Goal: Information Seeking & Learning: Learn about a topic

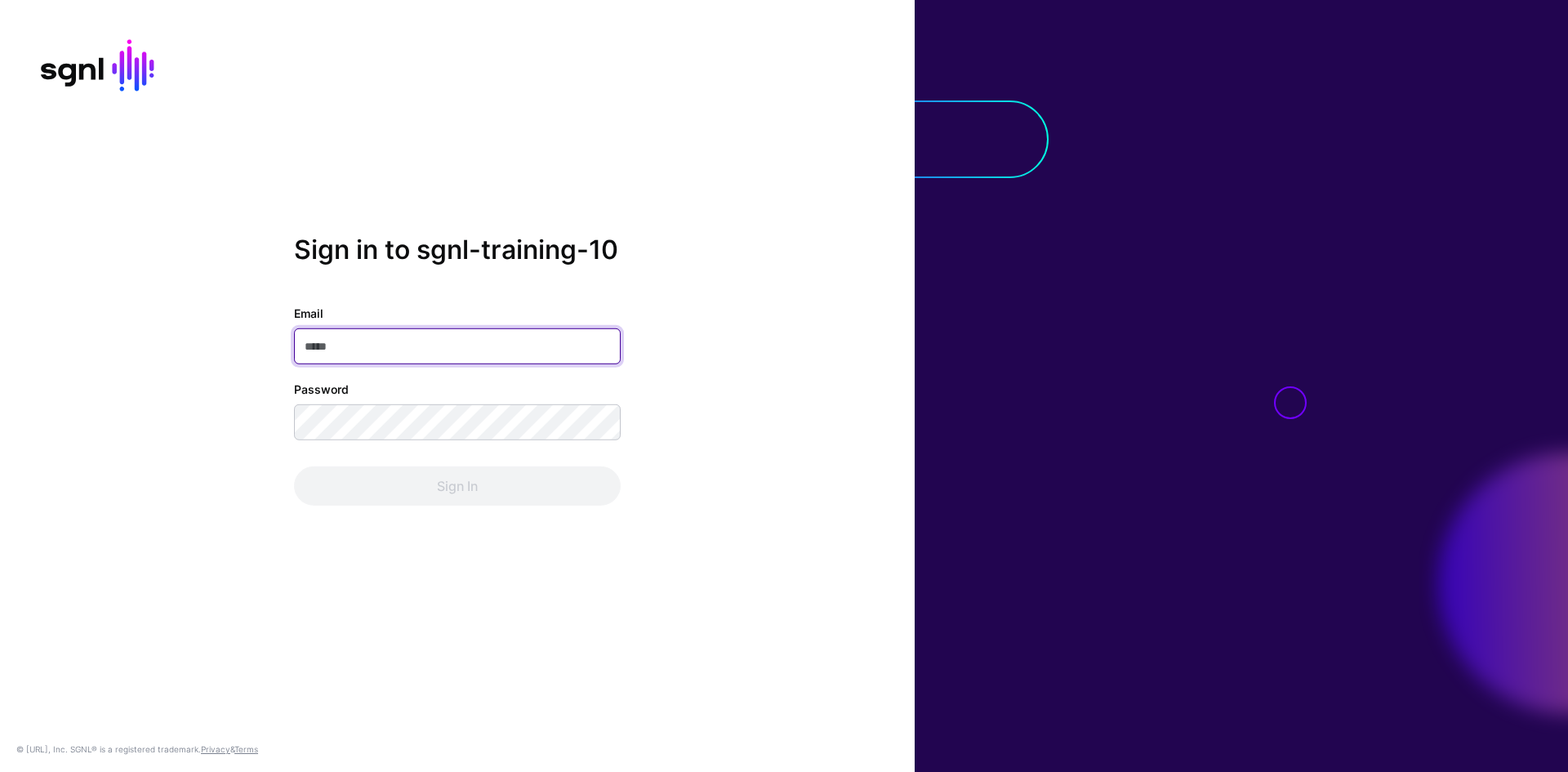
click at [427, 346] on input "Email" at bounding box center [457, 346] width 327 height 36
click at [361, 353] on input "Email" at bounding box center [457, 346] width 327 height 36
paste input "**********"
type input "**********"
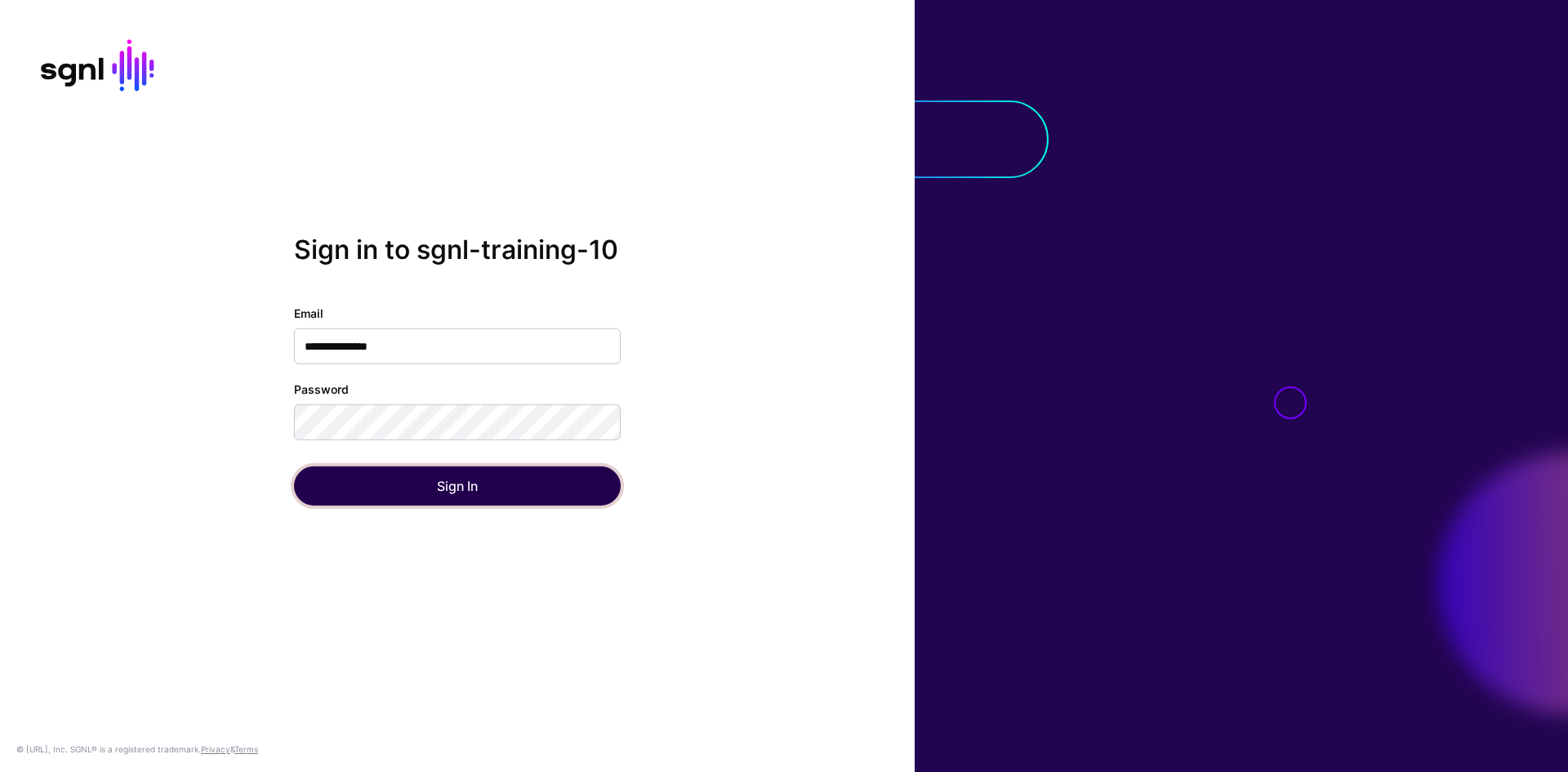
click at [504, 494] on button "Sign In" at bounding box center [457, 486] width 327 height 40
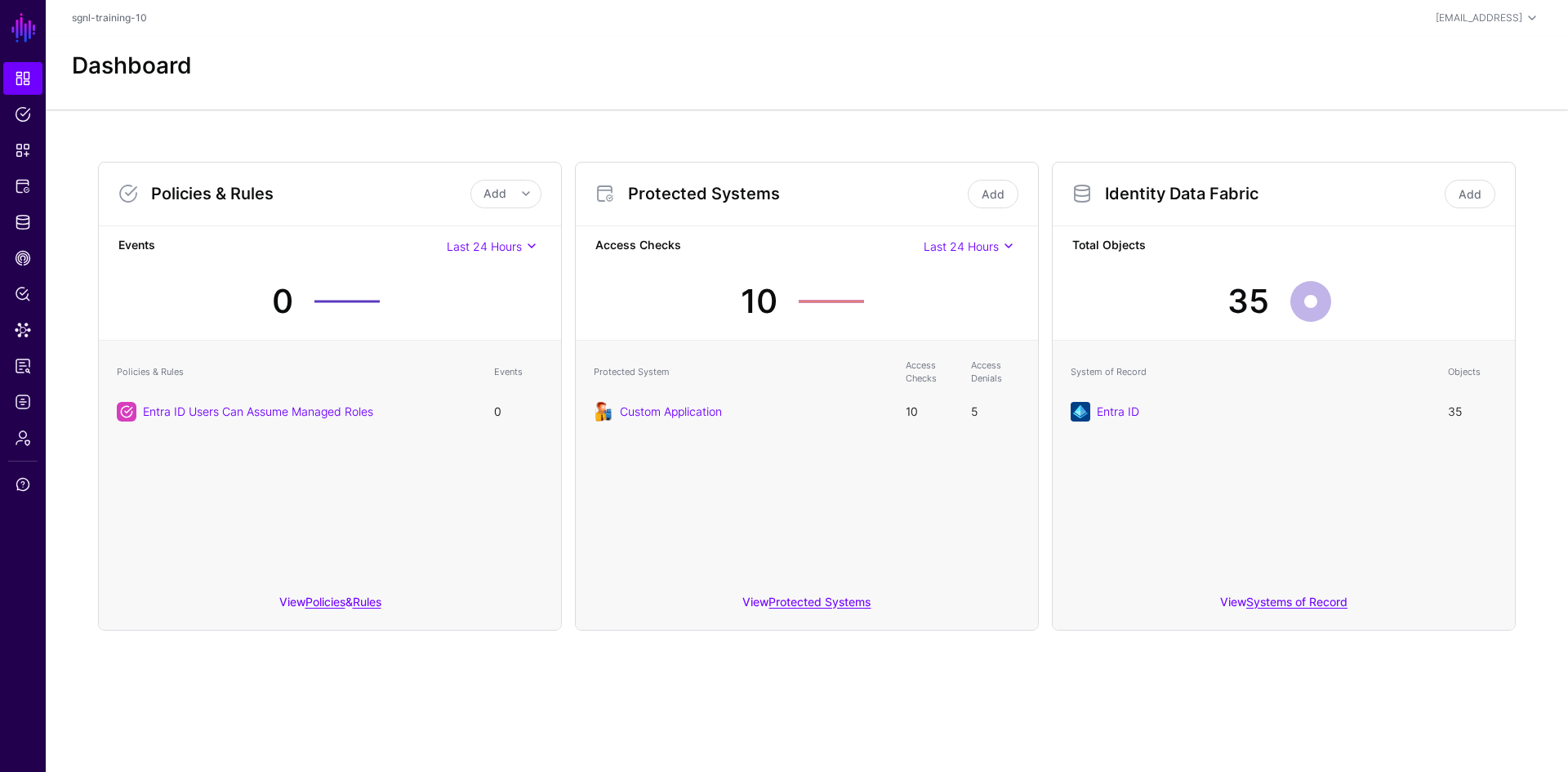
click at [1295, 771] on div at bounding box center [784, 772] width 1568 height 0
click at [875, 89] on div "Dashboard" at bounding box center [807, 73] width 1522 height 74
click at [330, 605] on link "Policies" at bounding box center [326, 601] width 40 height 14
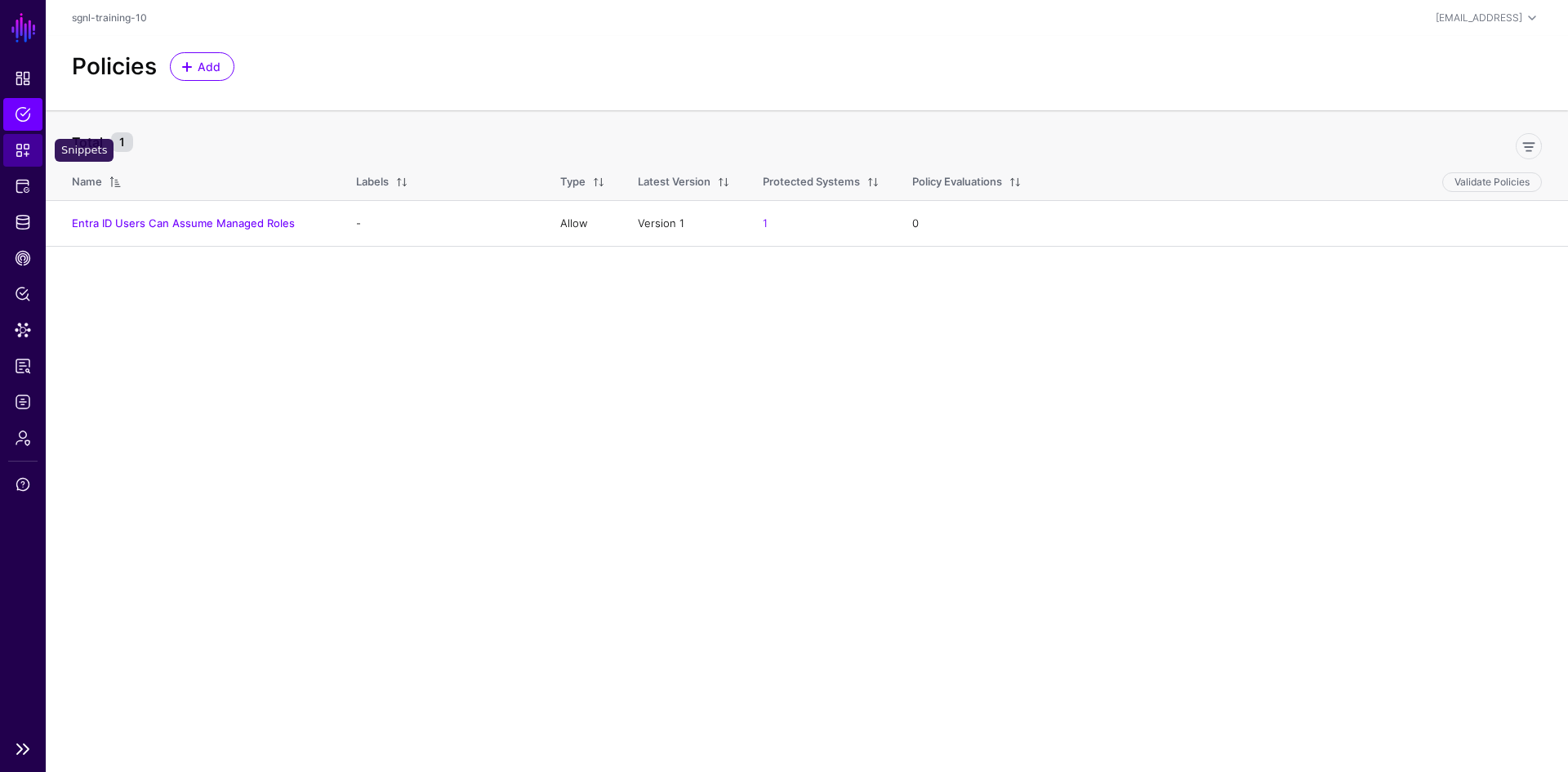
click at [26, 158] on link "Snippets" at bounding box center [23, 151] width 39 height 33
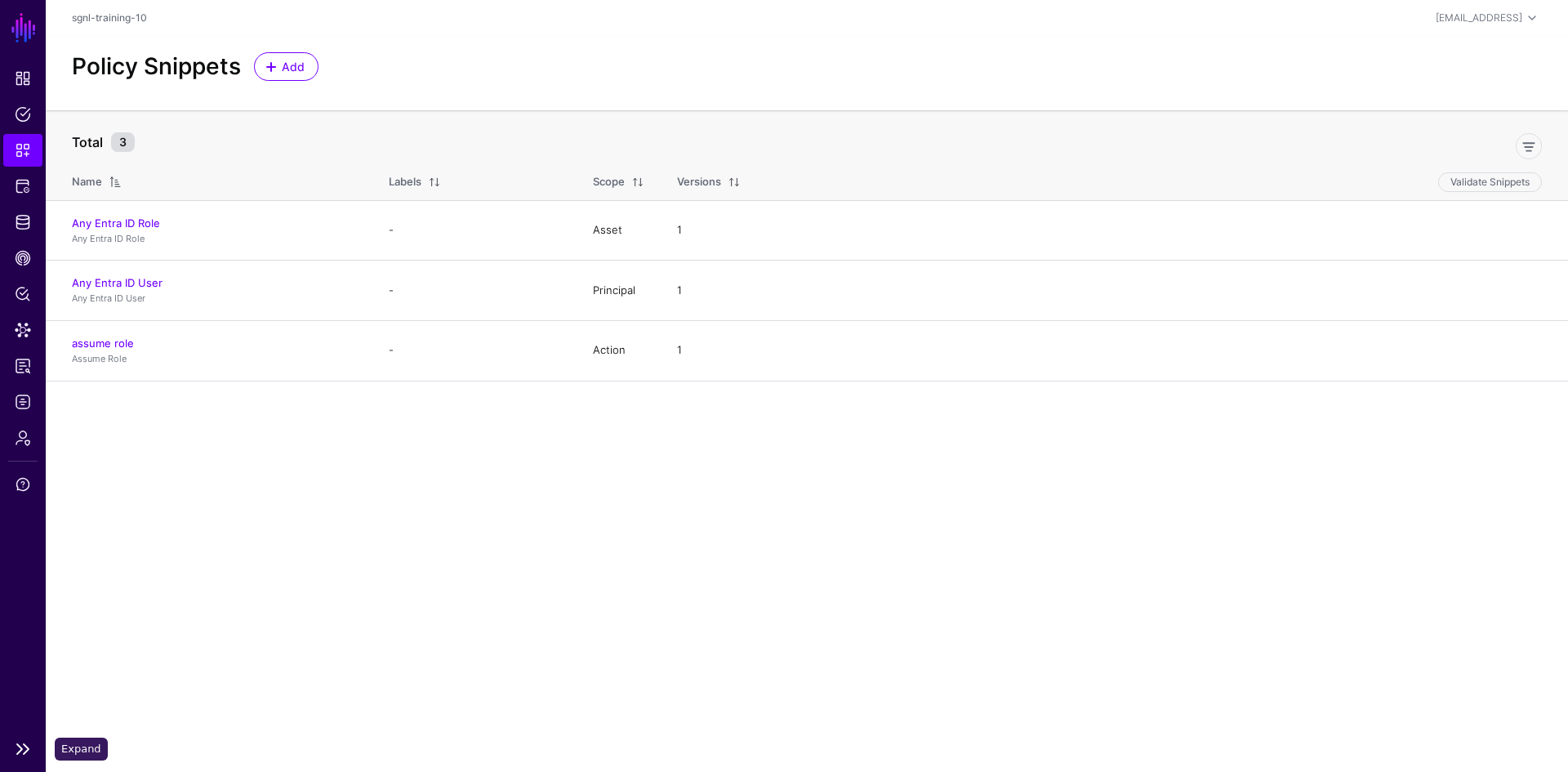
click at [20, 752] on link at bounding box center [23, 749] width 46 height 19
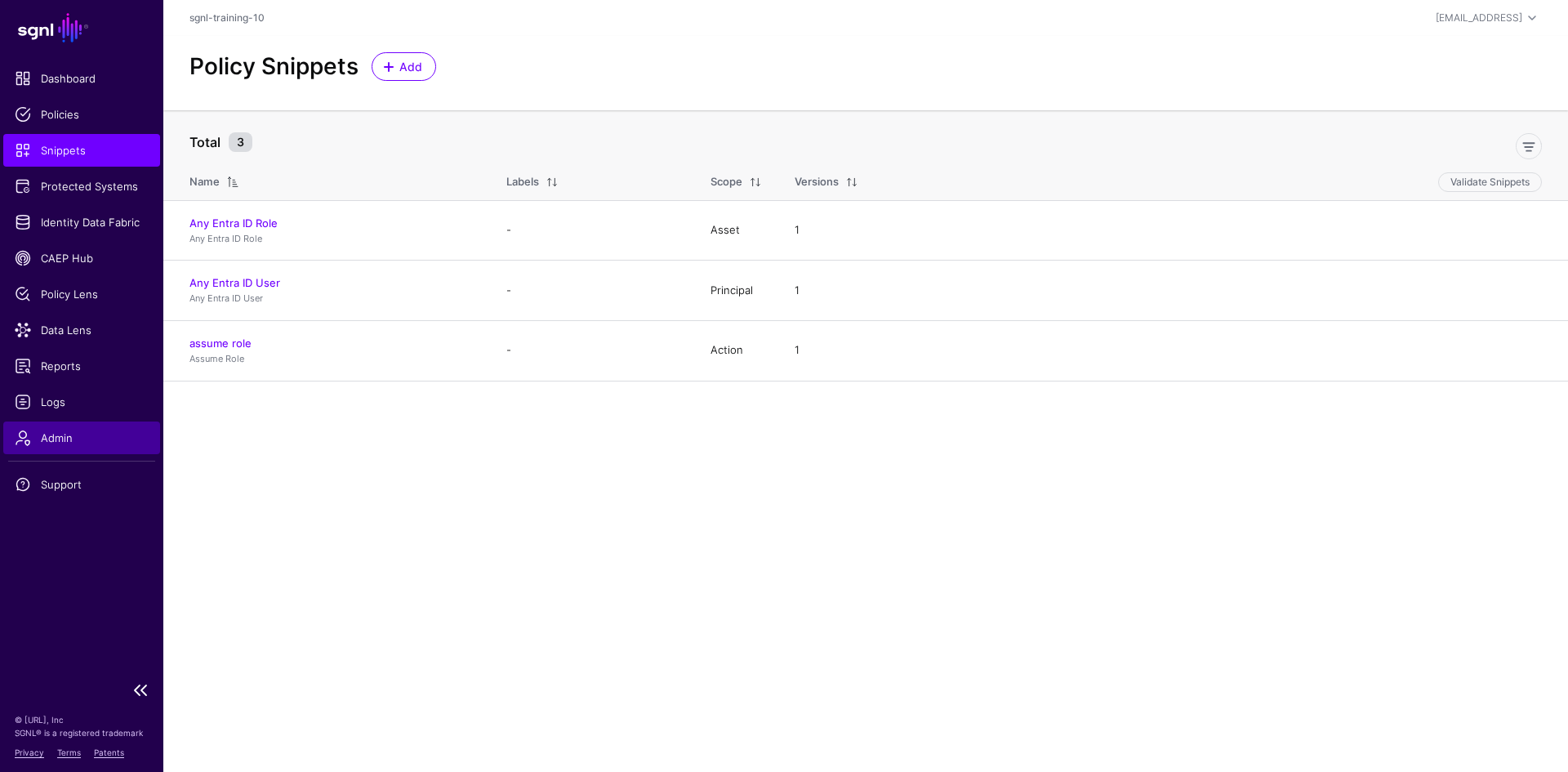
click at [52, 429] on link "Admin" at bounding box center [82, 438] width 157 height 33
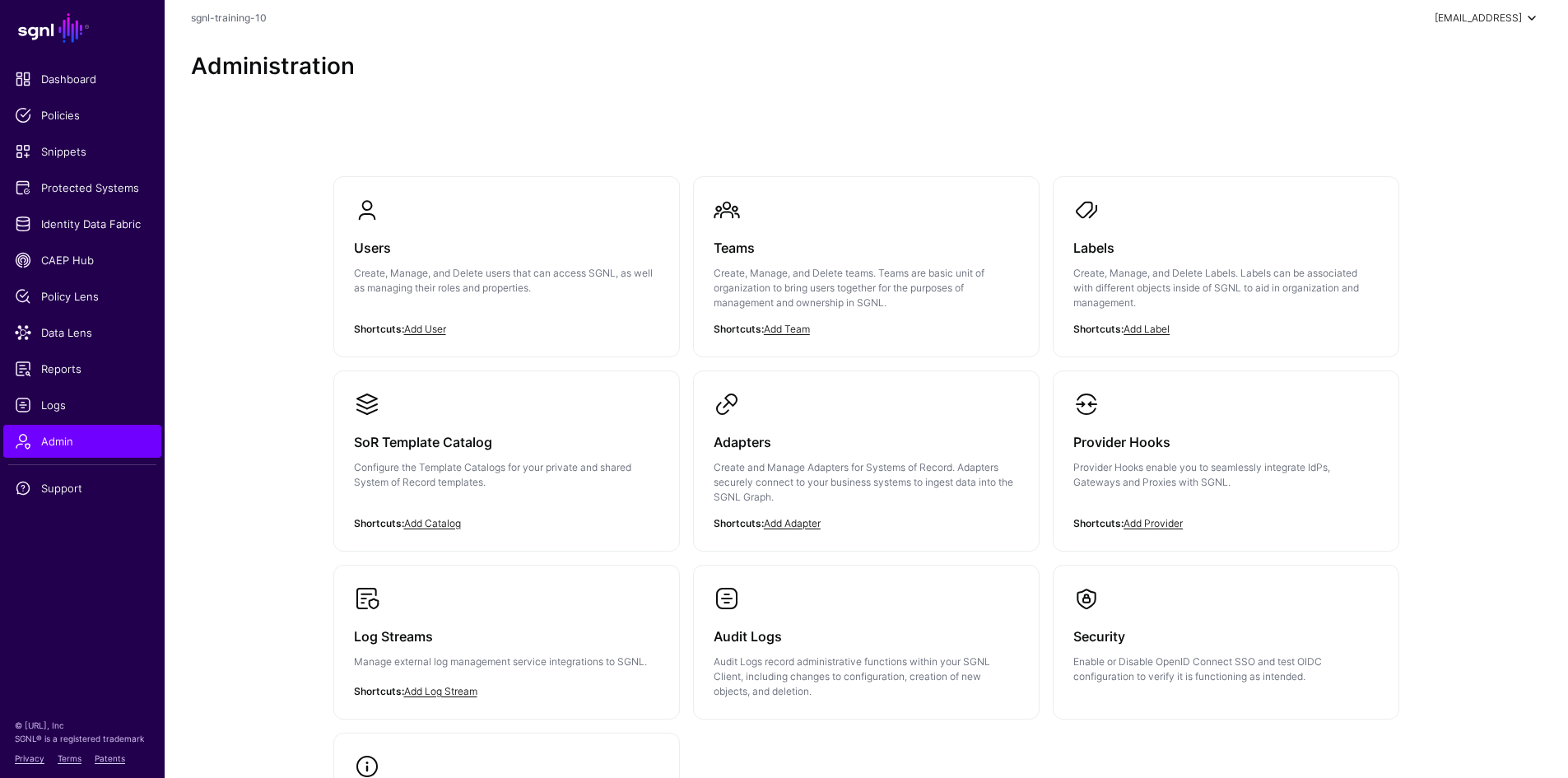
click at [1533, 23] on span at bounding box center [1531, 18] width 19 height 19
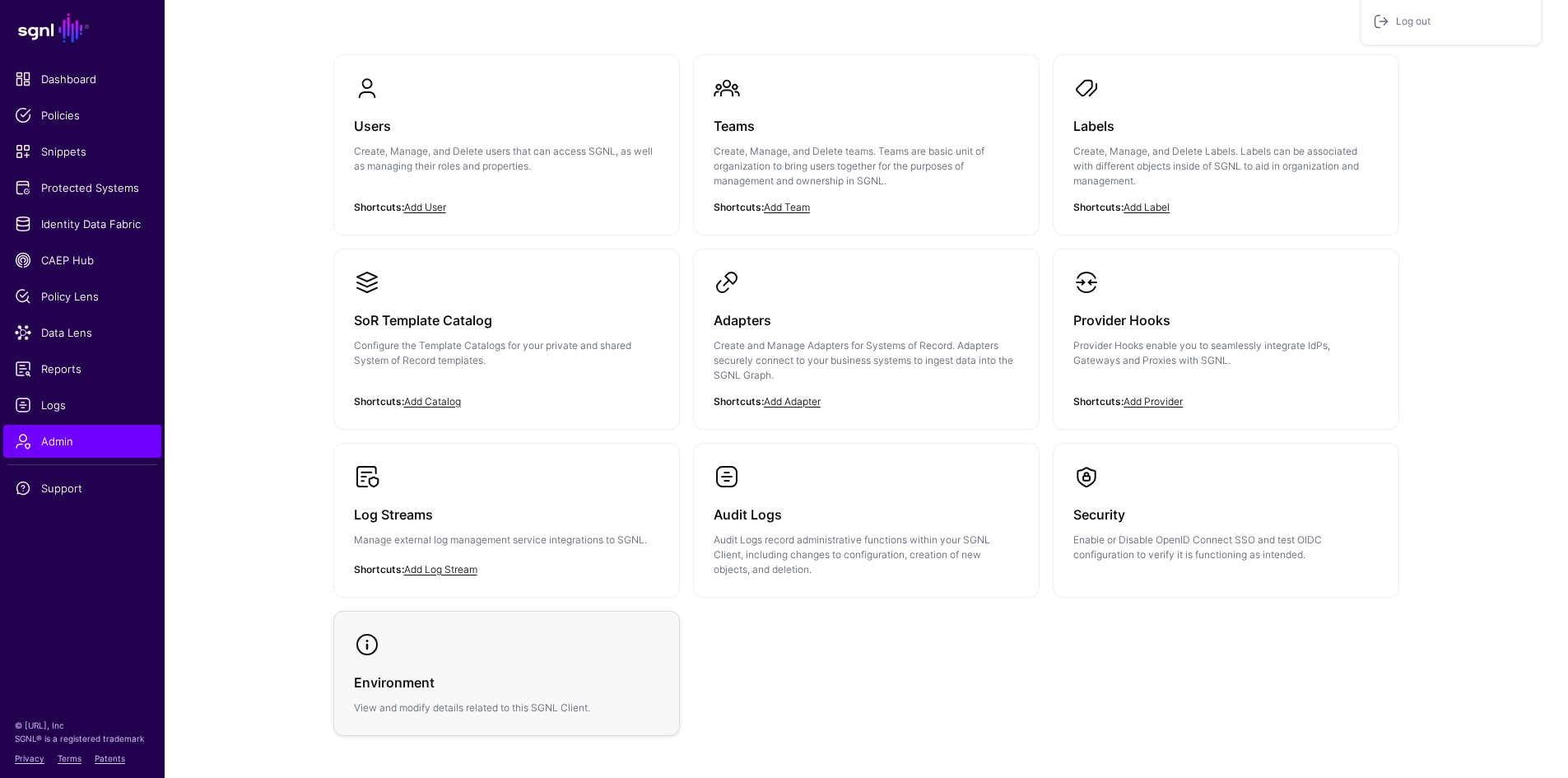
scroll to position [121, 0]
click at [446, 133] on h3 "Users" at bounding box center [506, 126] width 305 height 23
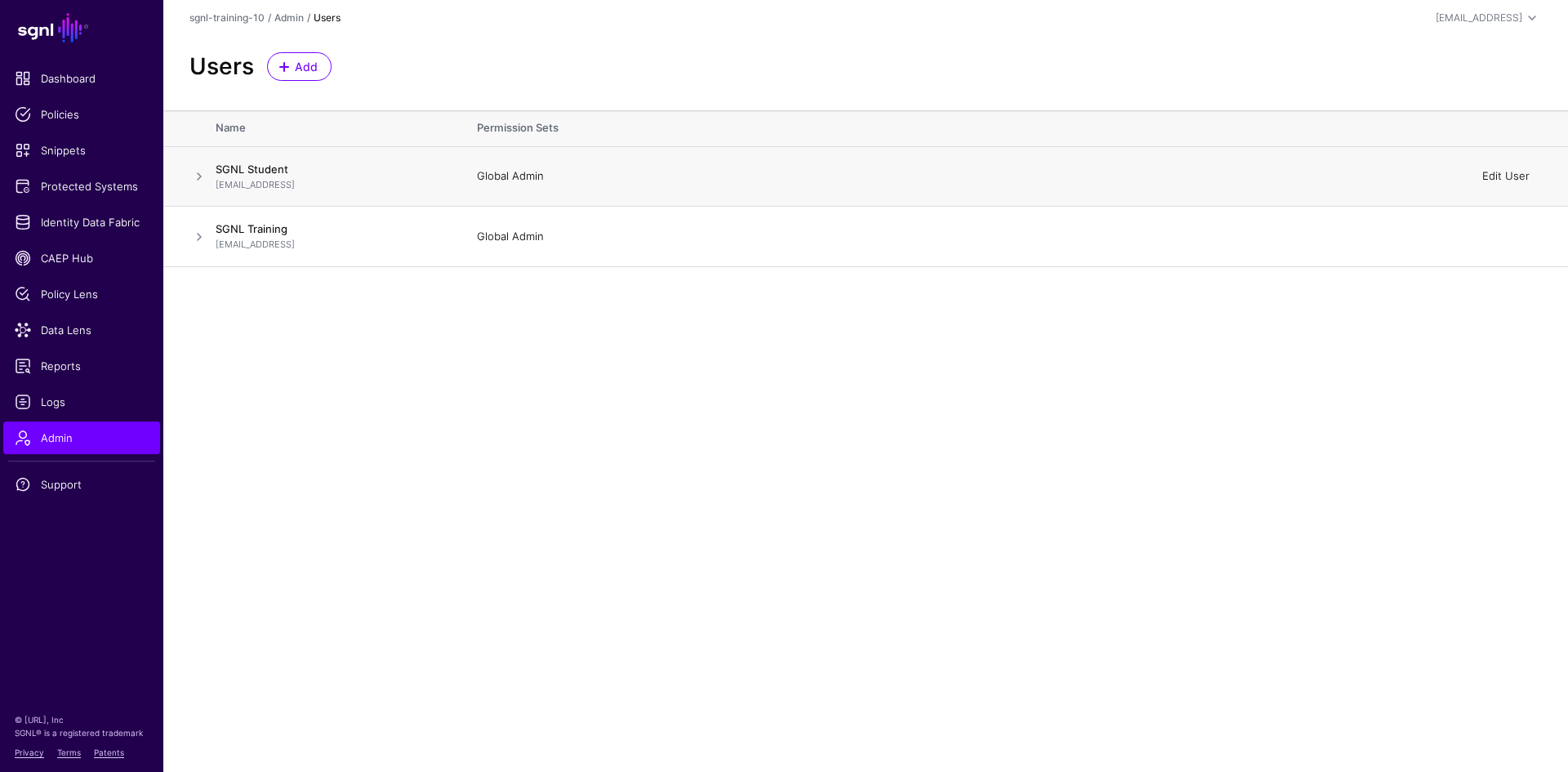
click at [1511, 174] on link "Edit User" at bounding box center [1506, 176] width 48 height 13
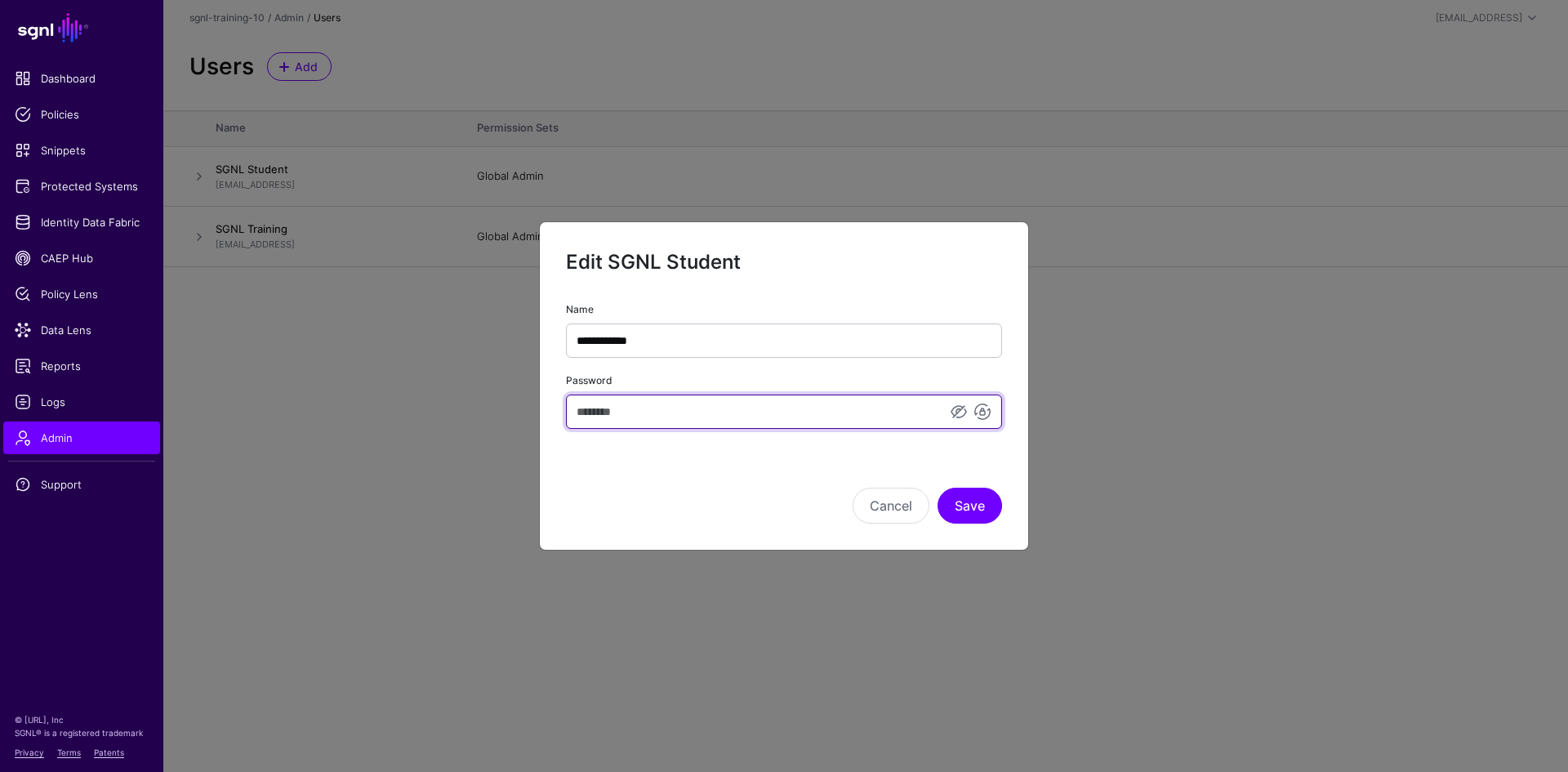
click at [761, 413] on input "Password" at bounding box center [784, 411] width 436 height 34
type input "*"
type input "**********"
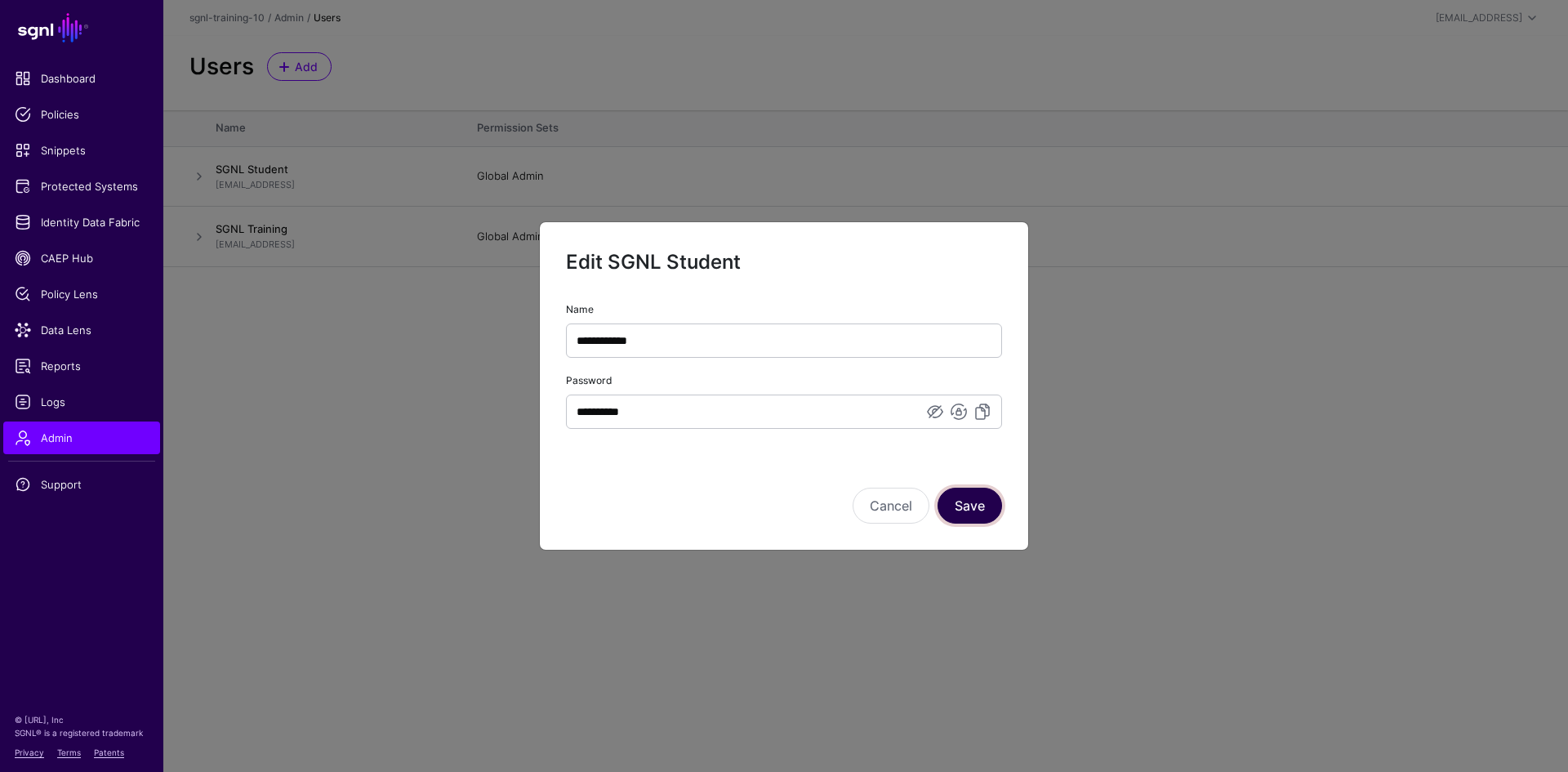
click at [981, 509] on button "Save" at bounding box center [970, 505] width 64 height 36
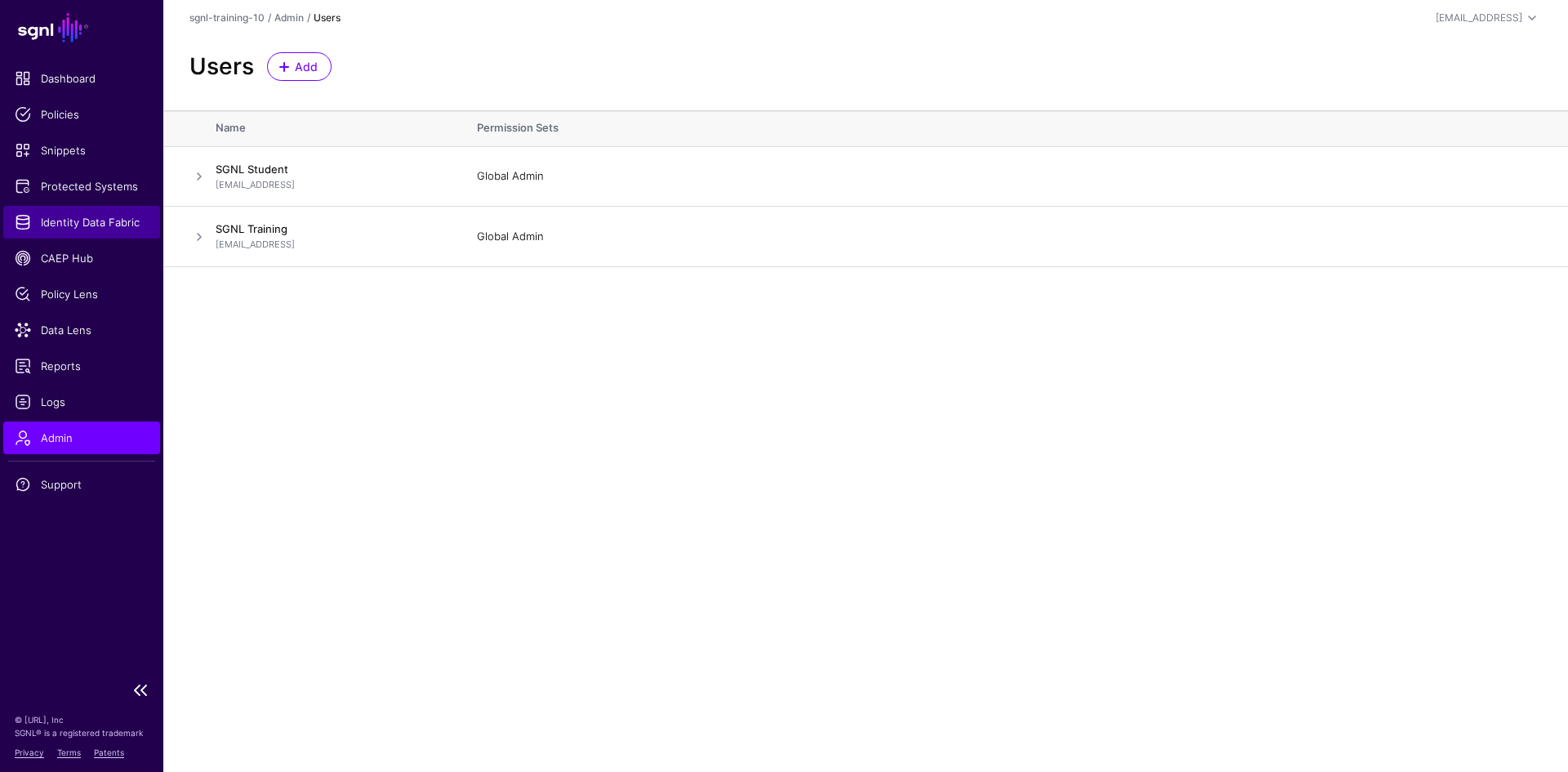
click at [70, 225] on span "Identity Data Fabric" at bounding box center [82, 222] width 134 height 17
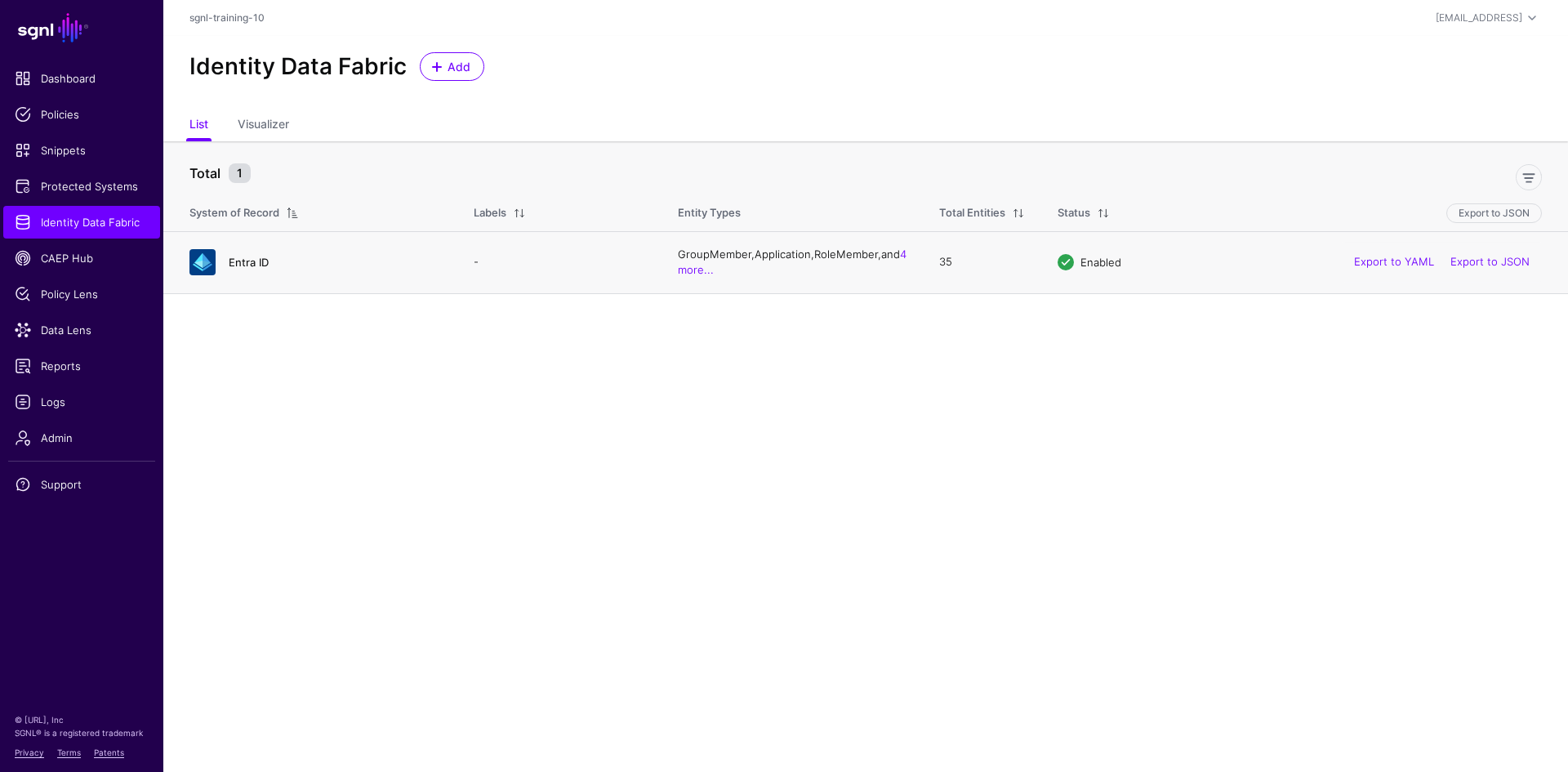
click at [243, 268] on link "Entra ID" at bounding box center [249, 262] width 40 height 13
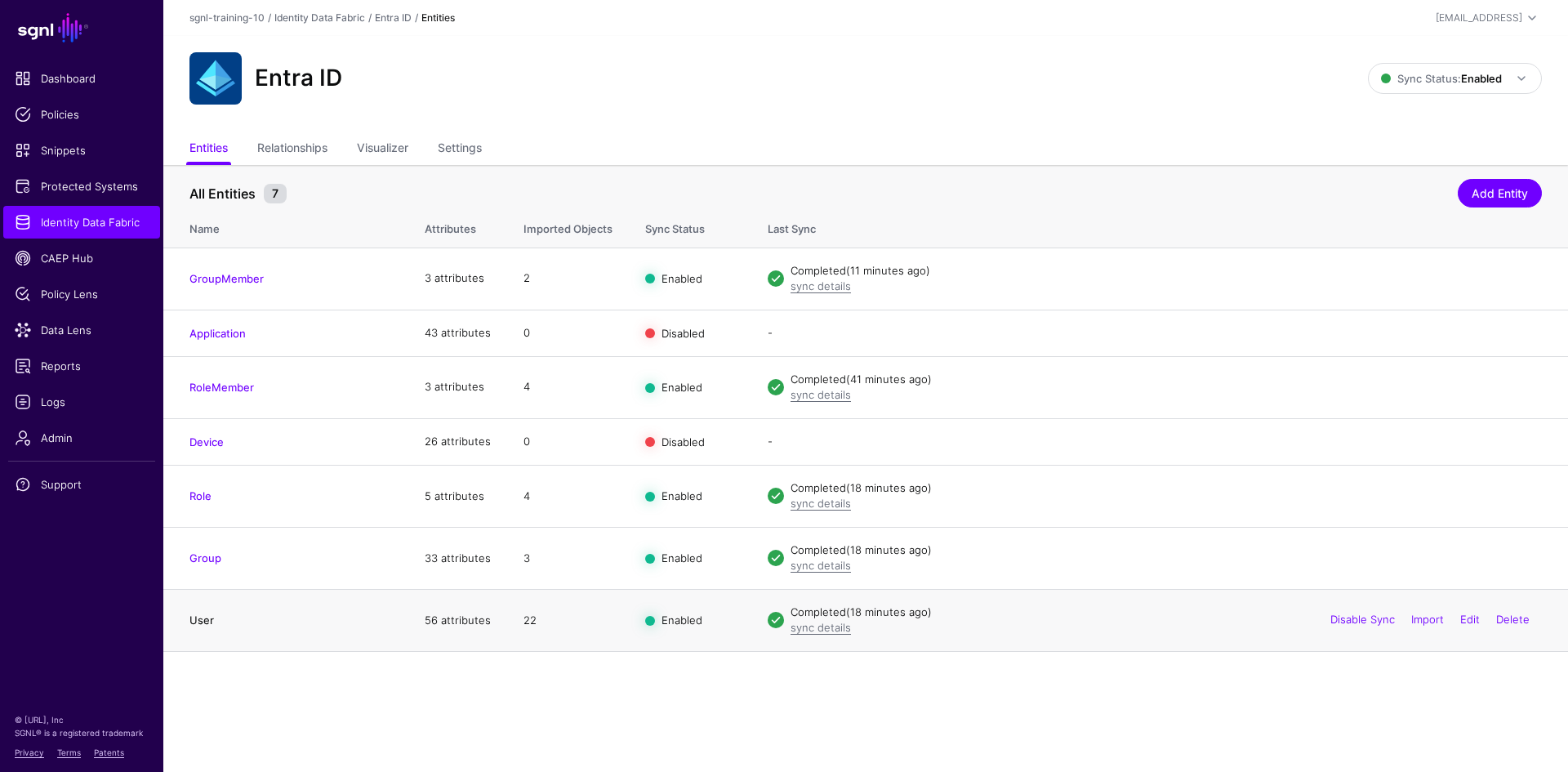
click at [199, 620] on link "User" at bounding box center [201, 620] width 25 height 13
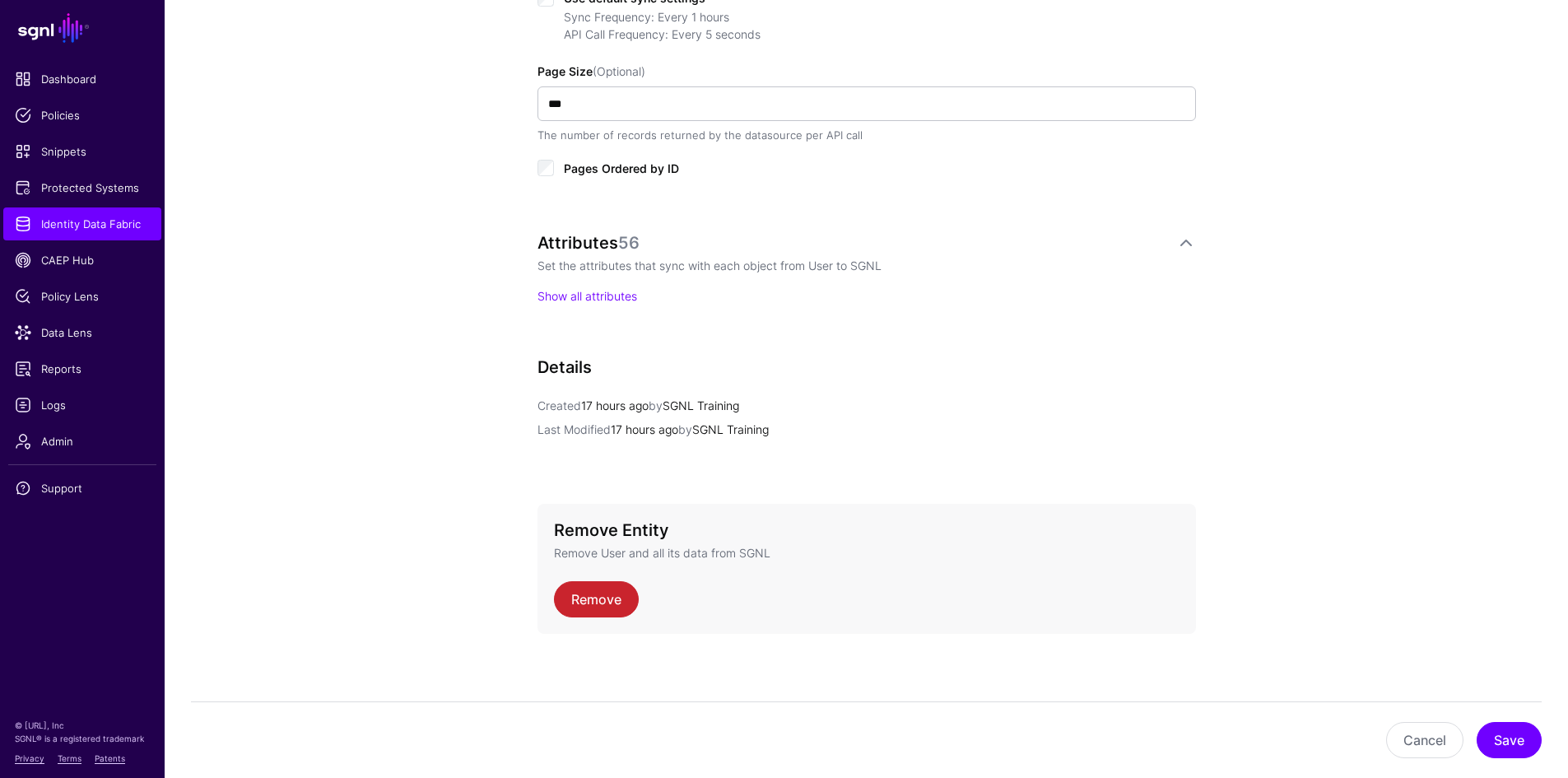
scroll to position [929, 0]
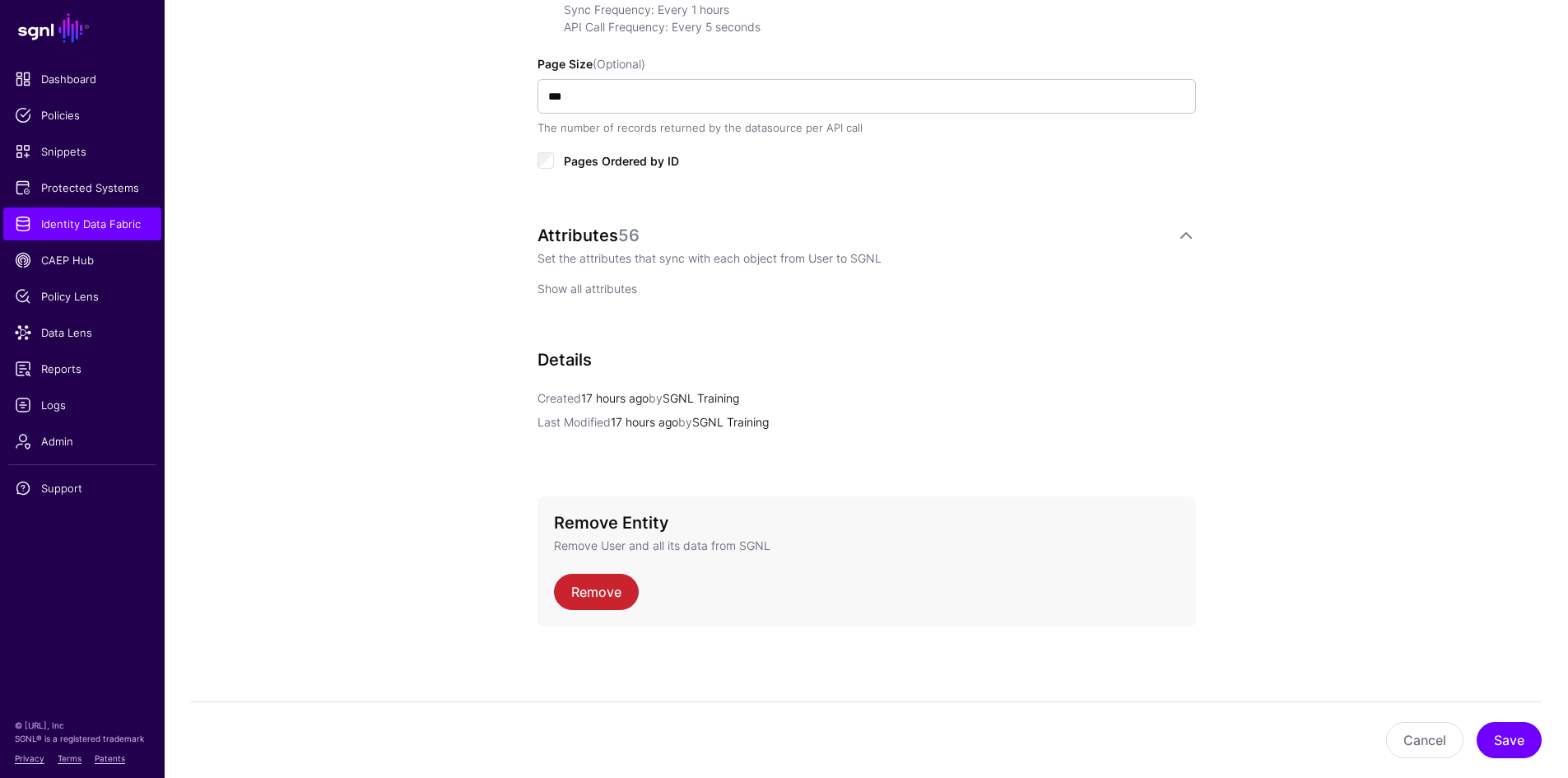
click at [614, 288] on link "Show all attributes" at bounding box center [588, 288] width 100 height 14
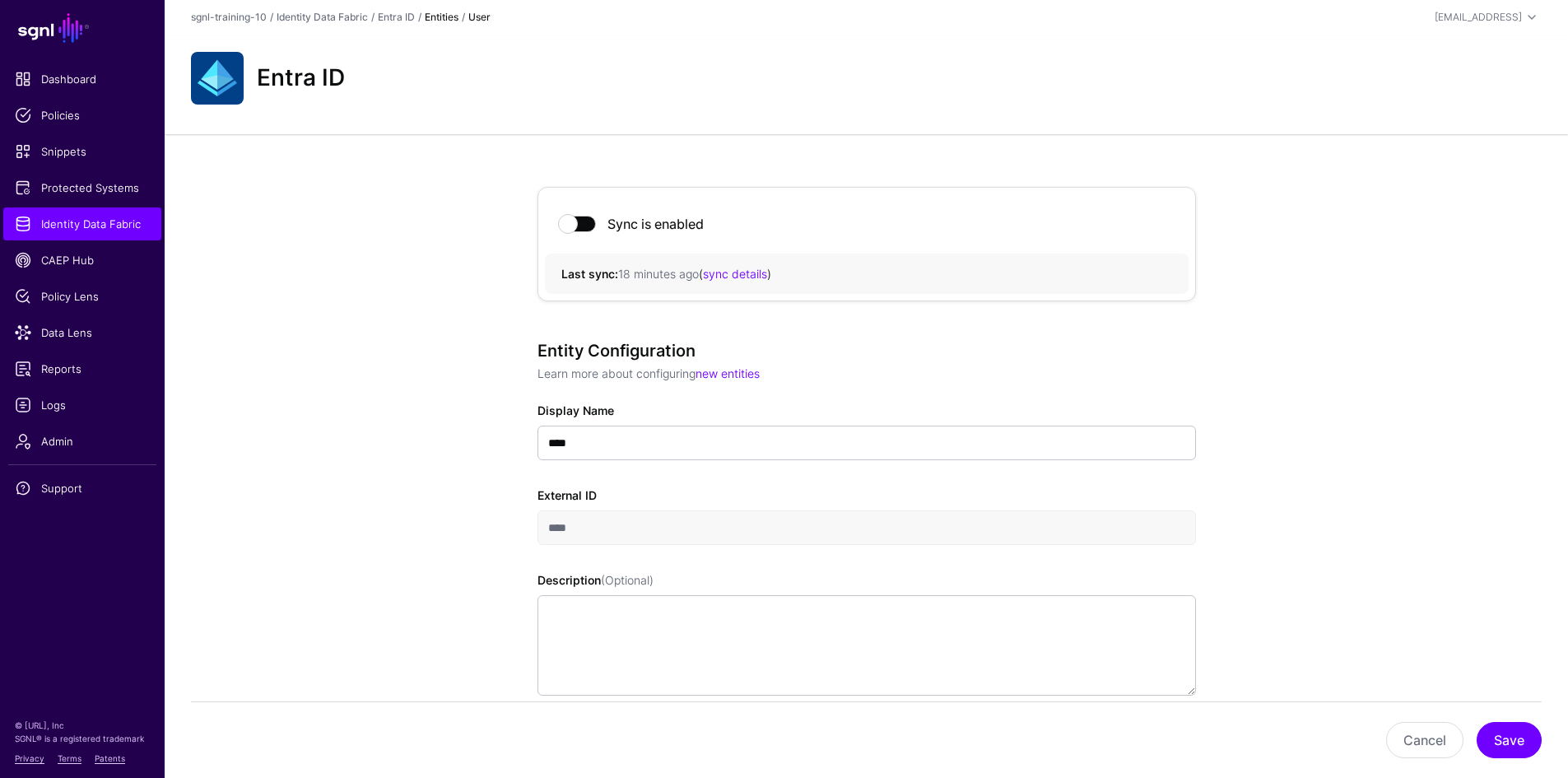
scroll to position [0, 0]
click at [399, 19] on link "Entra ID" at bounding box center [396, 17] width 37 height 12
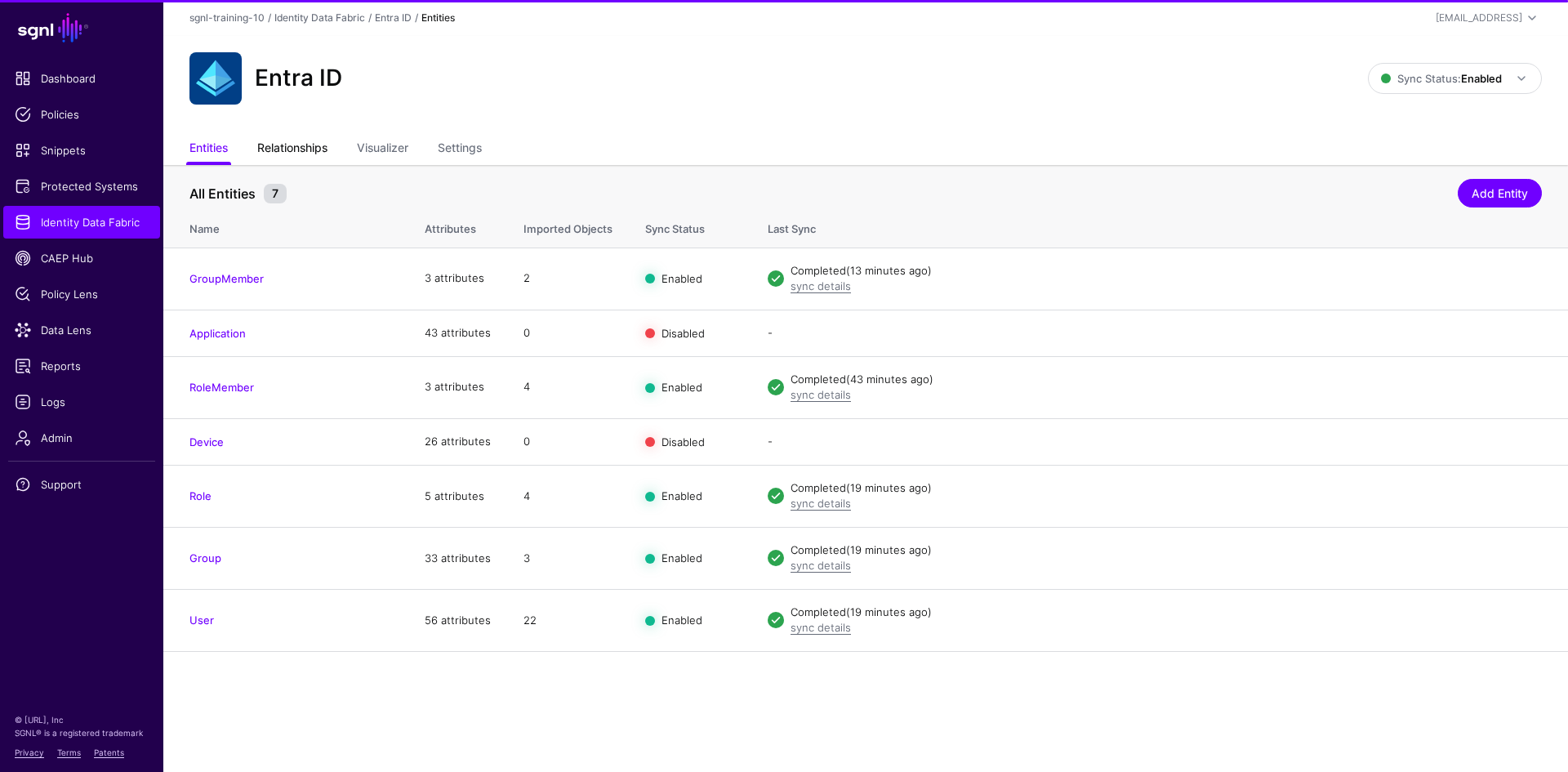
click at [310, 146] on link "Relationships" at bounding box center [292, 150] width 70 height 31
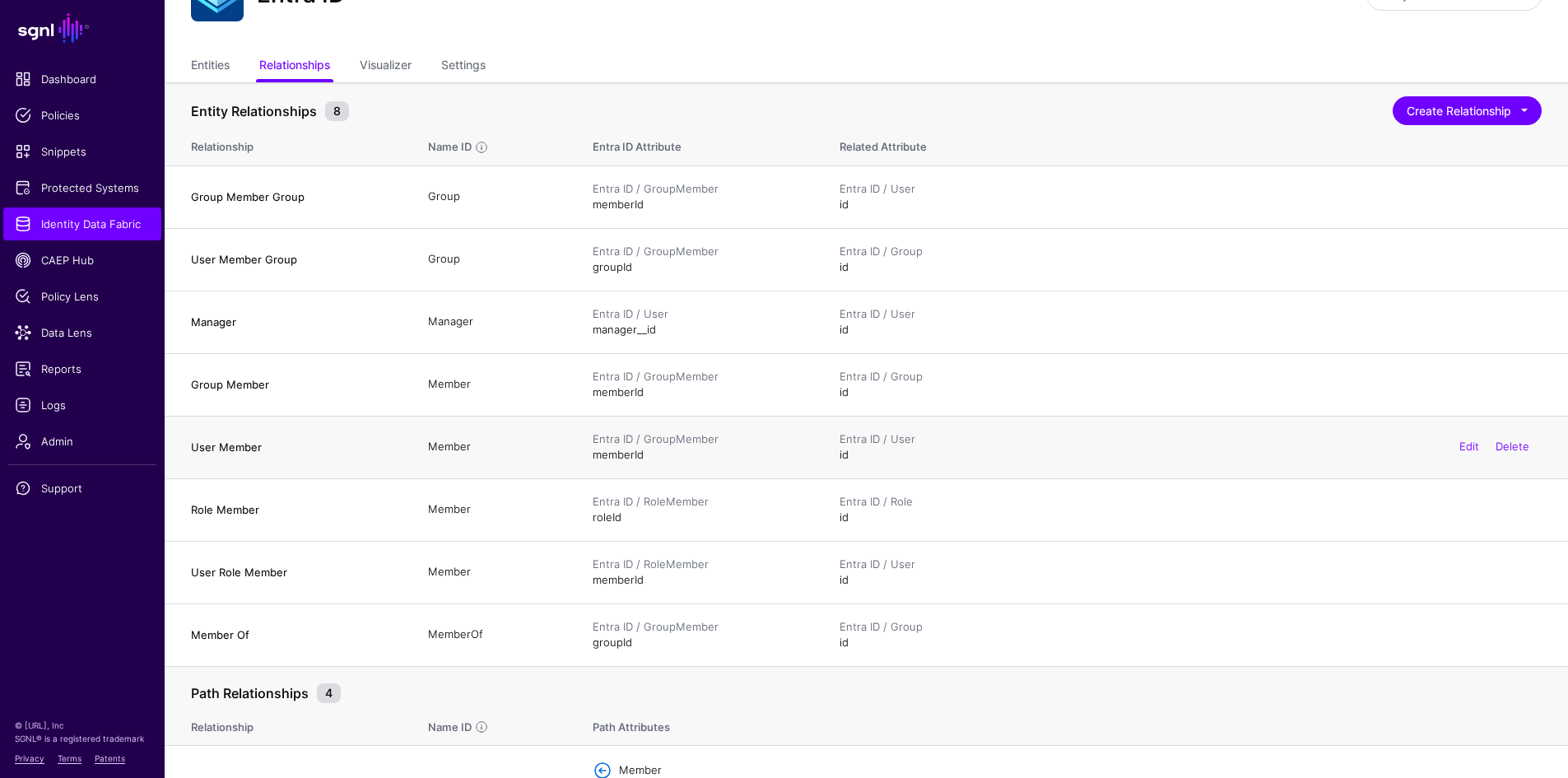
scroll to position [82, 0]
click at [393, 66] on link "Visualizer" at bounding box center [386, 69] width 52 height 31
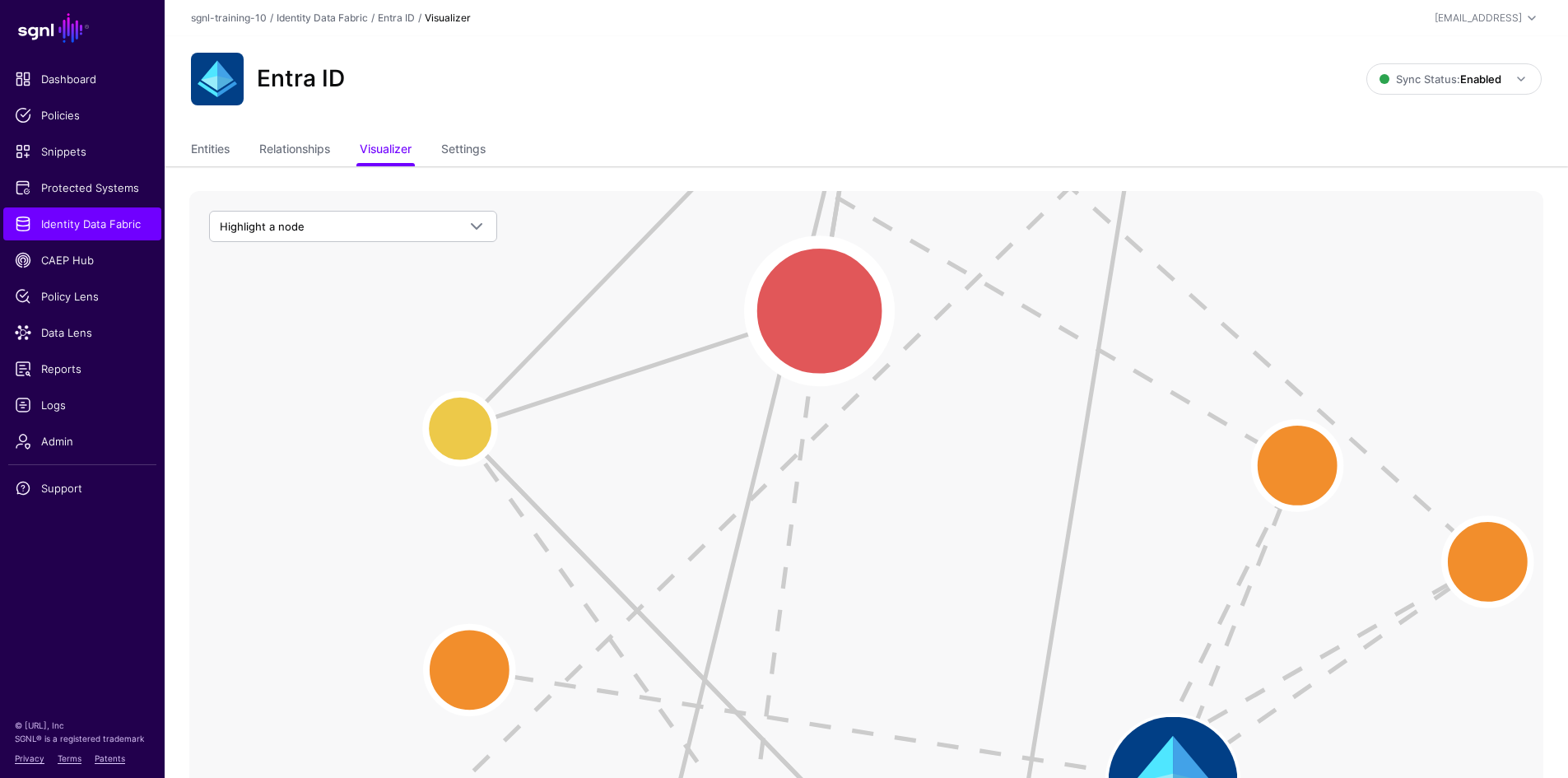
click at [826, 305] on circle at bounding box center [819, 310] width 137 height 137
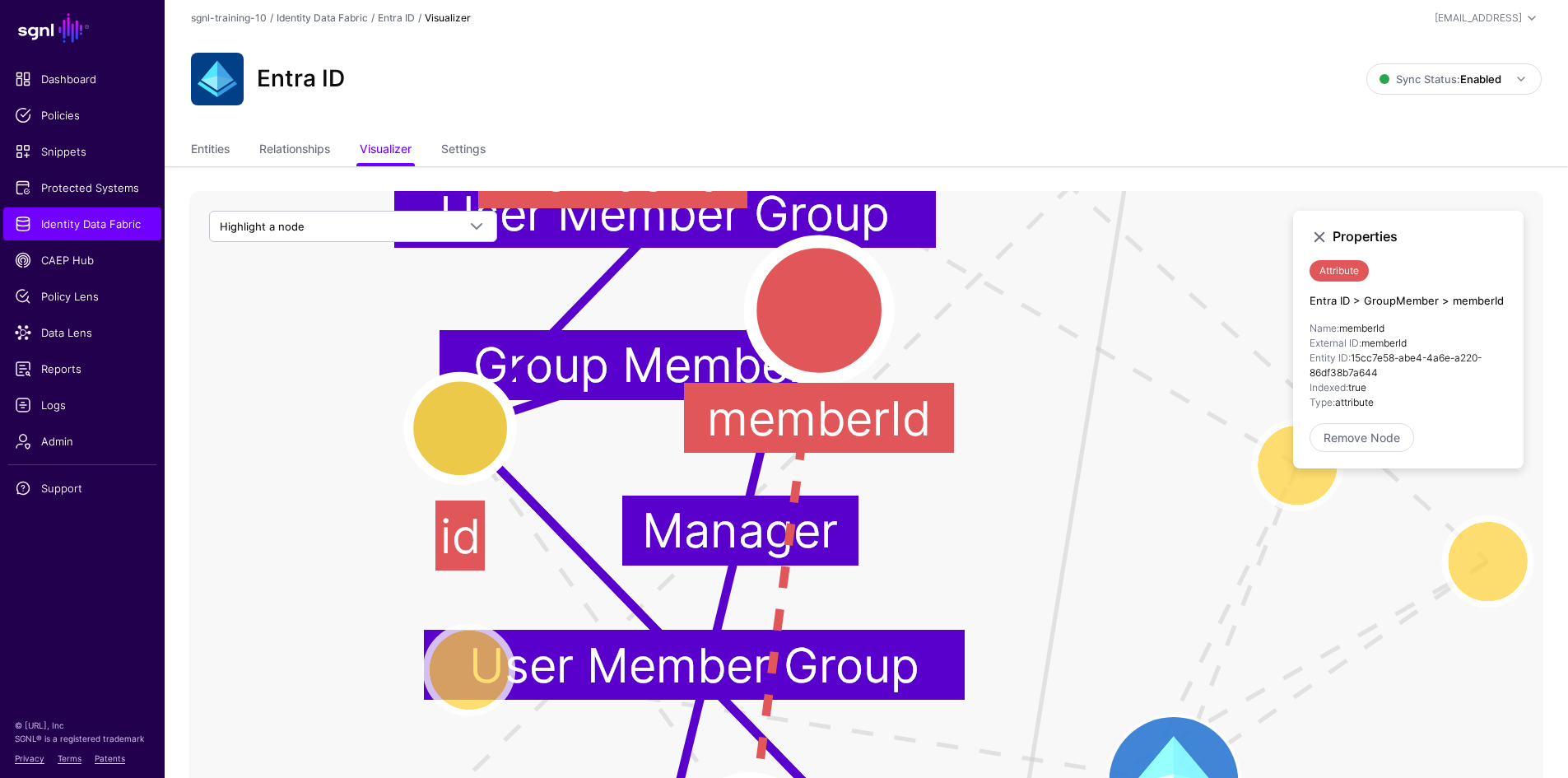
click at [835, 305] on circle at bounding box center [818, 310] width 137 height 137
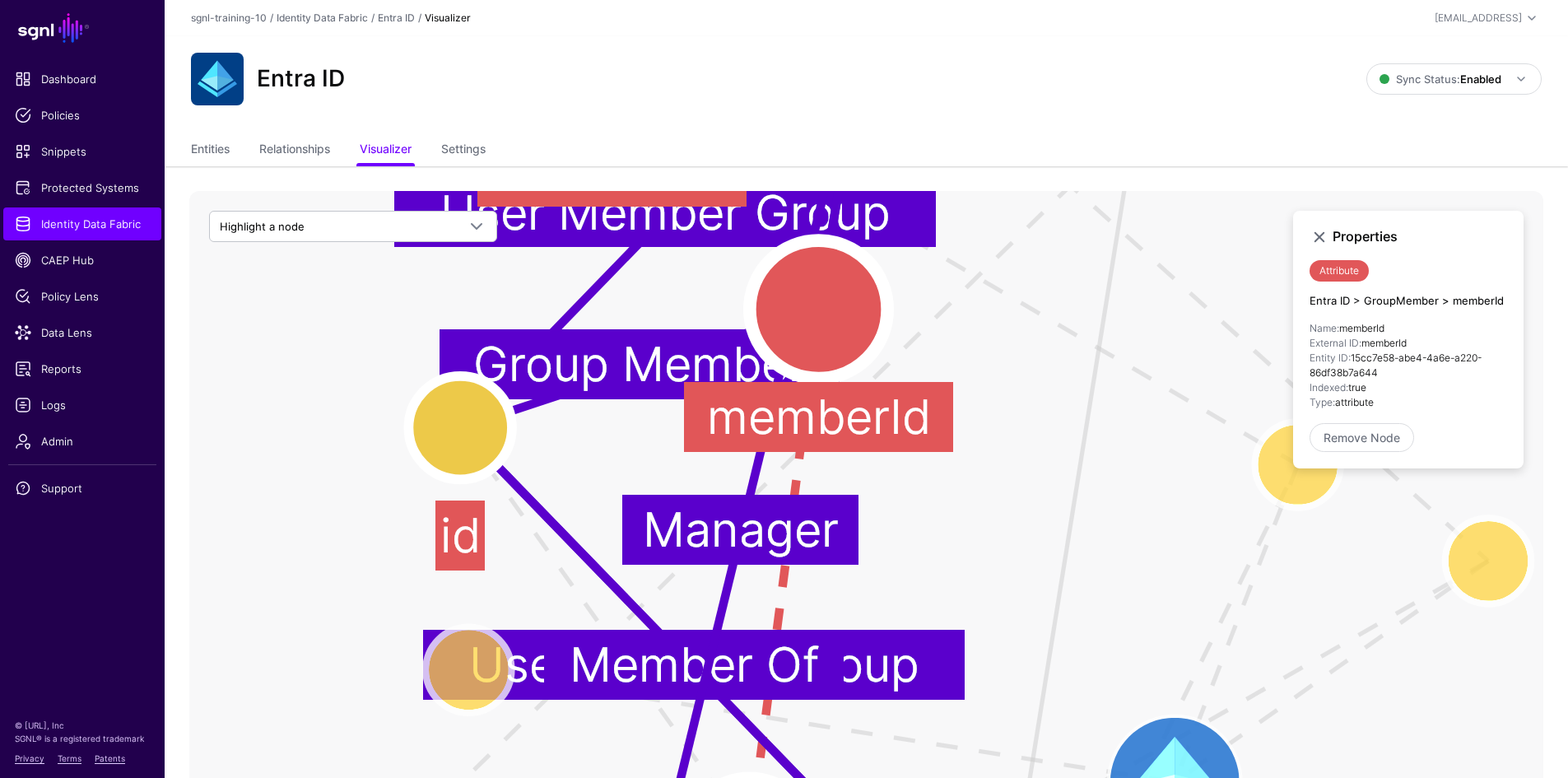
click at [832, 313] on circle at bounding box center [818, 309] width 137 height 137
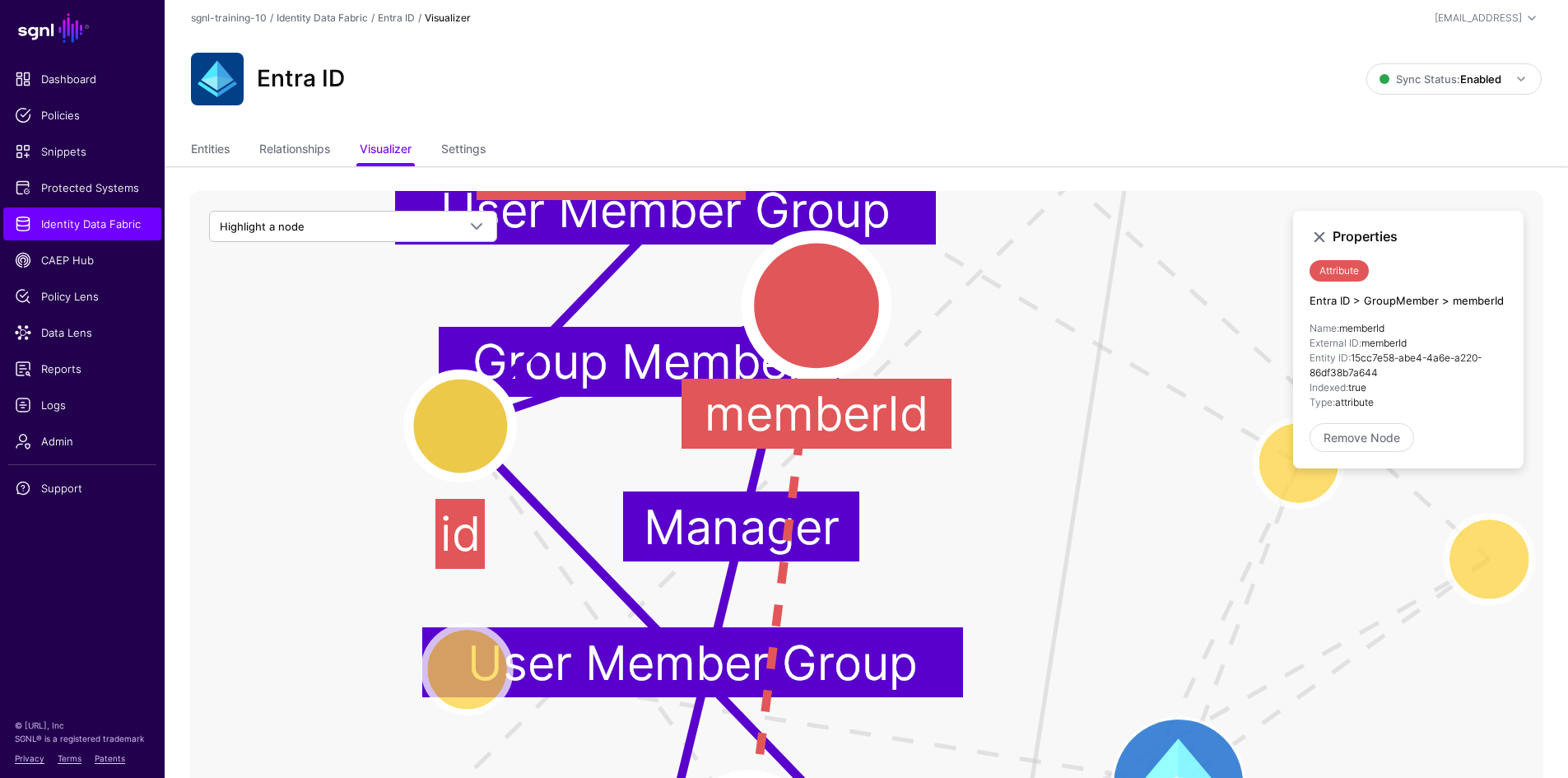
click at [479, 417] on circle at bounding box center [461, 427] width 104 height 104
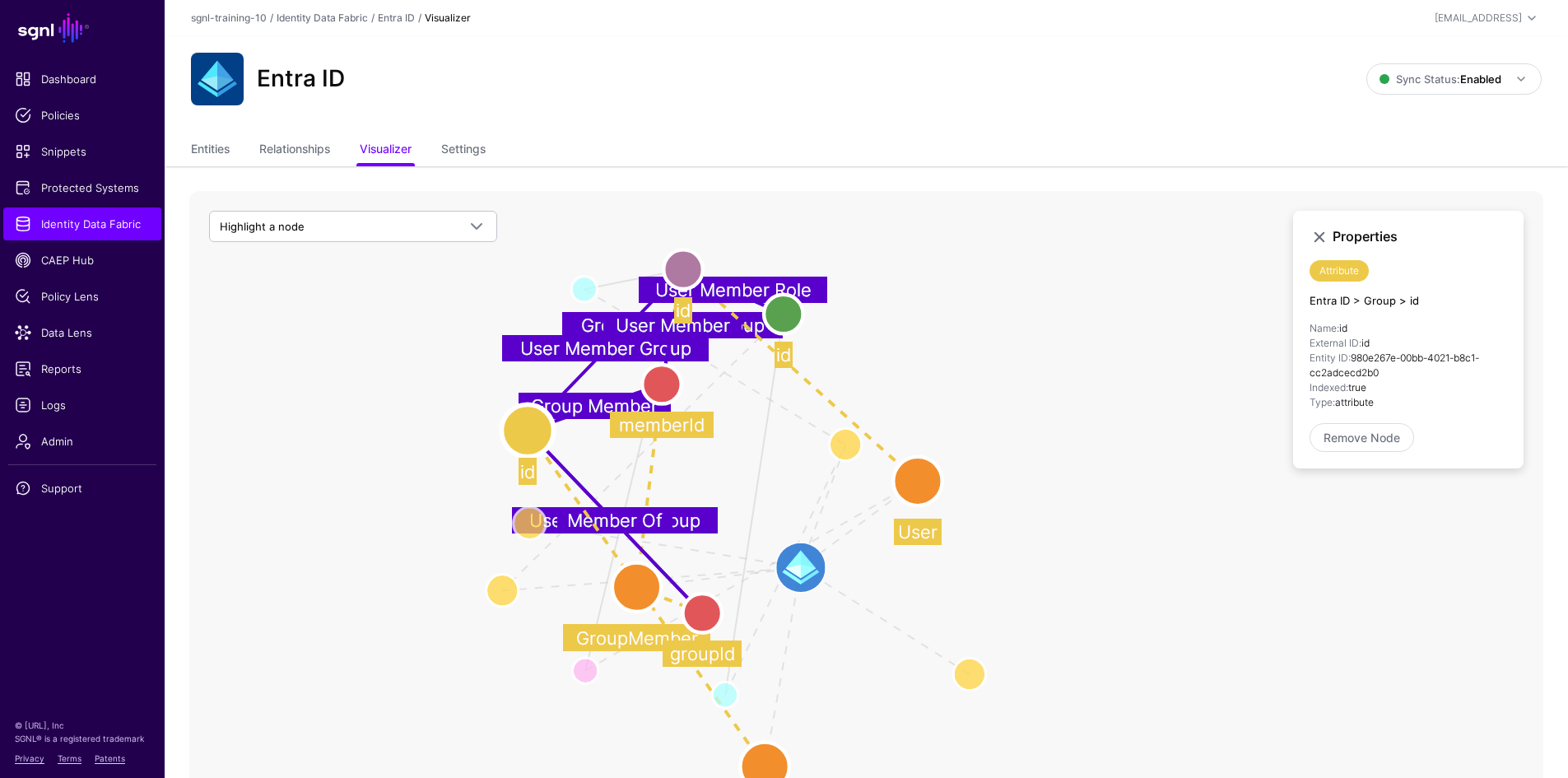
drag, startPoint x: 1130, startPoint y: 293, endPoint x: 979, endPoint y: 372, distance: 170.4
click at [979, 372] on icon "User Role Member Manager Role Member User Member Group Group Member Group Membe…" at bounding box center [866, 520] width 1354 height 659
click at [467, 151] on link "Settings" at bounding box center [464, 151] width 44 height 31
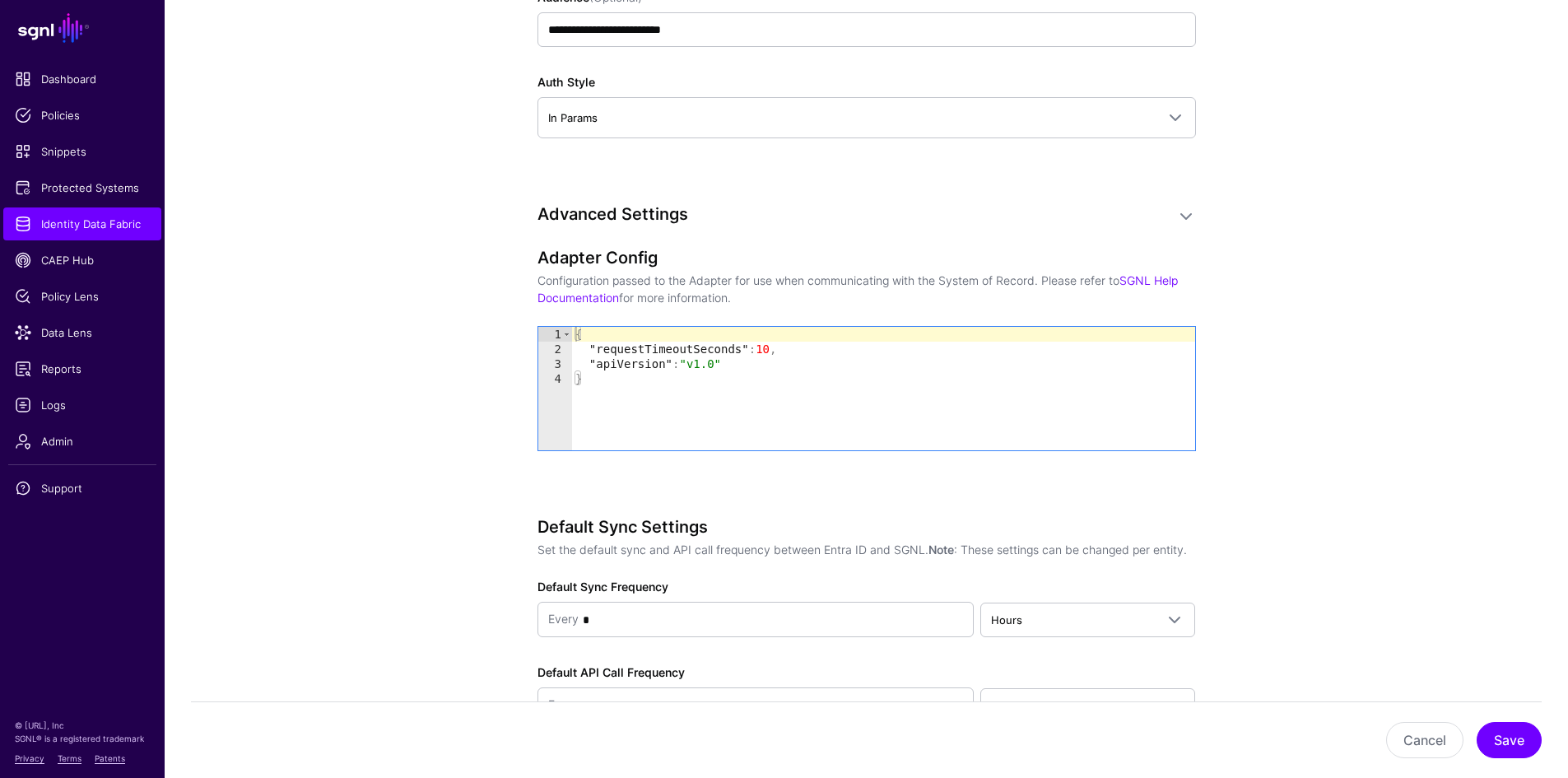
scroll to position [1564, 0]
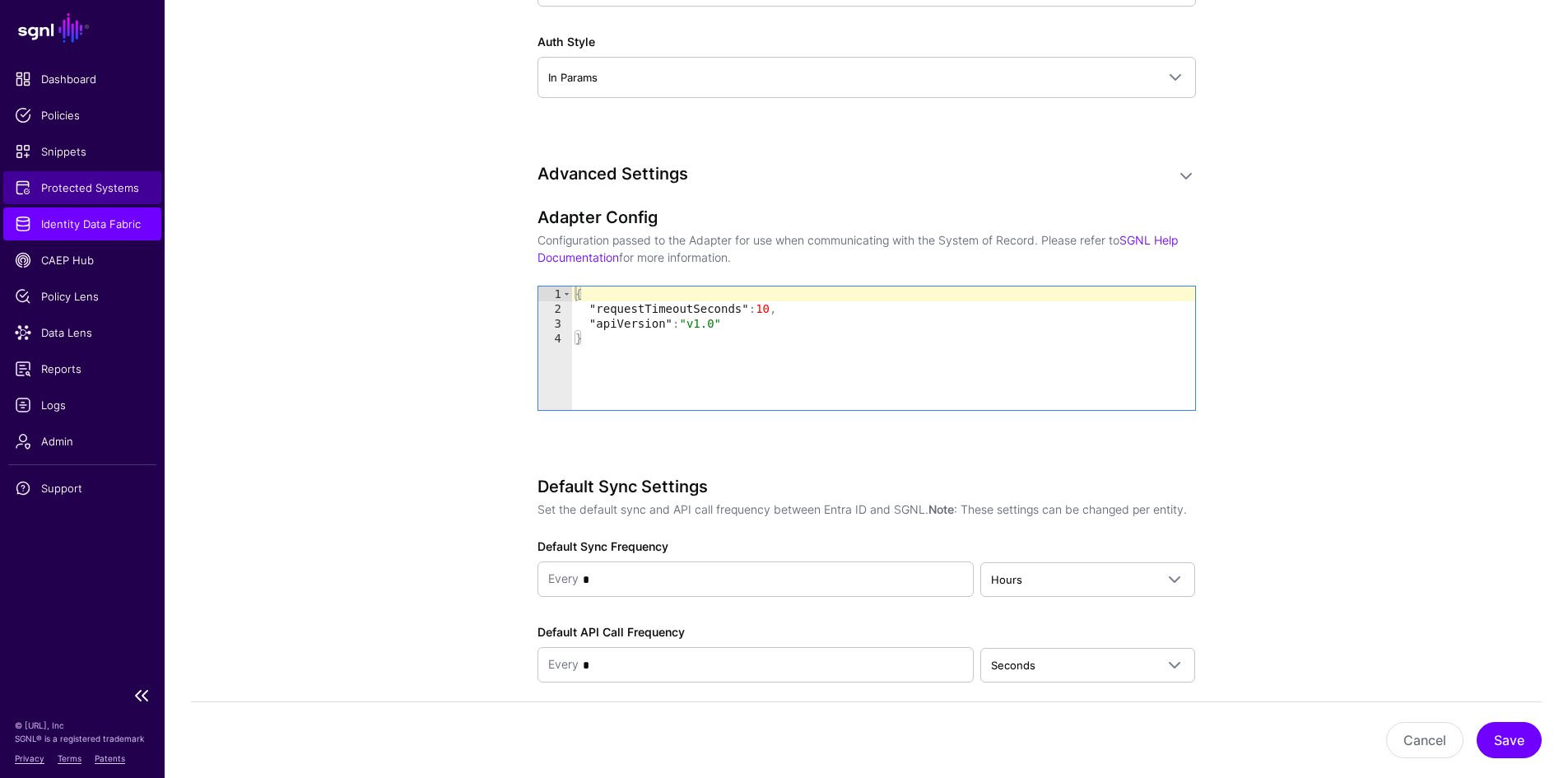
click at [77, 182] on span "Protected Systems" at bounding box center [82, 188] width 135 height 17
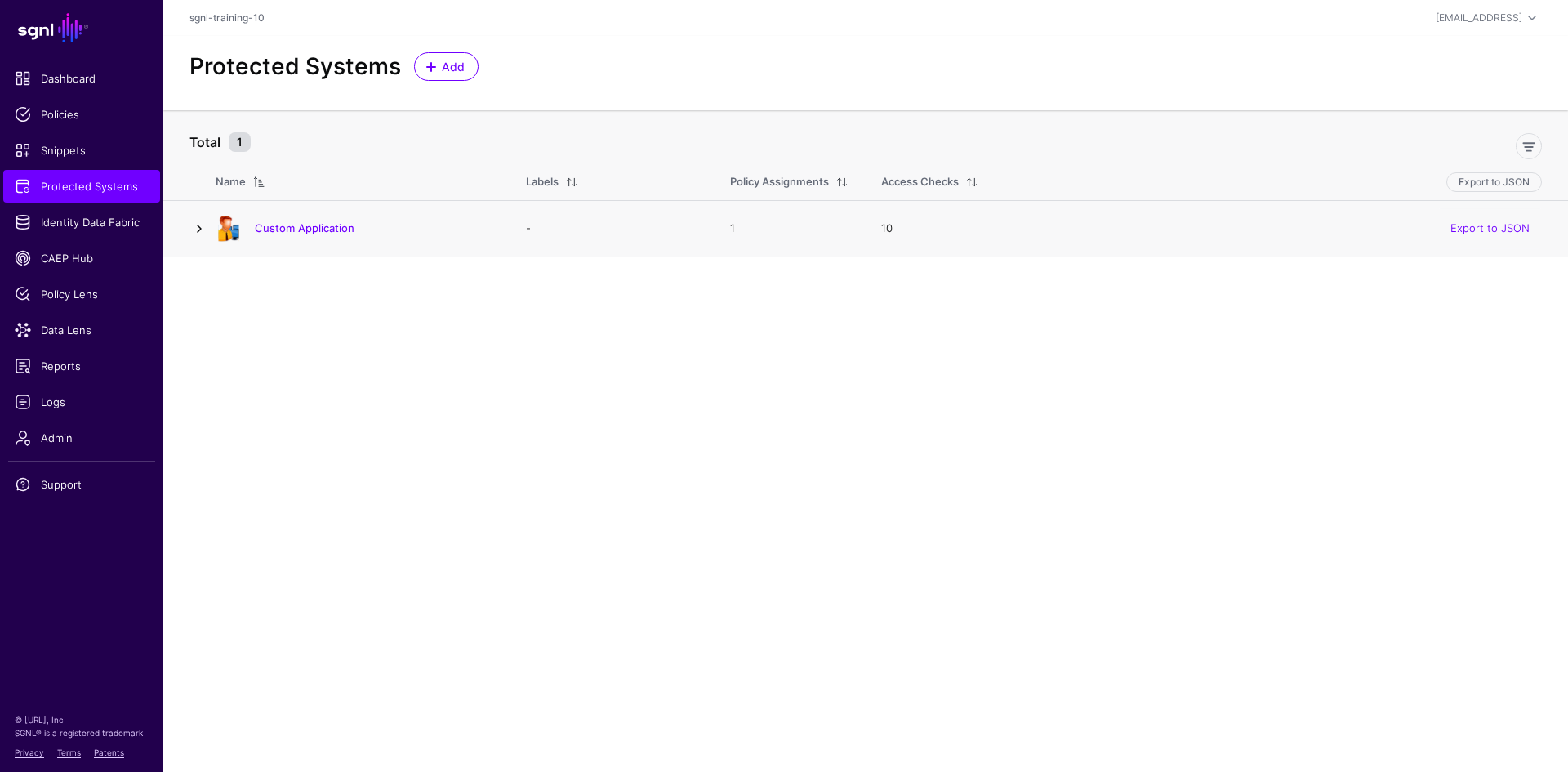
click at [197, 229] on link at bounding box center [198, 228] width 19 height 19
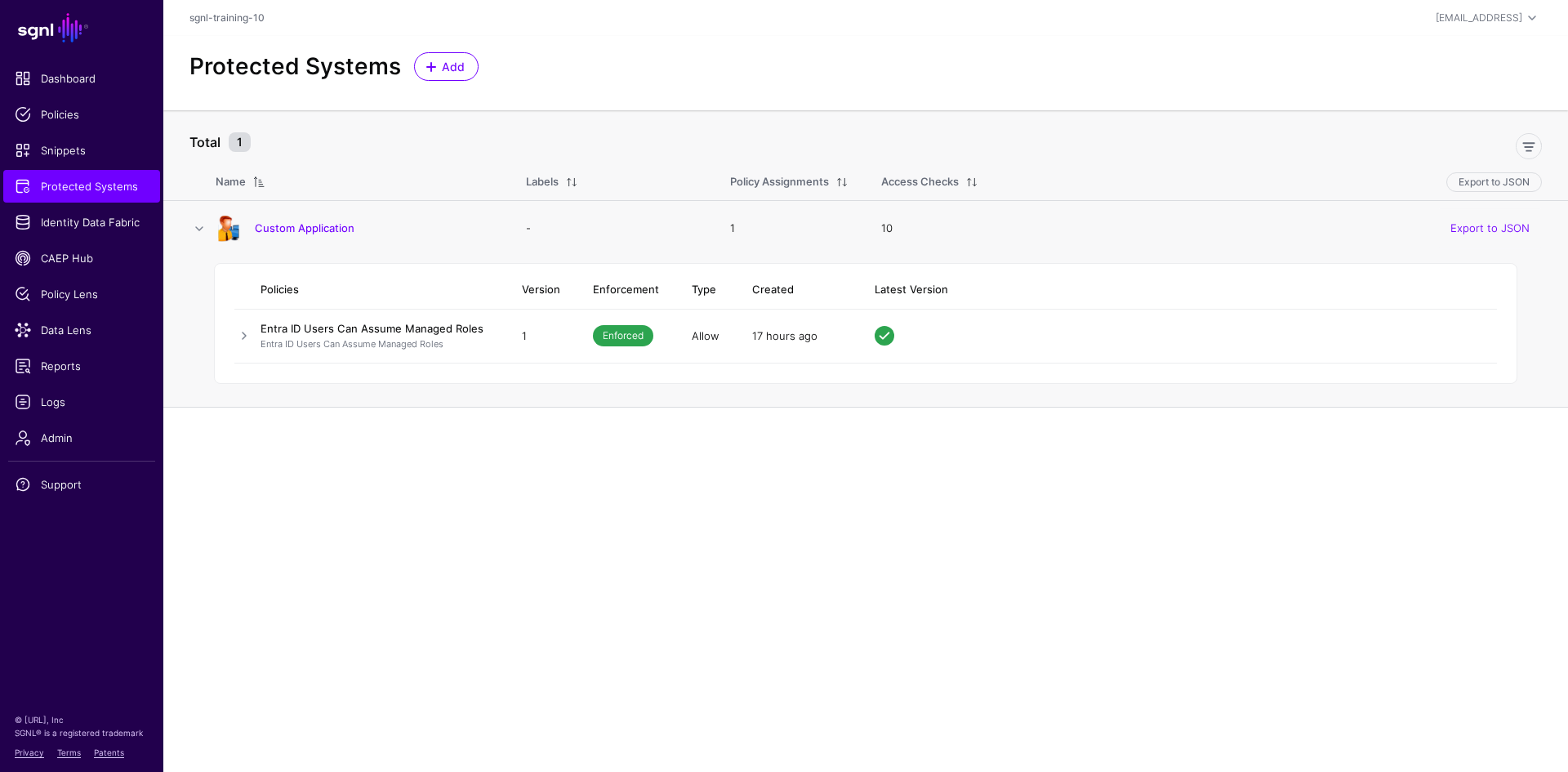
click at [344, 329] on link "Entra ID Users Can Assume Managed Roles" at bounding box center [372, 328] width 223 height 13
click at [245, 340] on link at bounding box center [243, 335] width 19 height 19
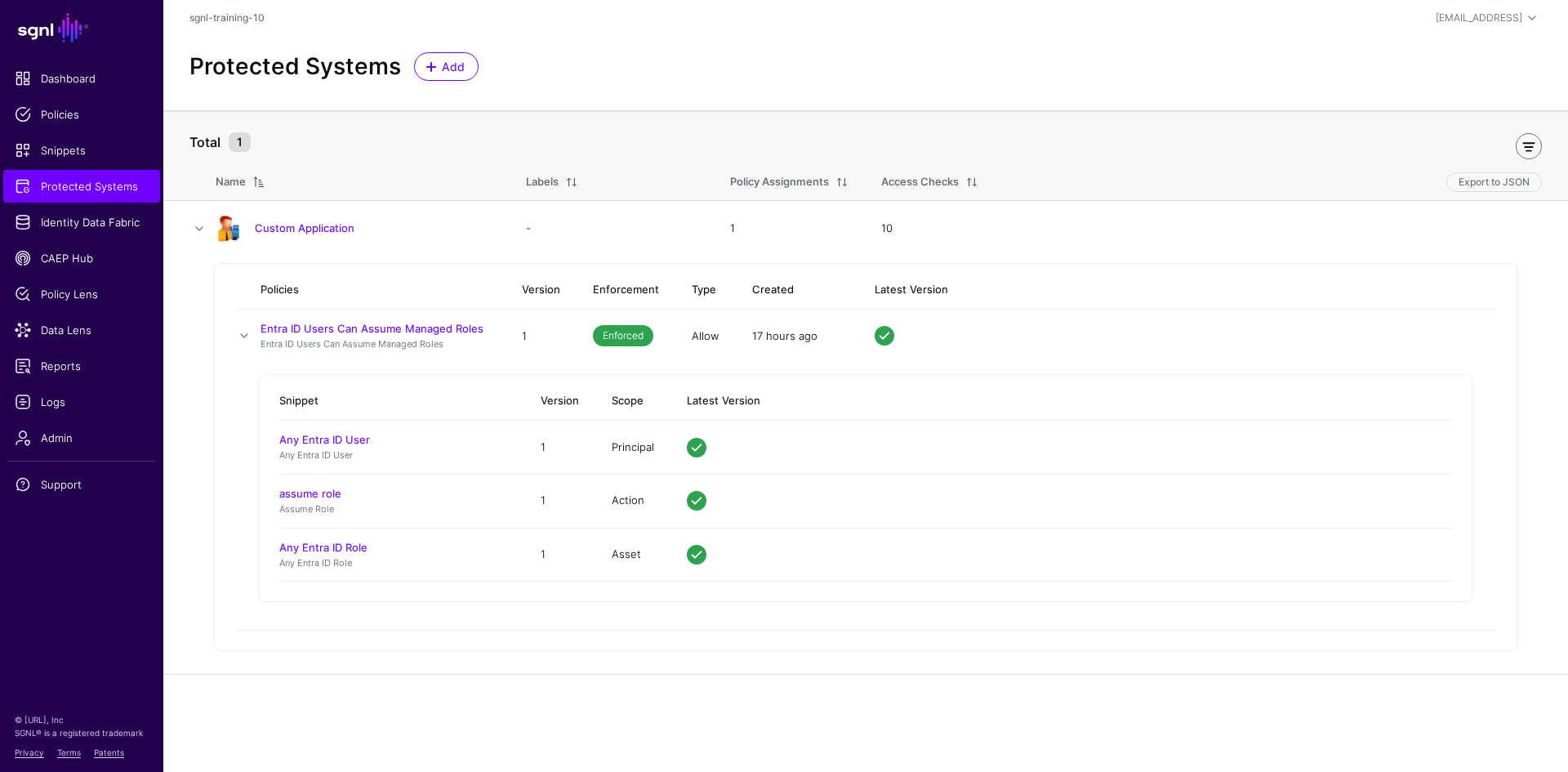
click at [1525, 153] on link at bounding box center [1529, 146] width 26 height 26
click at [1524, 151] on link at bounding box center [1529, 146] width 26 height 26
drag, startPoint x: 414, startPoint y: 331, endPoint x: 581, endPoint y: 208, distance: 207.4
click at [581, 208] on td "-" at bounding box center [612, 228] width 204 height 56
click at [291, 325] on link "Entra ID Users Can Assume Managed Roles" at bounding box center [372, 328] width 223 height 13
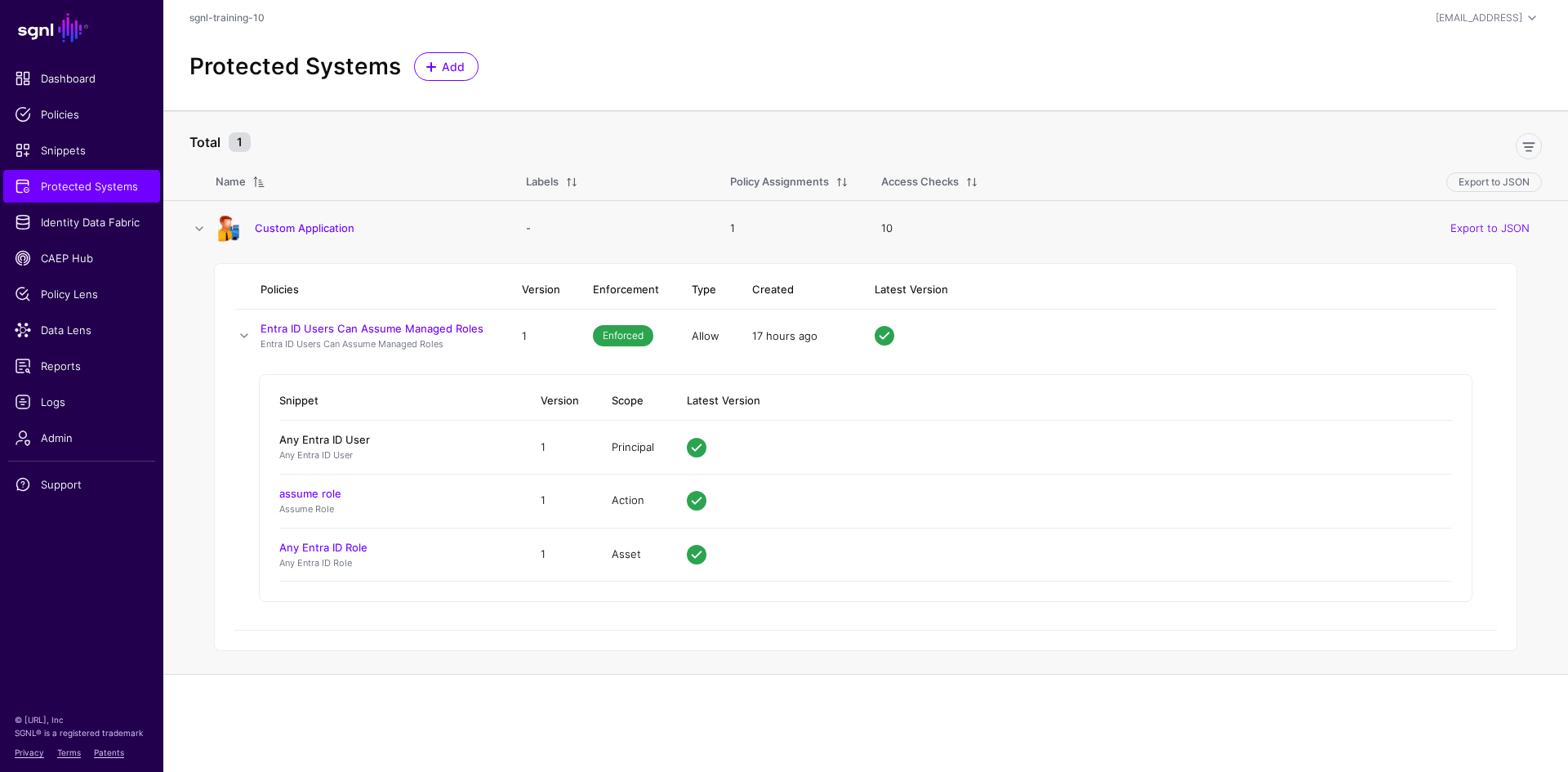
click at [354, 440] on link "Any Entra ID User" at bounding box center [324, 439] width 91 height 13
click at [1092, 347] on td at bounding box center [1177, 336] width 638 height 53
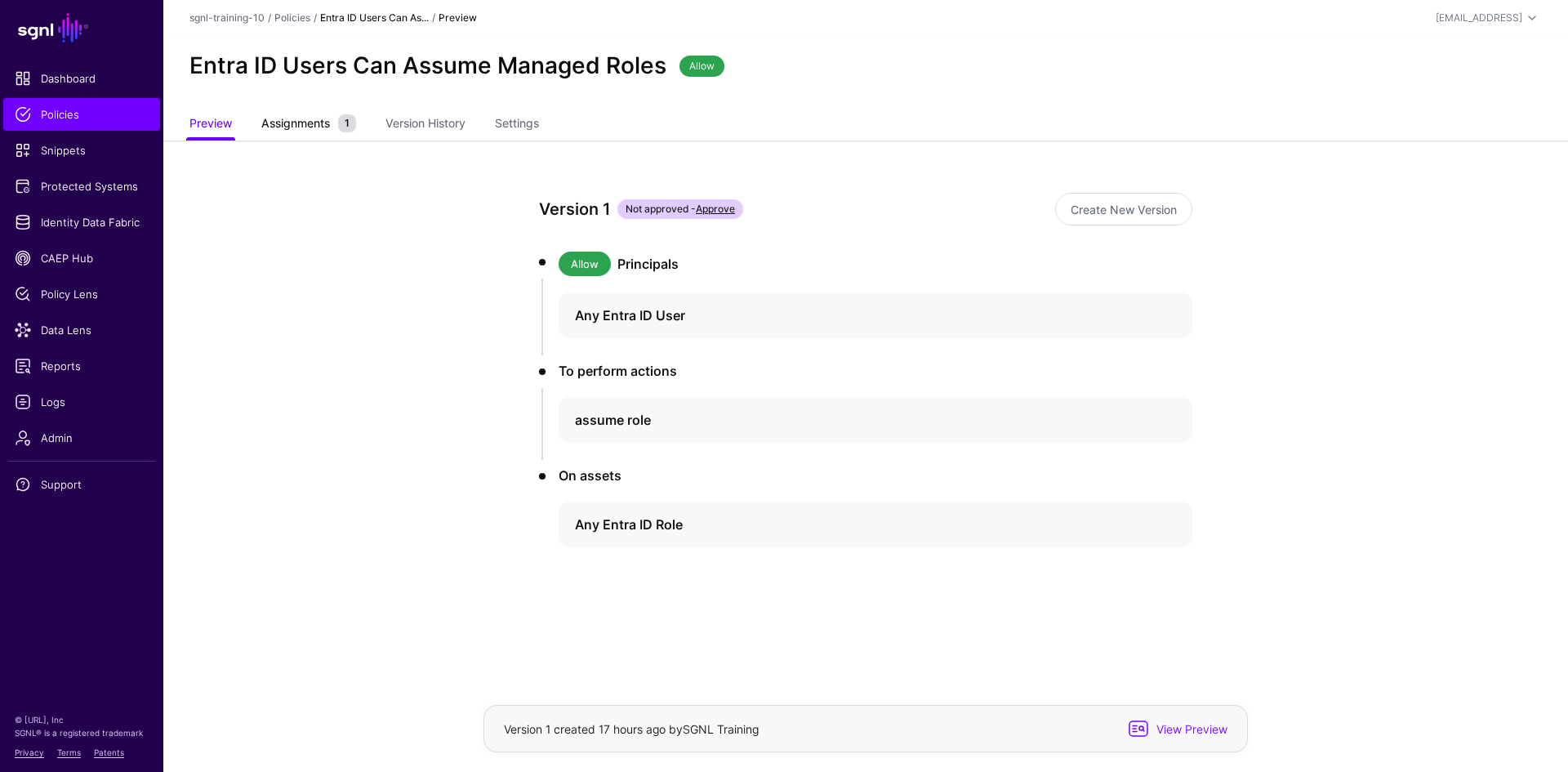
click at [283, 125] on span "Assignments" at bounding box center [296, 122] width 77 height 17
click at [504, 124] on link "Settings" at bounding box center [517, 125] width 44 height 31
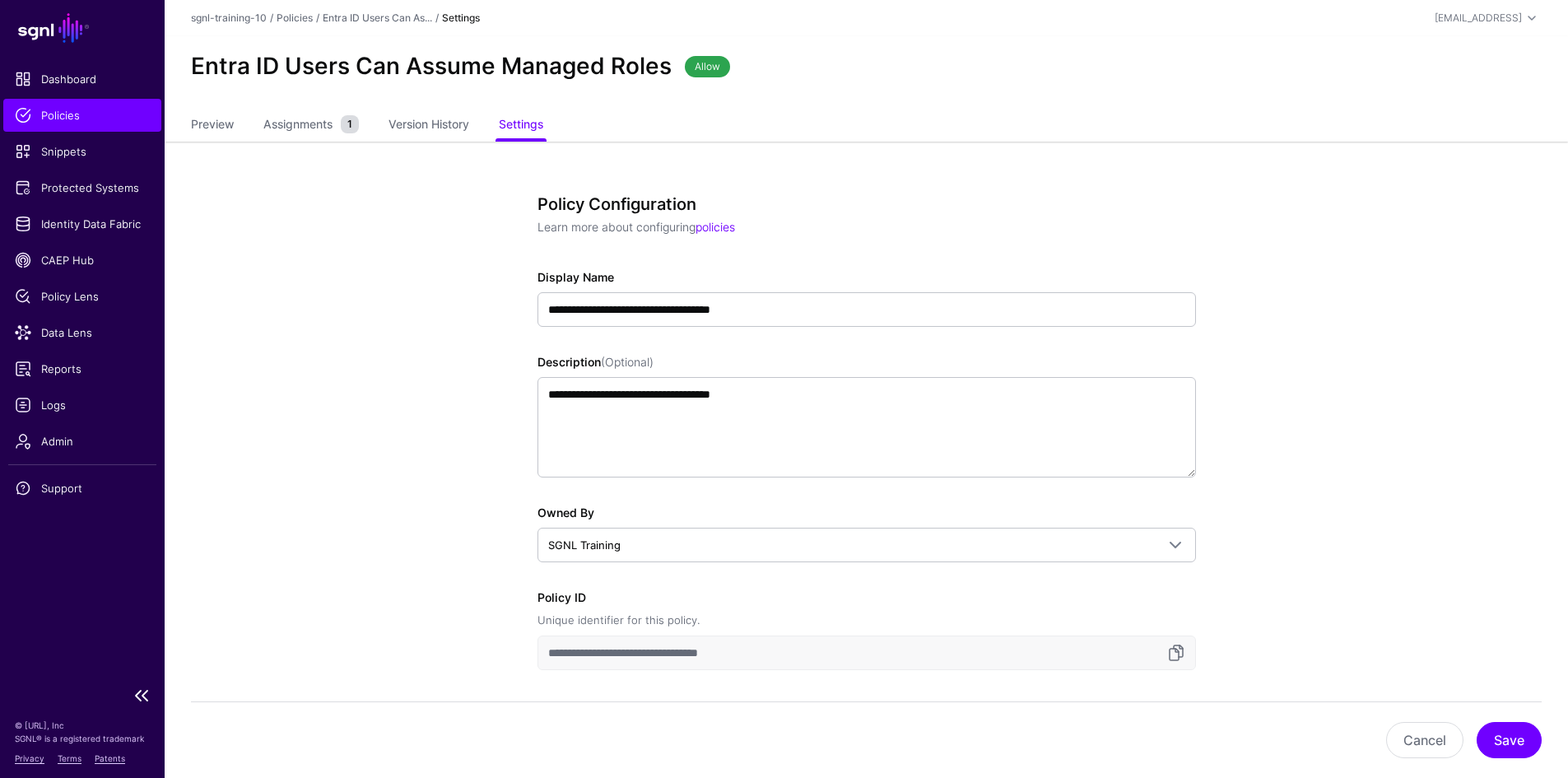
click at [73, 119] on span "Policies" at bounding box center [82, 116] width 135 height 17
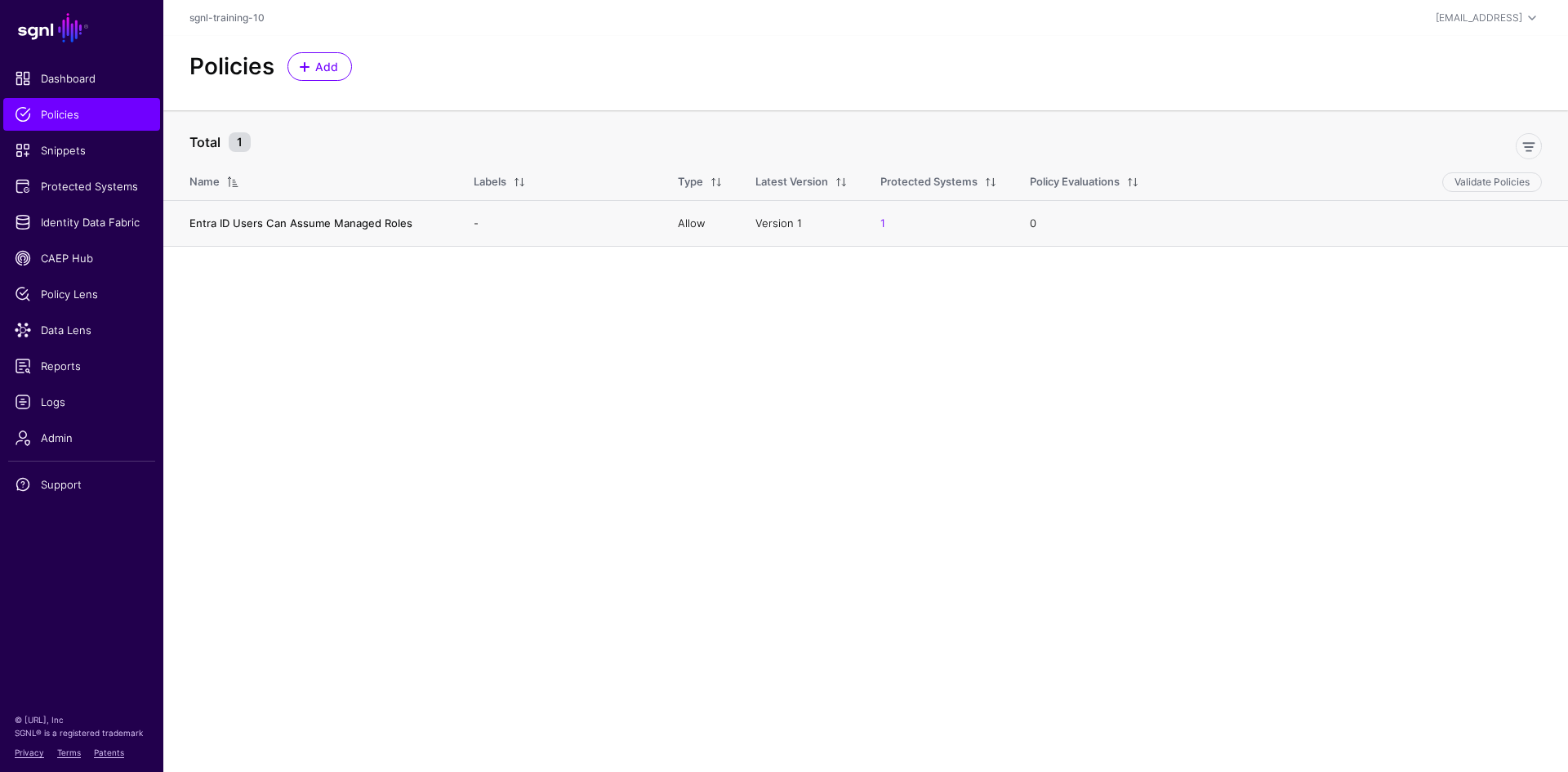
click at [278, 224] on link "Entra ID Users Can Assume Managed Roles" at bounding box center [300, 223] width 223 height 13
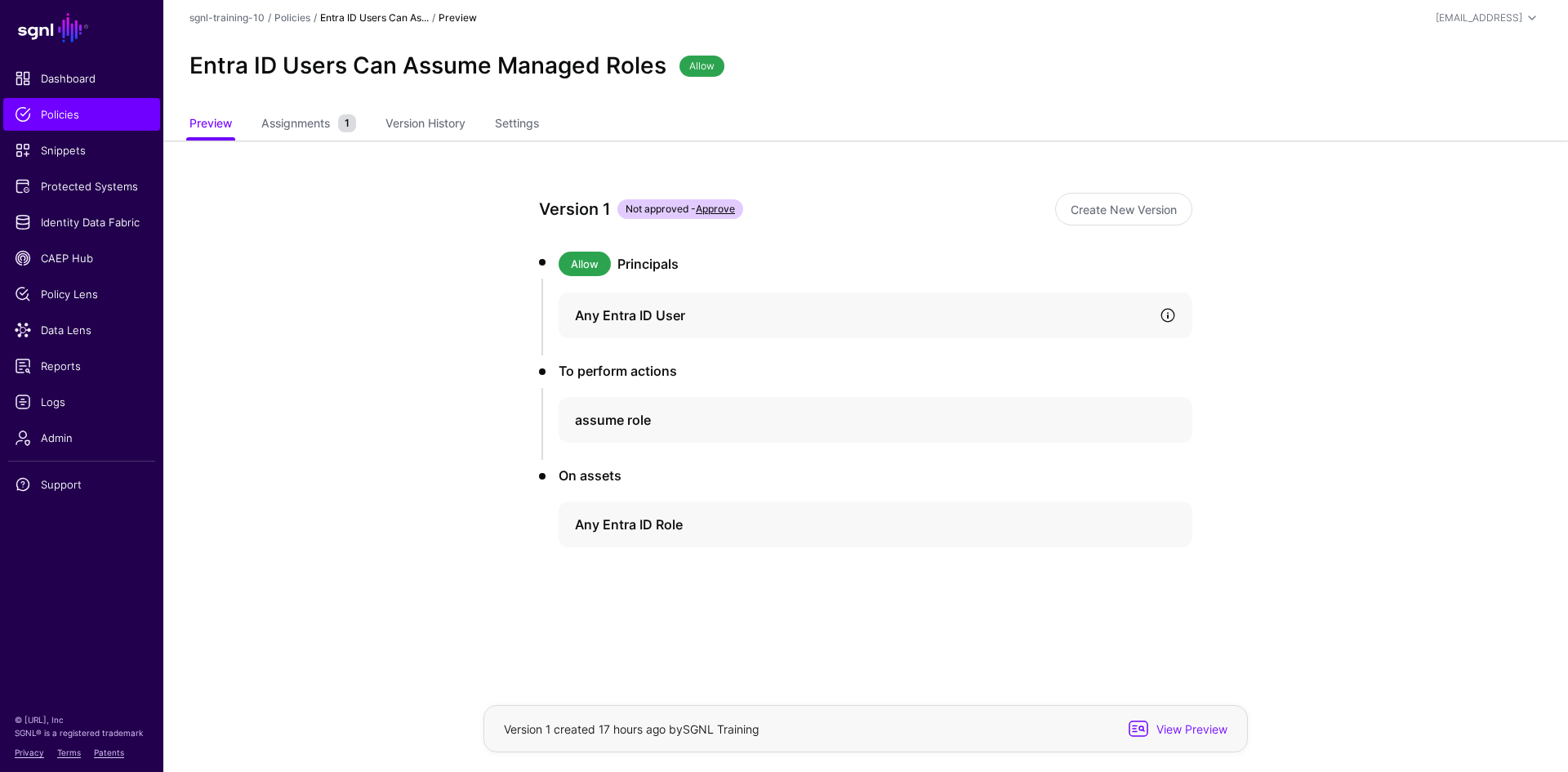
click at [1175, 318] on link at bounding box center [1168, 315] width 17 height 17
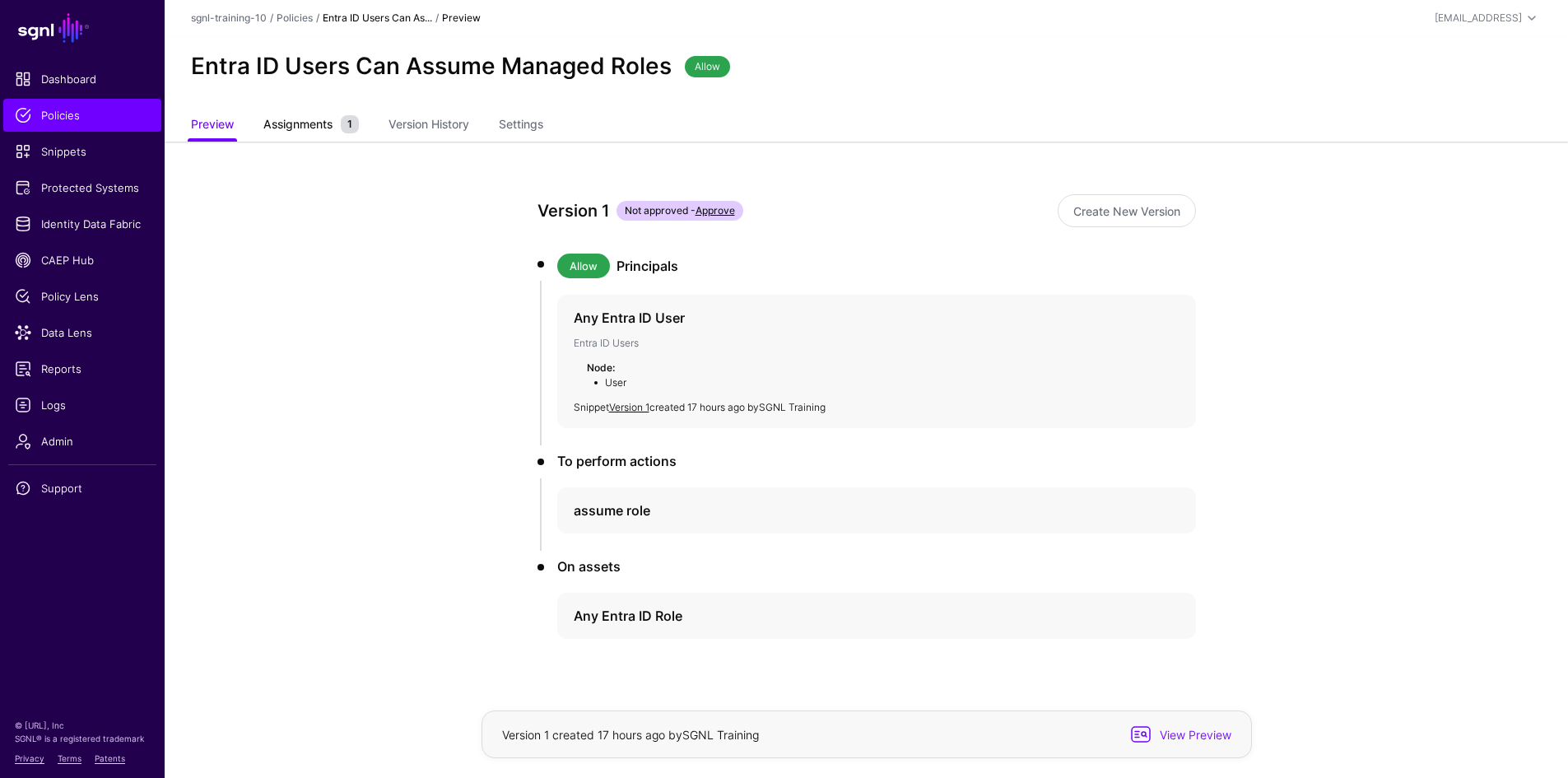
click at [335, 122] on span "Assignments" at bounding box center [298, 123] width 78 height 18
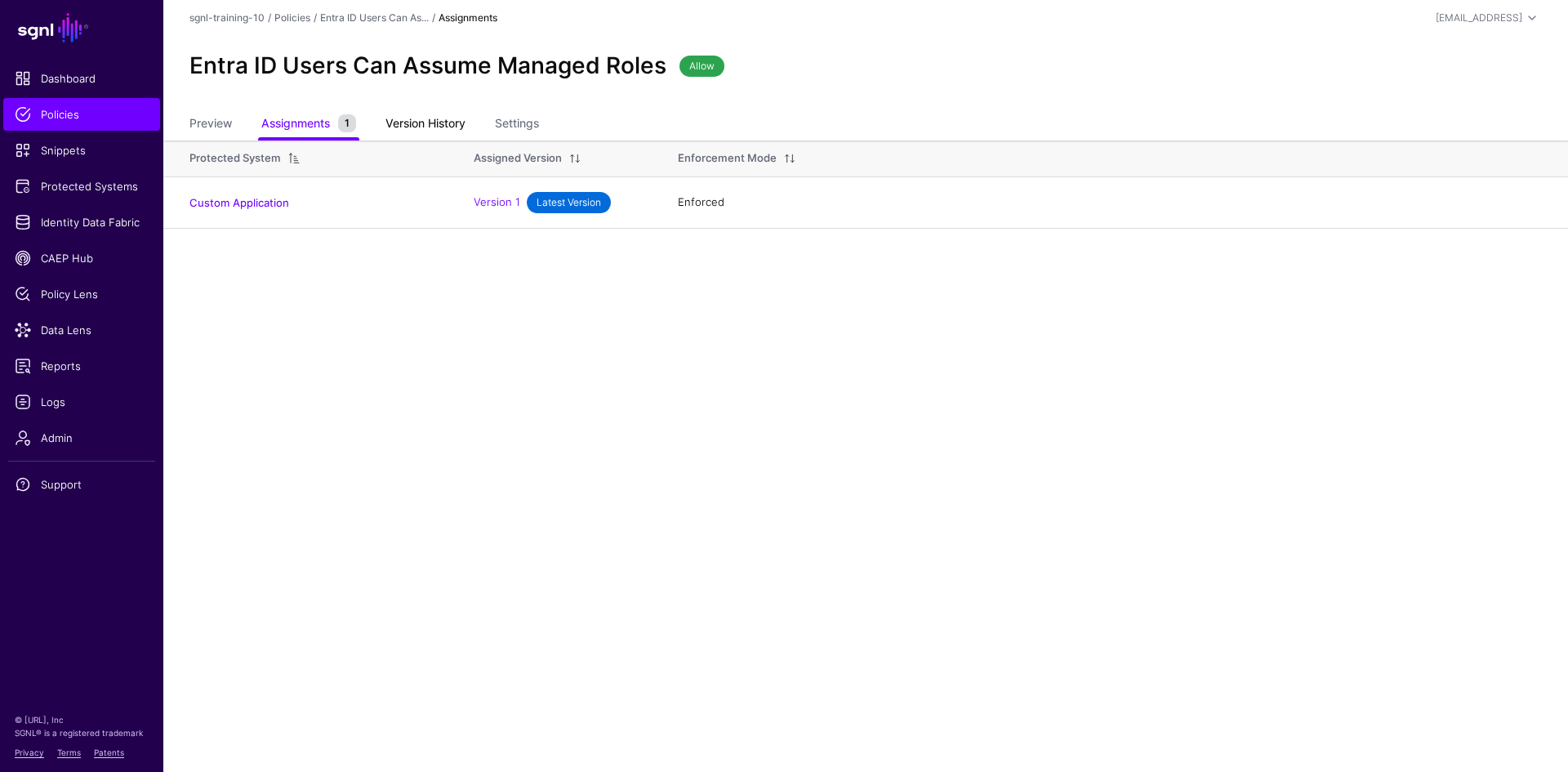
click at [412, 125] on link "Version History" at bounding box center [425, 125] width 80 height 31
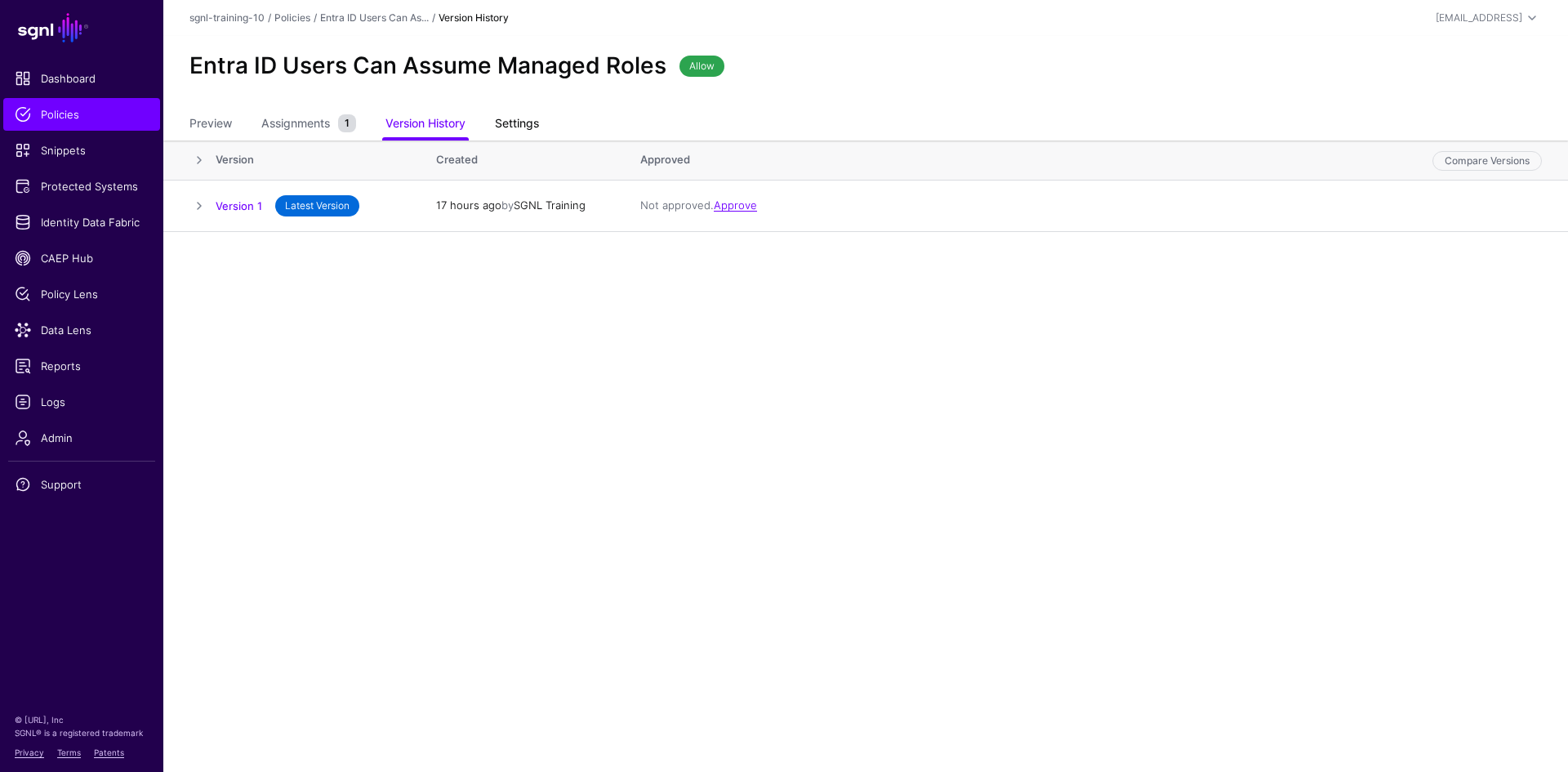
click at [536, 129] on link "Settings" at bounding box center [517, 125] width 44 height 31
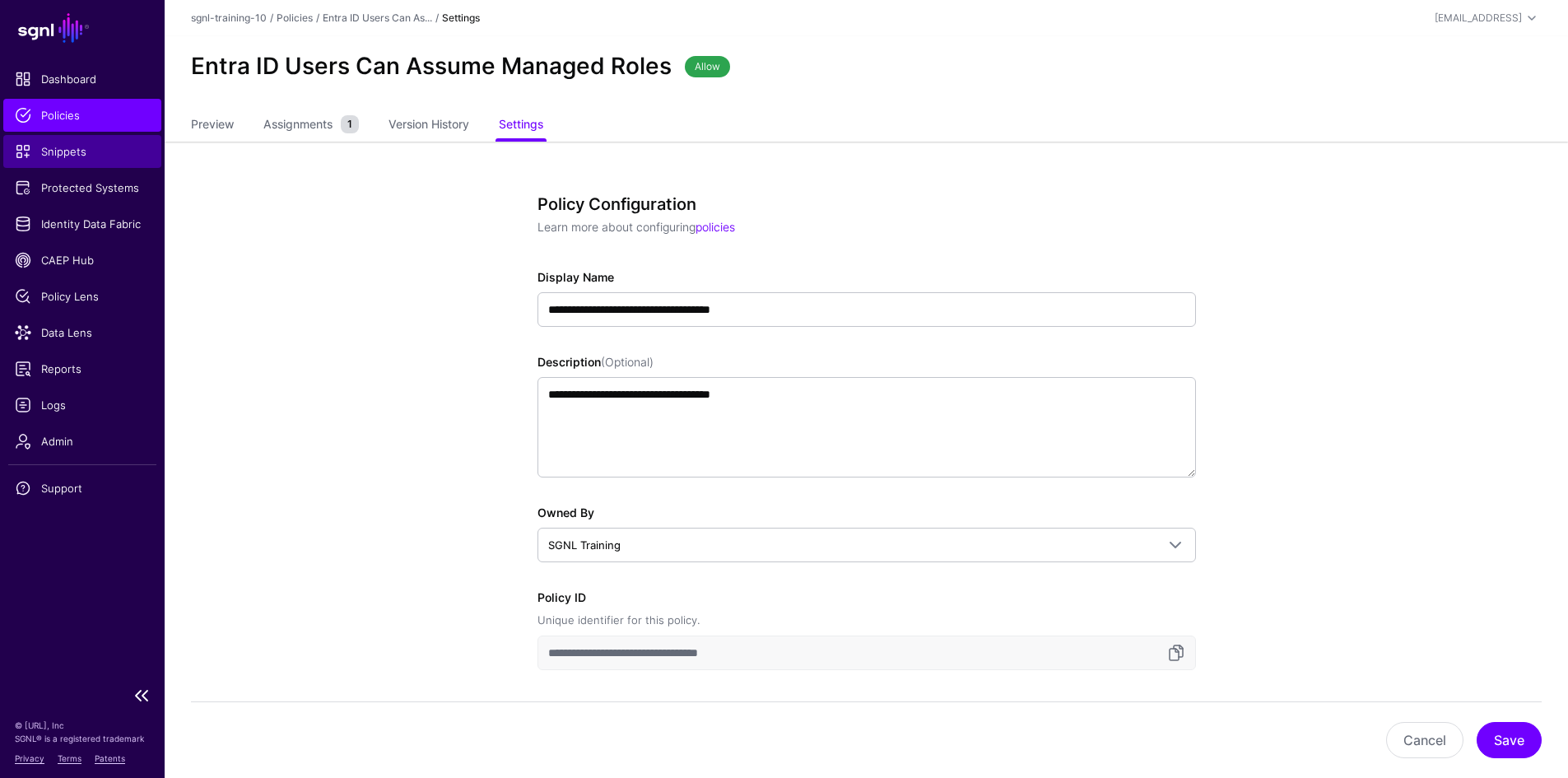
click at [70, 166] on link "Snippets" at bounding box center [82, 152] width 158 height 33
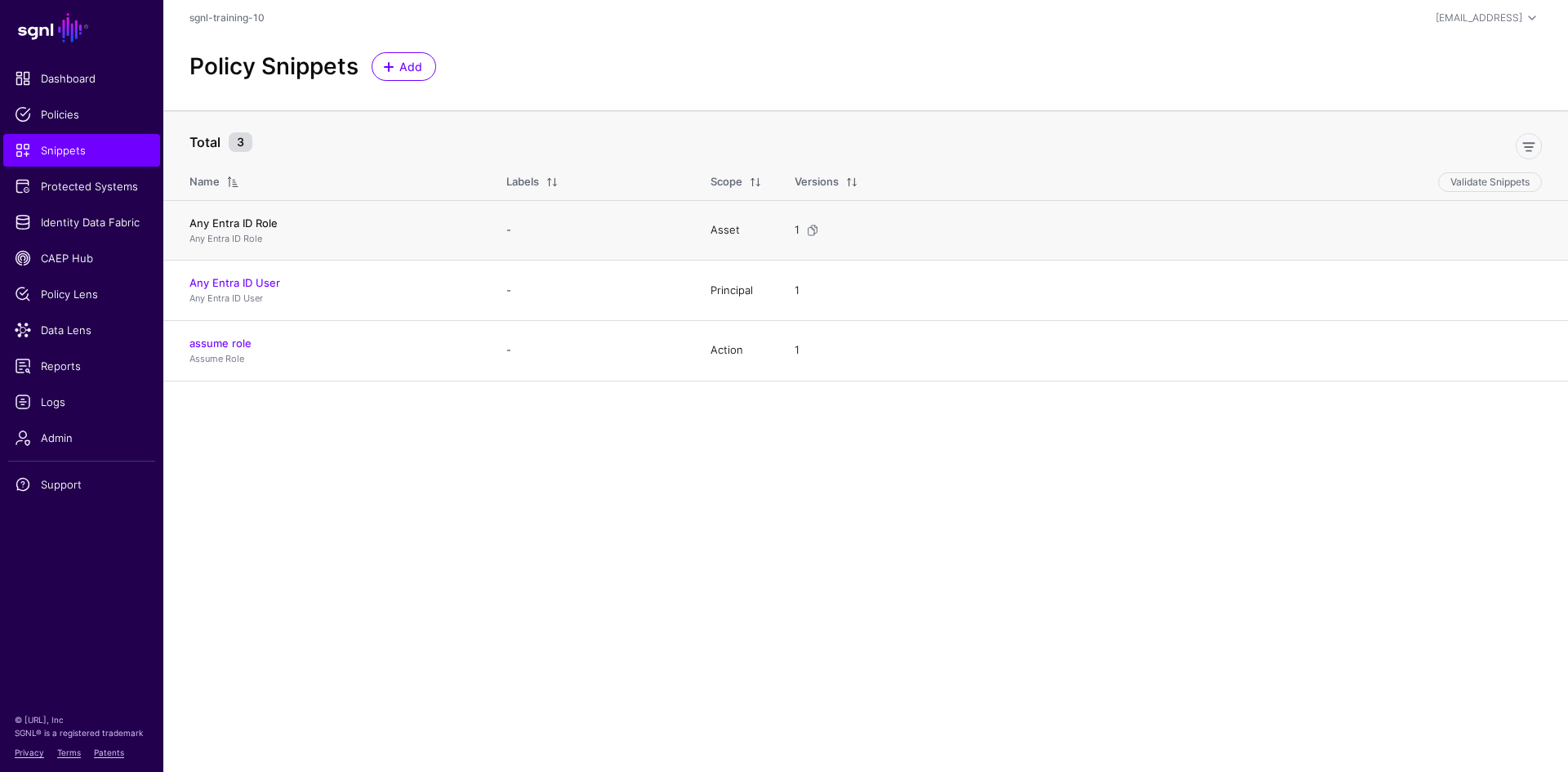
click at [254, 221] on link "Any Entra ID Role" at bounding box center [233, 223] width 88 height 13
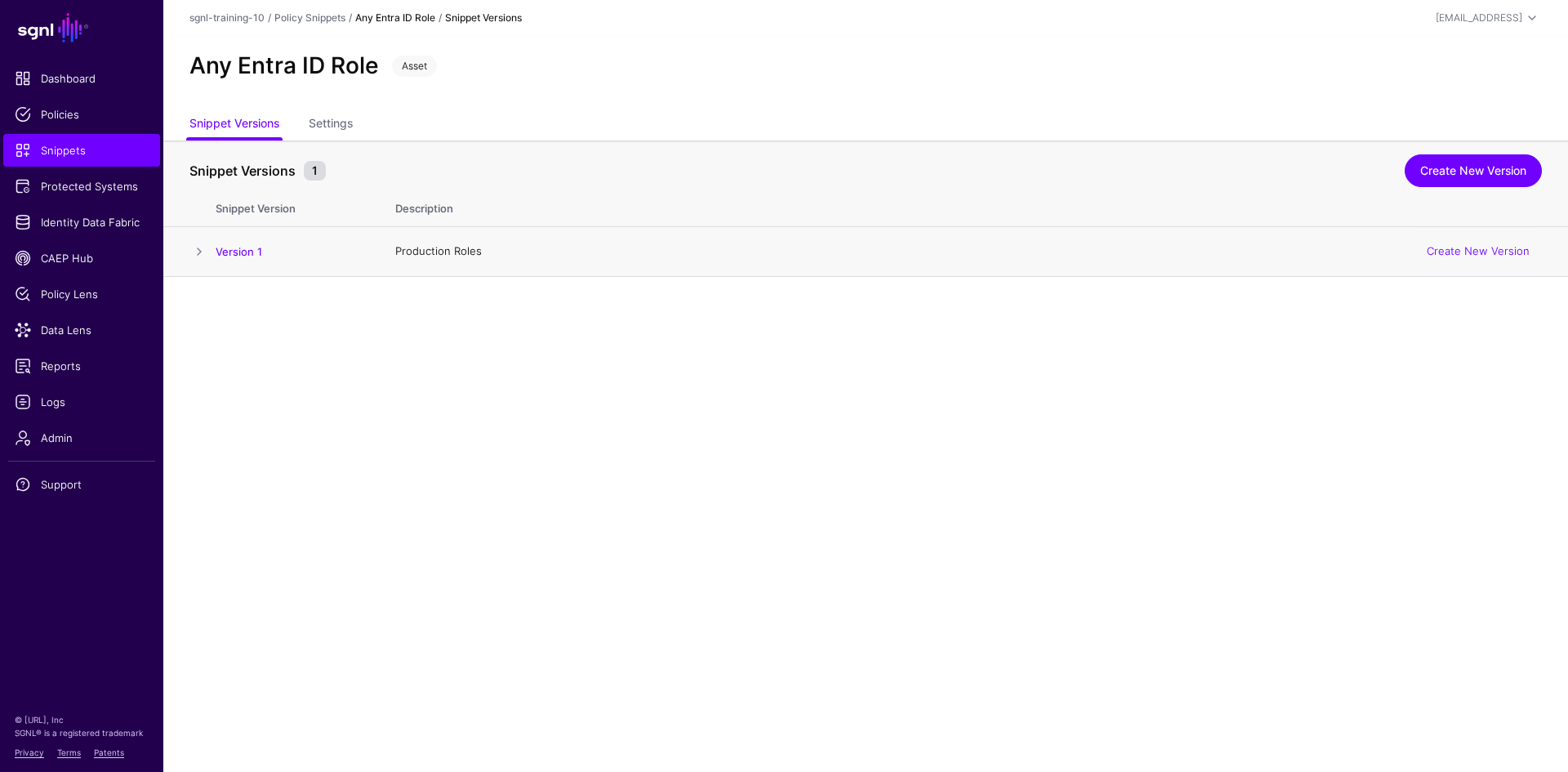
click at [199, 255] on span at bounding box center [198, 251] width 19 height 19
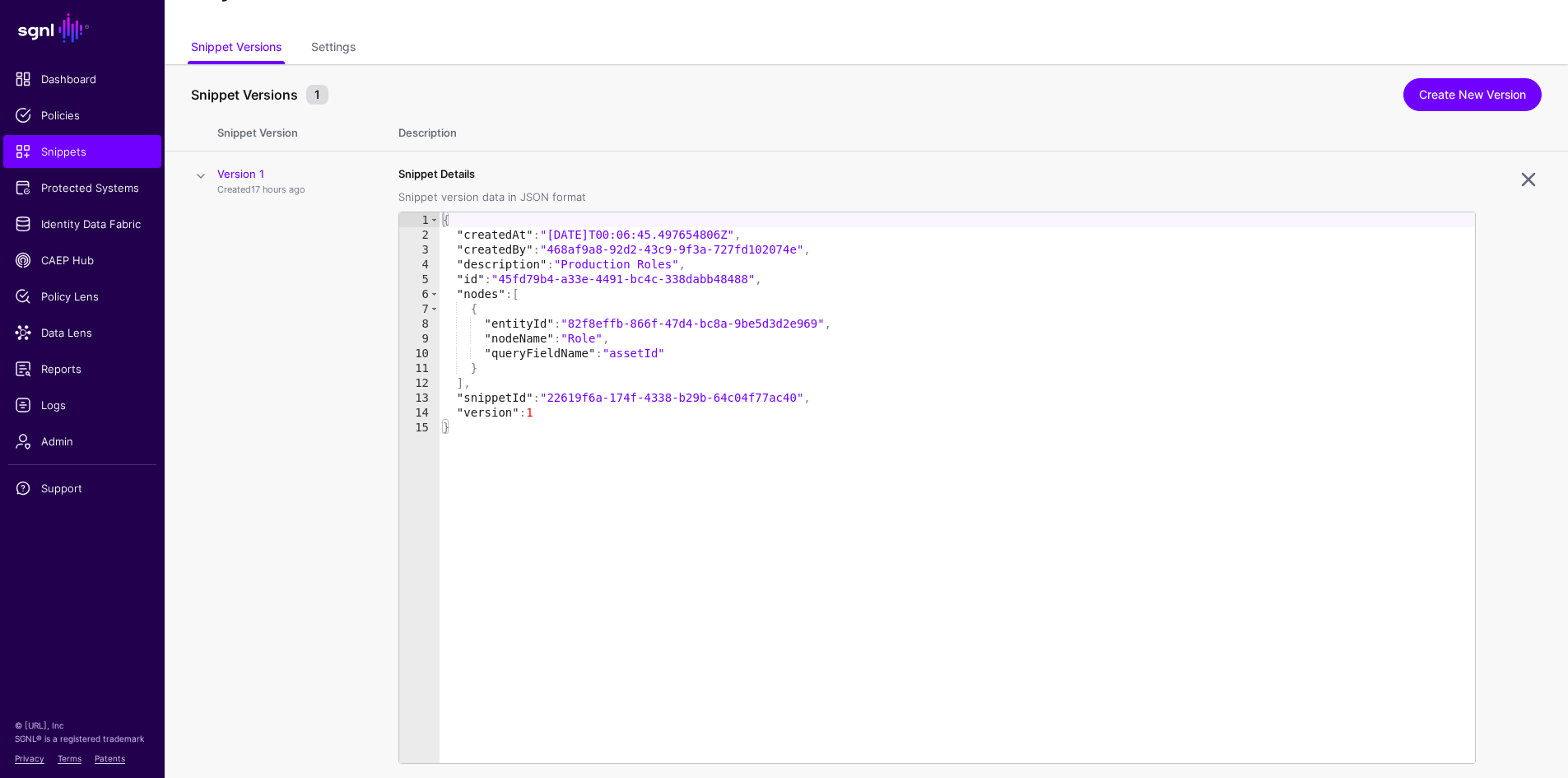
scroll to position [129, 0]
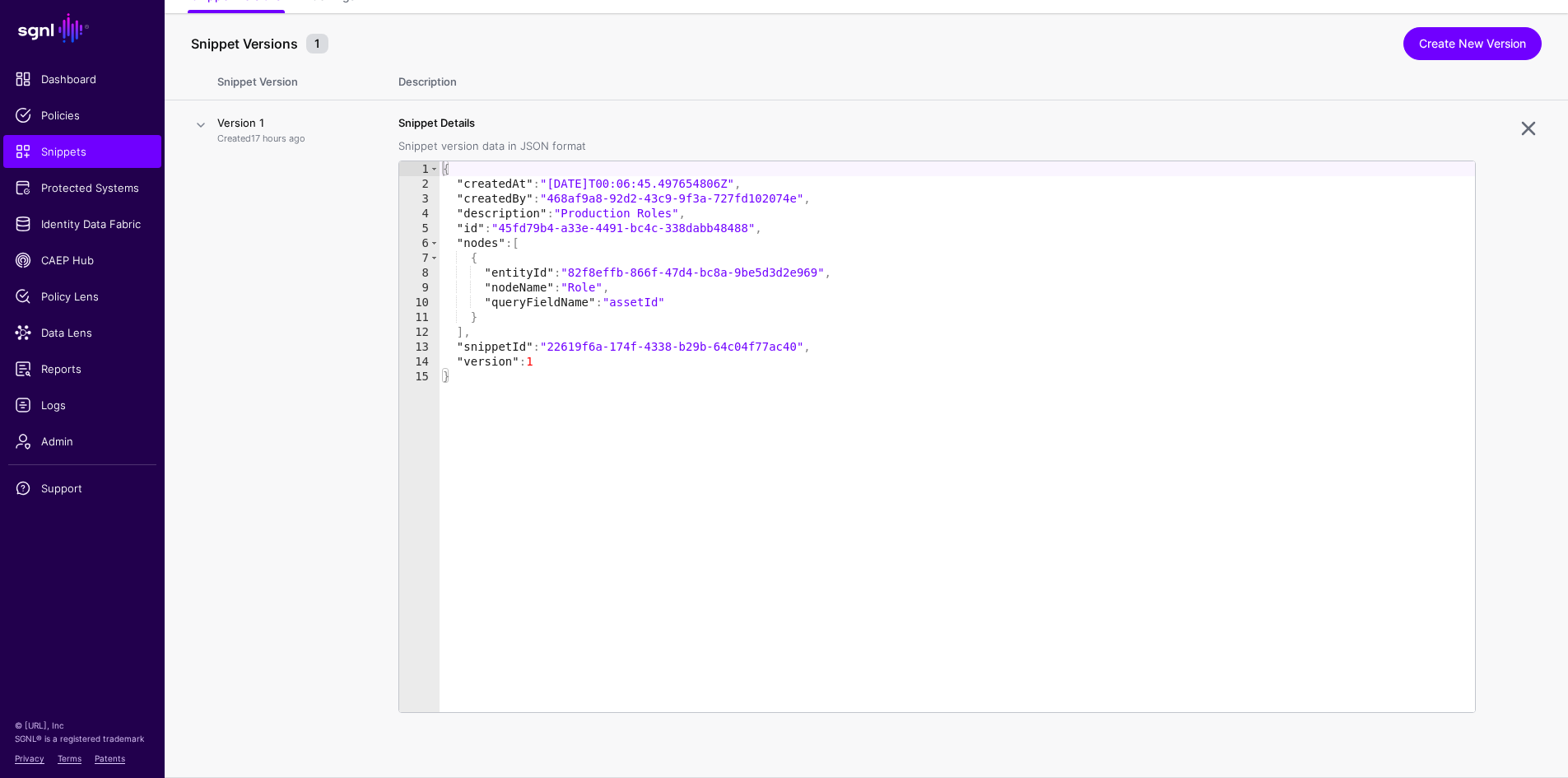
click at [243, 129] on link "Version 1" at bounding box center [241, 122] width 47 height 13
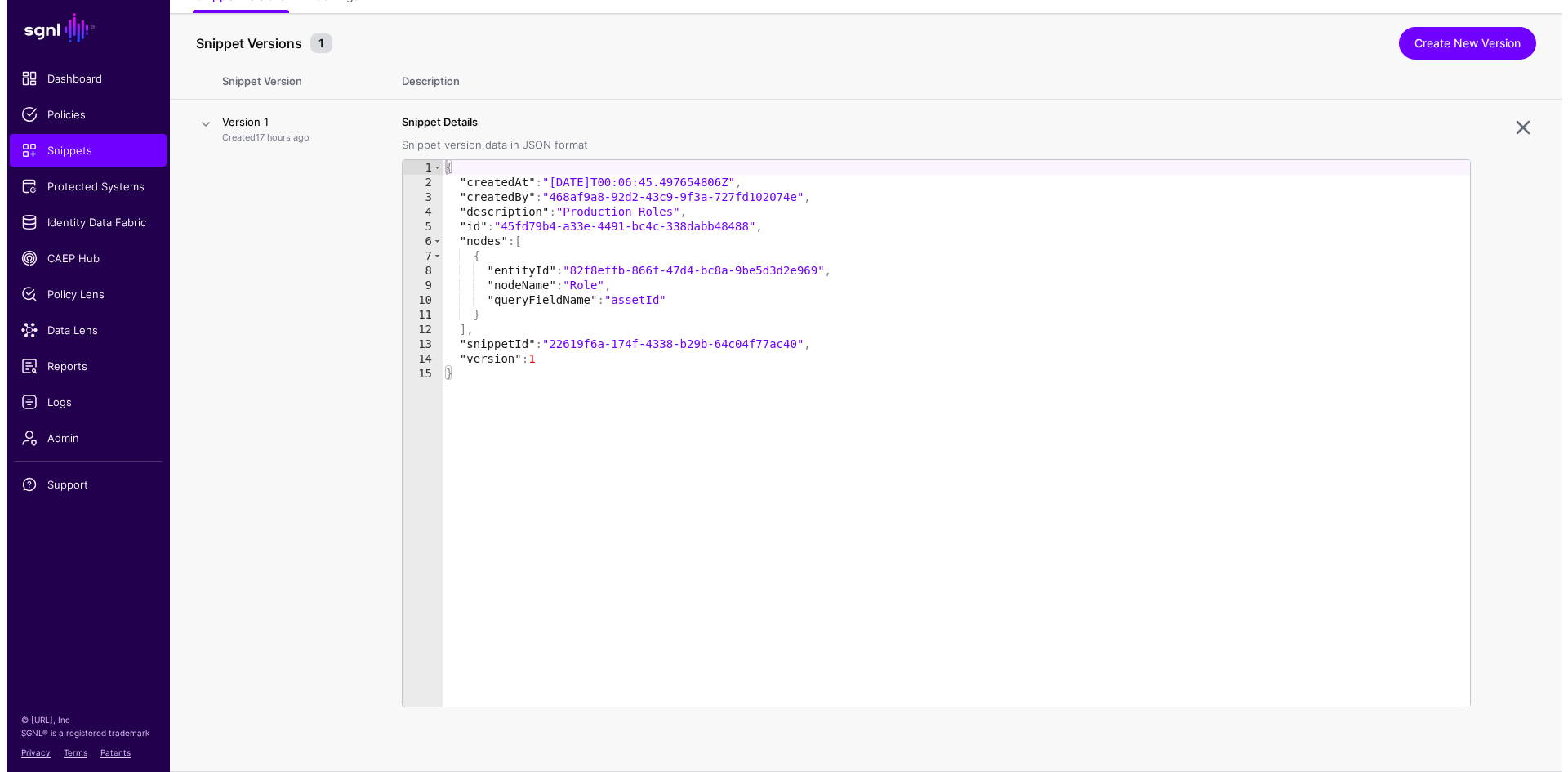
scroll to position [0, 0]
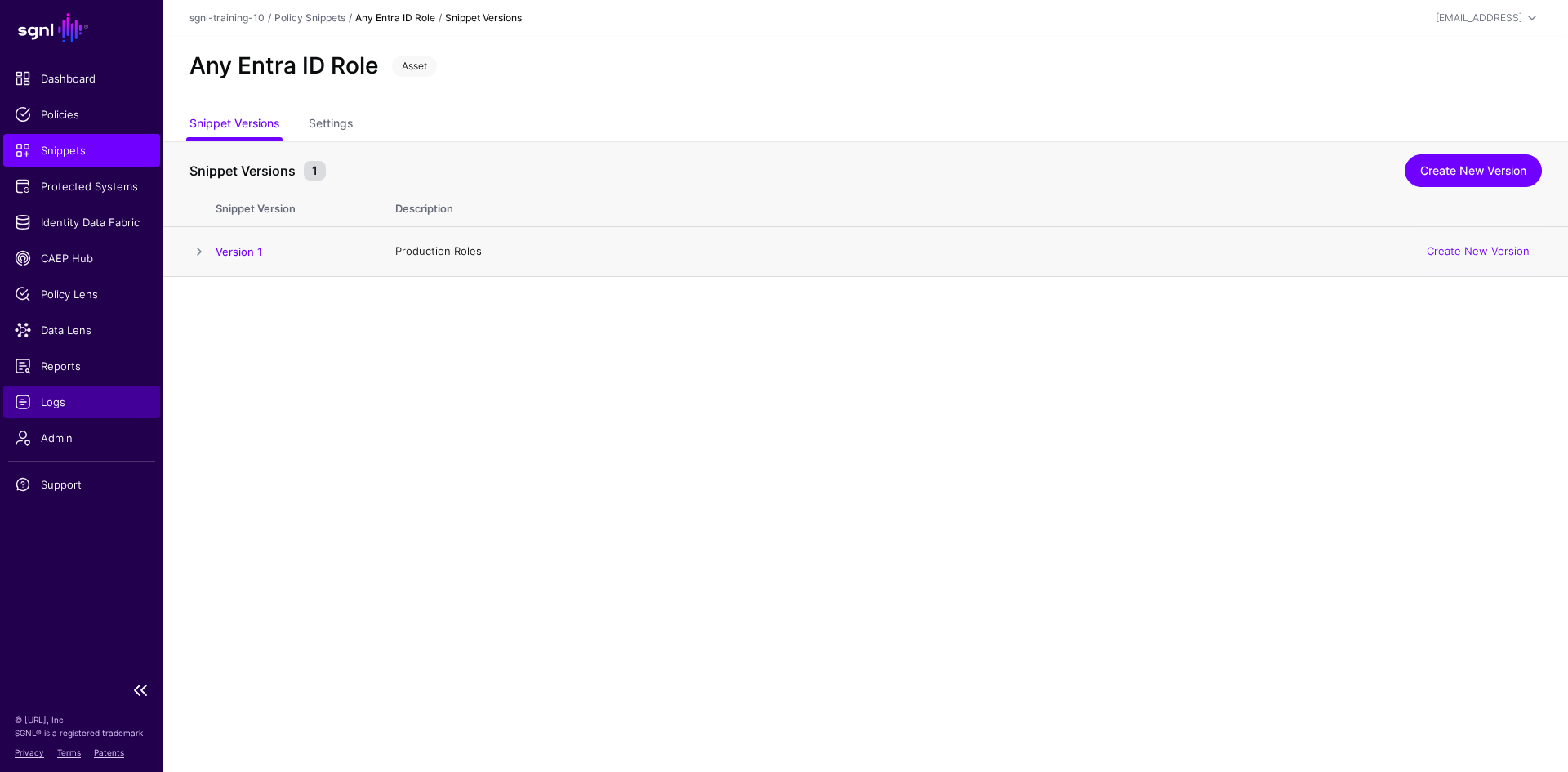
click at [84, 400] on span "Logs" at bounding box center [82, 403] width 134 height 17
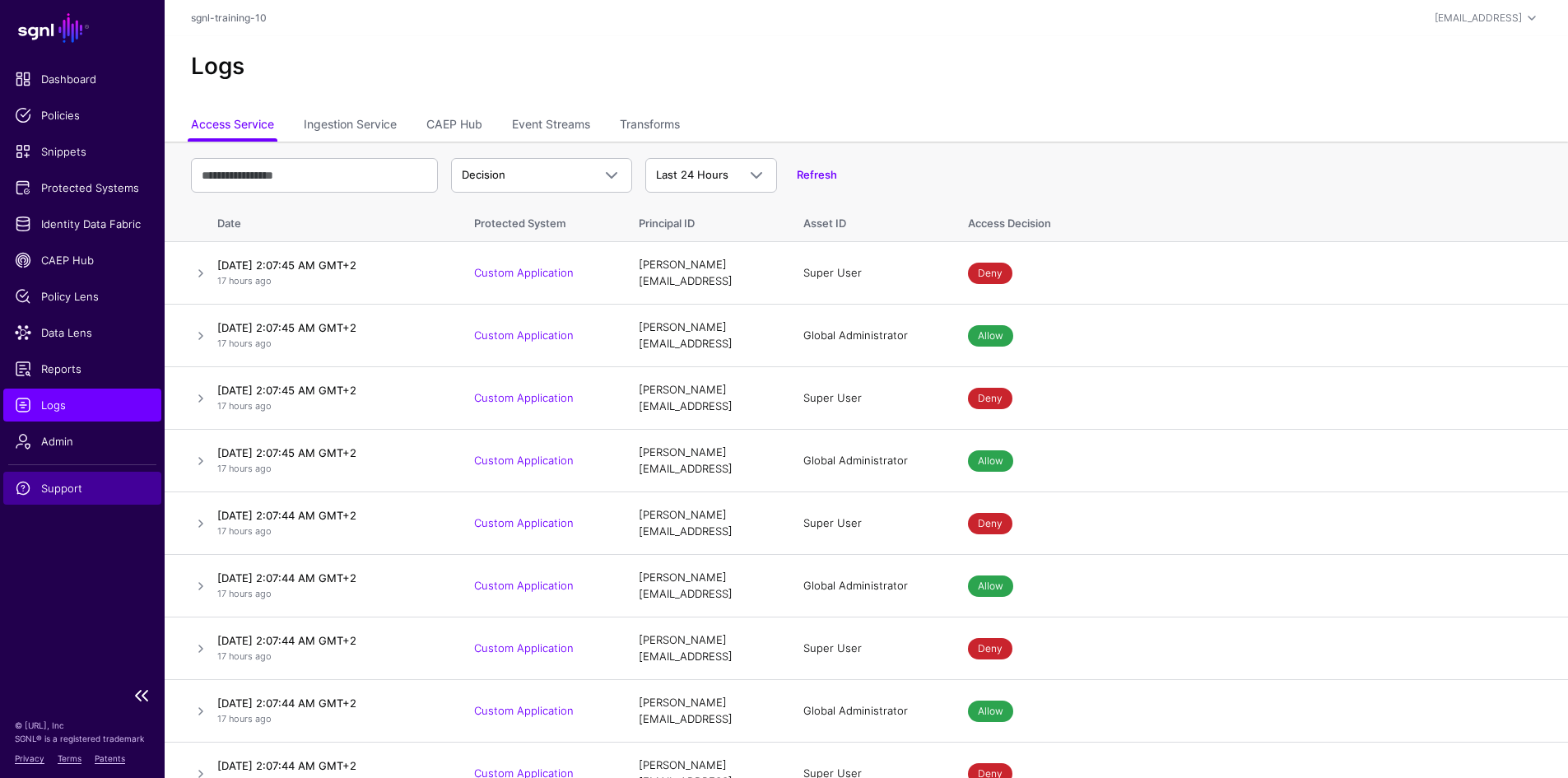
click at [44, 494] on span "Support" at bounding box center [82, 488] width 135 height 17
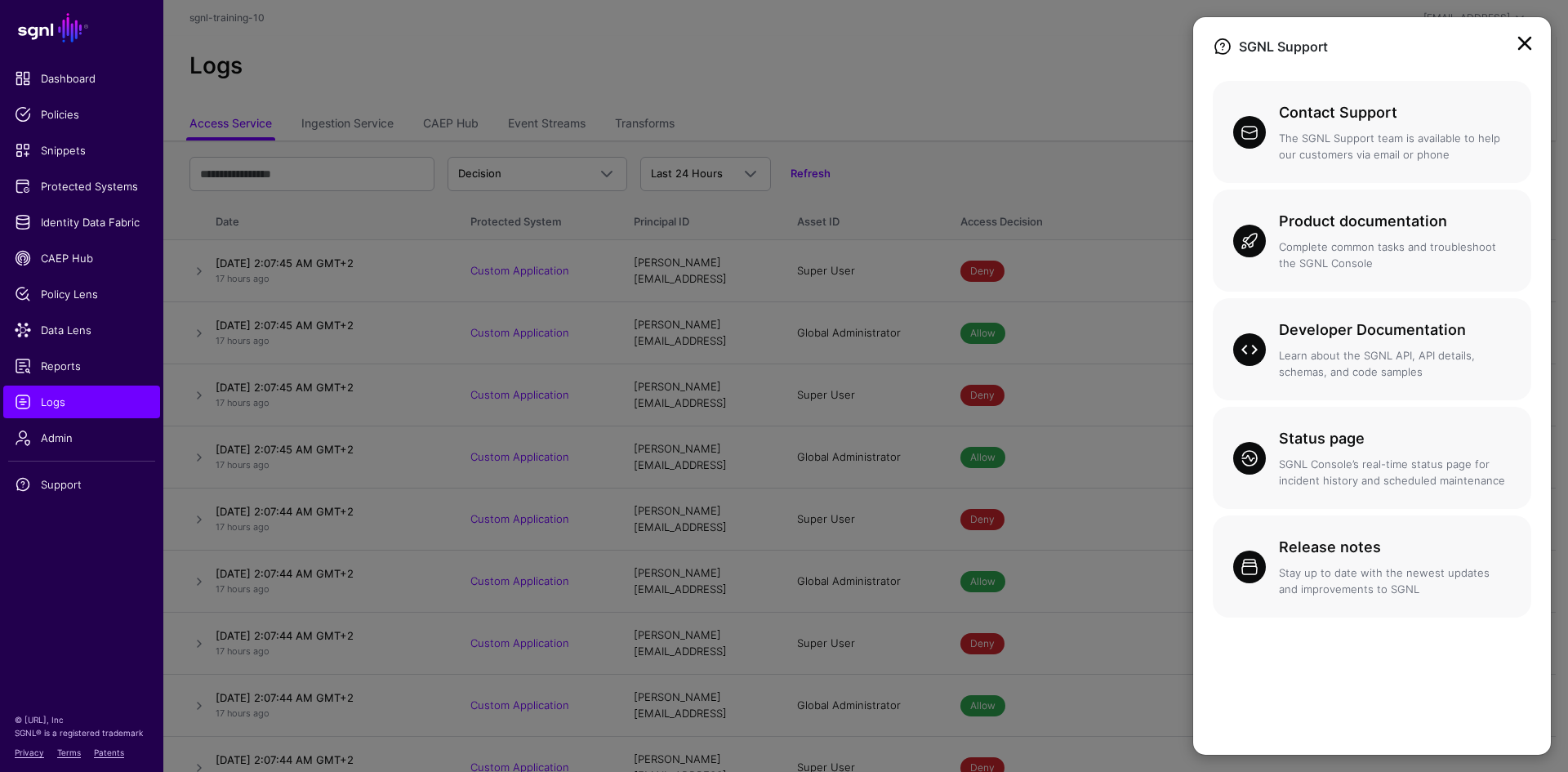
click at [1526, 44] on link at bounding box center [1525, 43] width 26 height 26
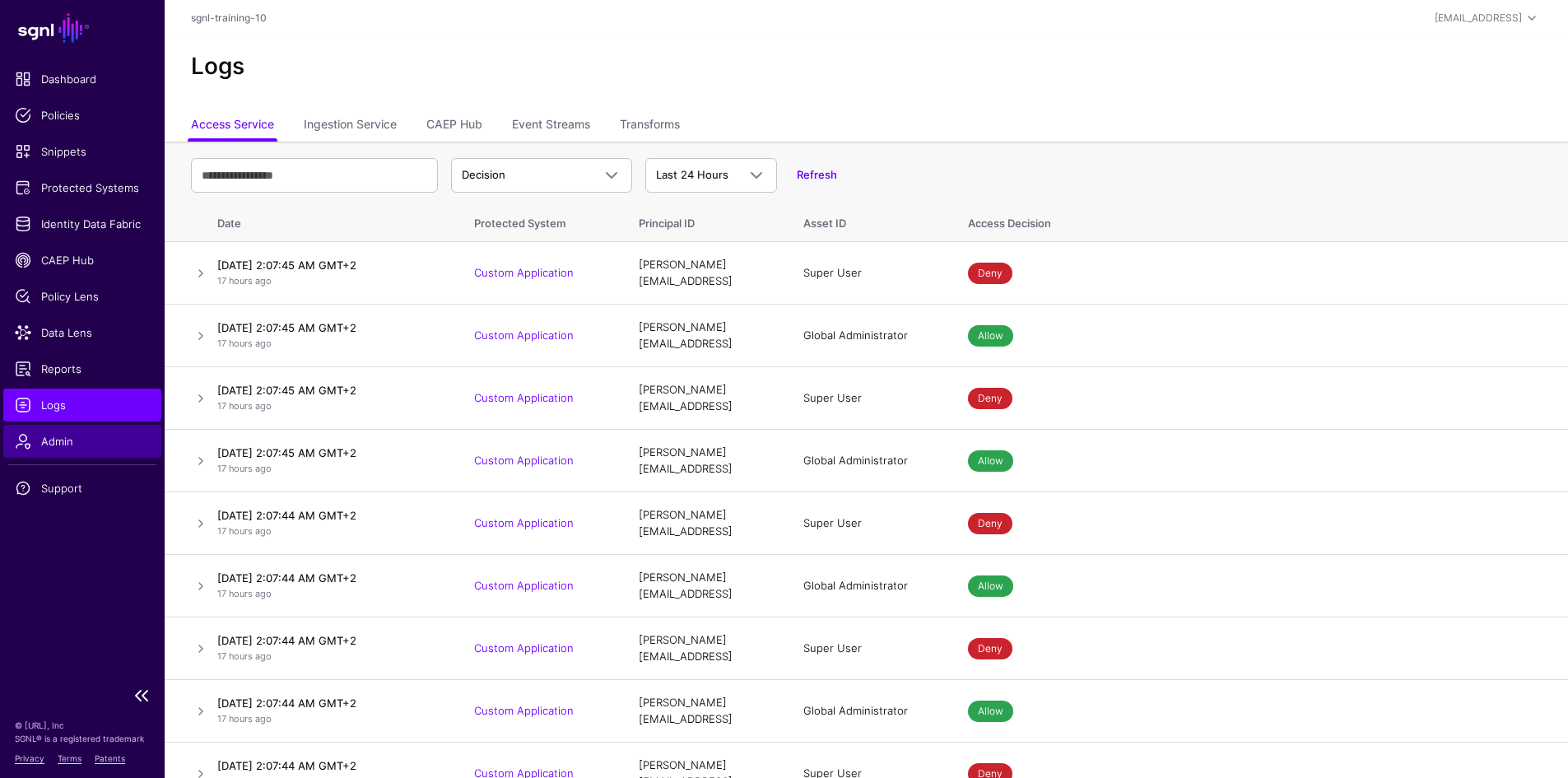
click at [87, 445] on span "Admin" at bounding box center [82, 442] width 135 height 17
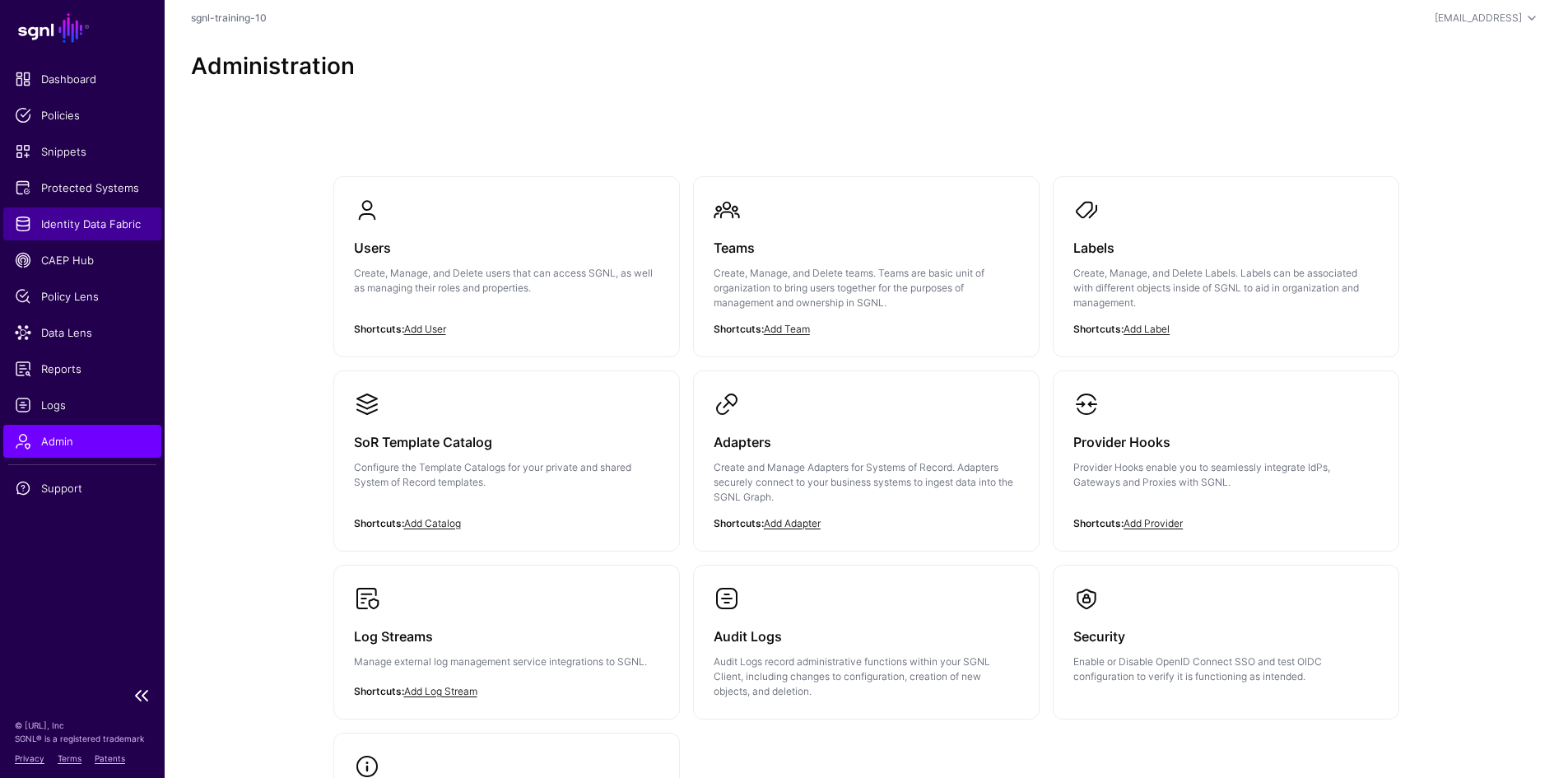
click at [73, 227] on span "Identity Data Fabric" at bounding box center [82, 224] width 135 height 17
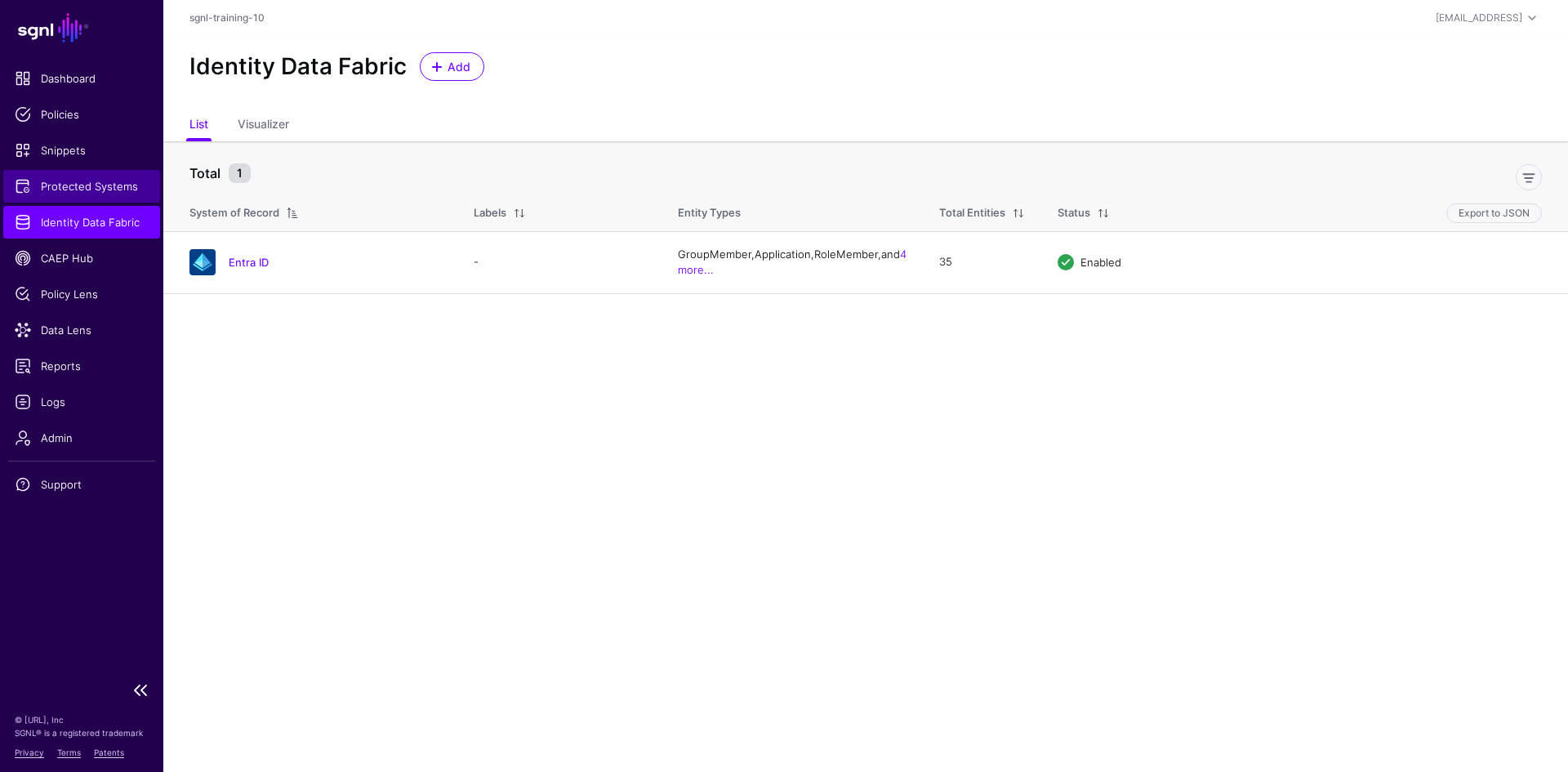
click at [80, 180] on span "Protected Systems" at bounding box center [82, 187] width 134 height 17
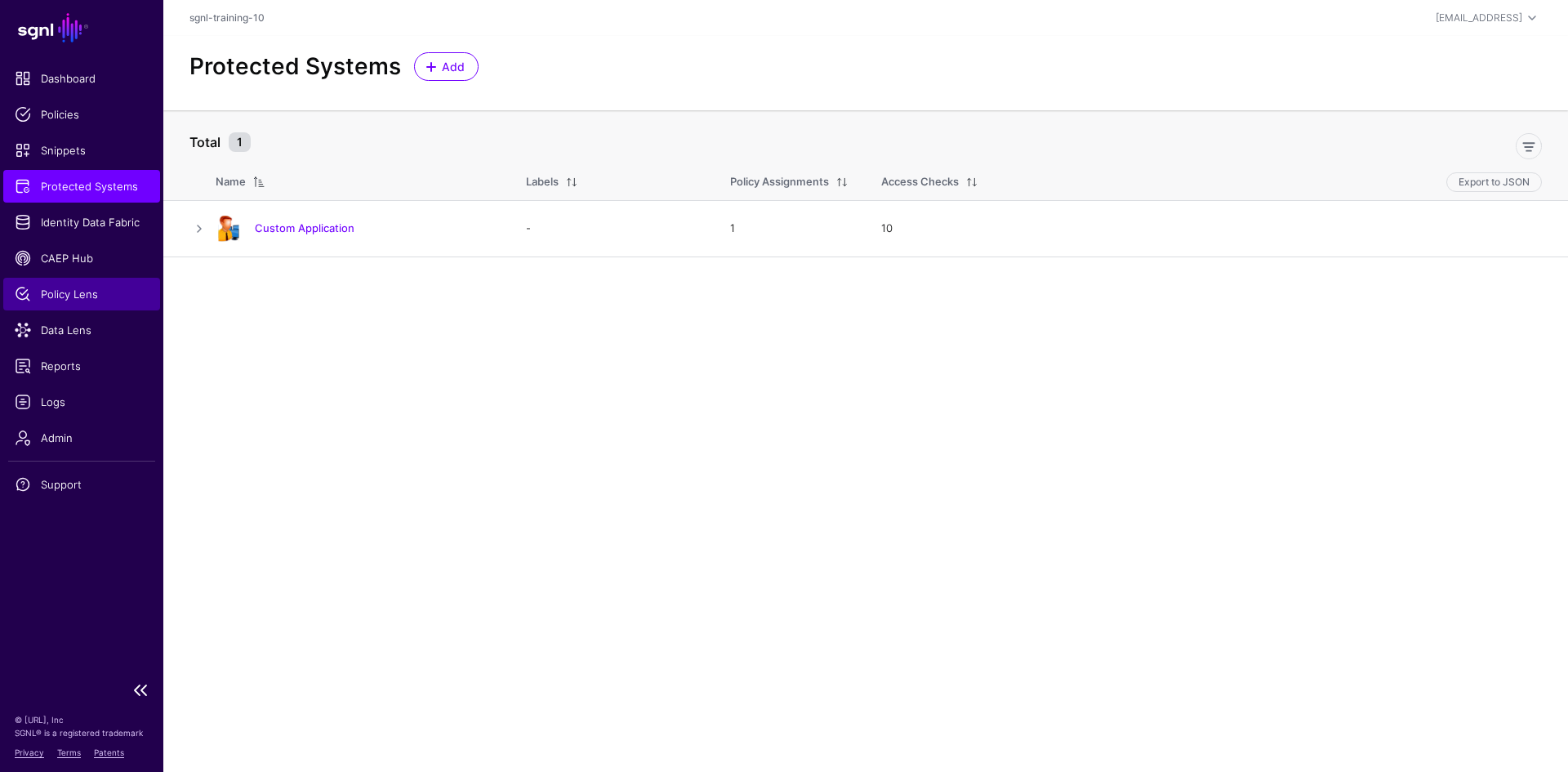
click at [85, 302] on link "Policy Lens" at bounding box center [82, 294] width 157 height 33
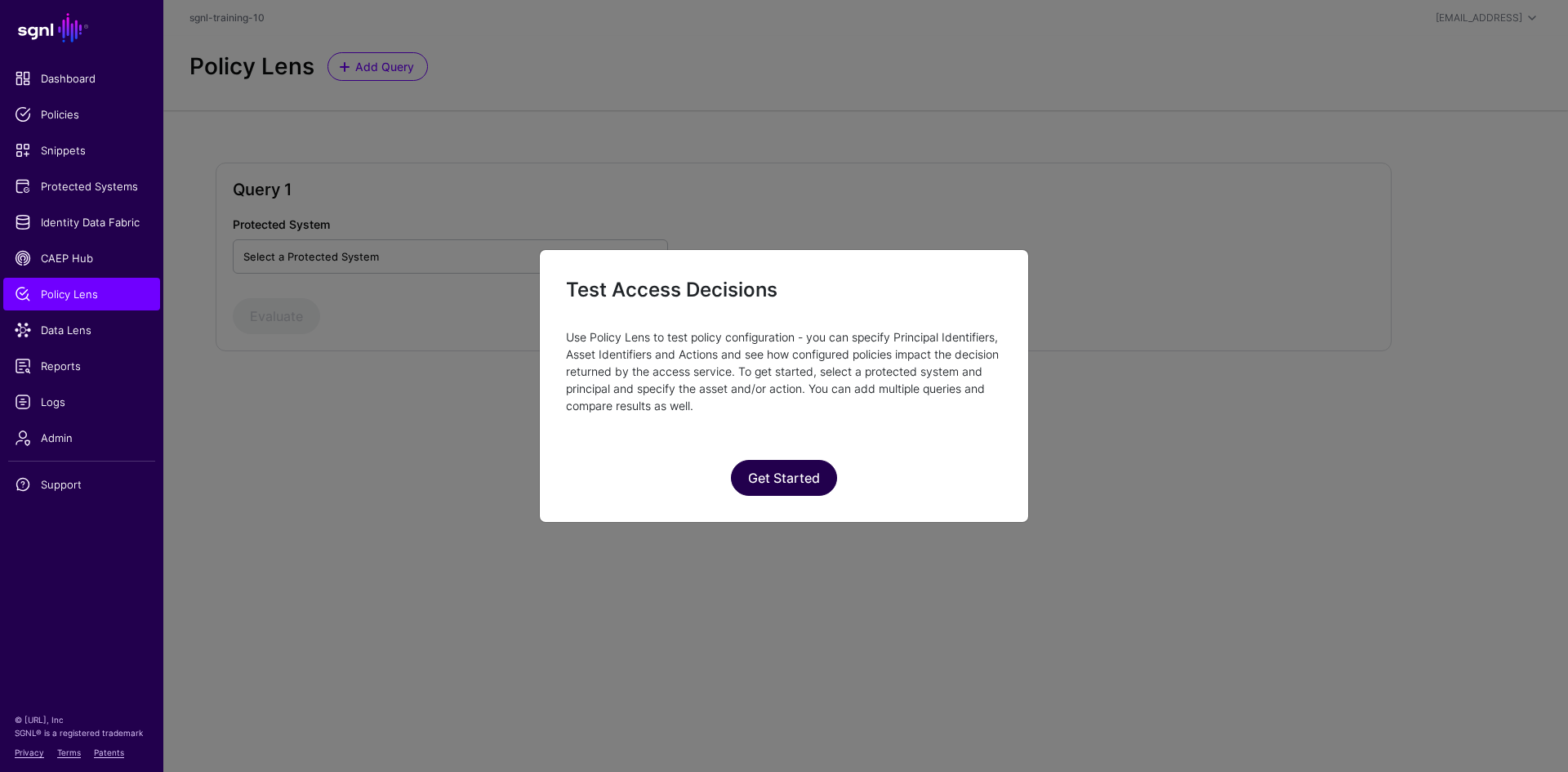
click at [750, 468] on button "Get Started" at bounding box center [784, 478] width 107 height 36
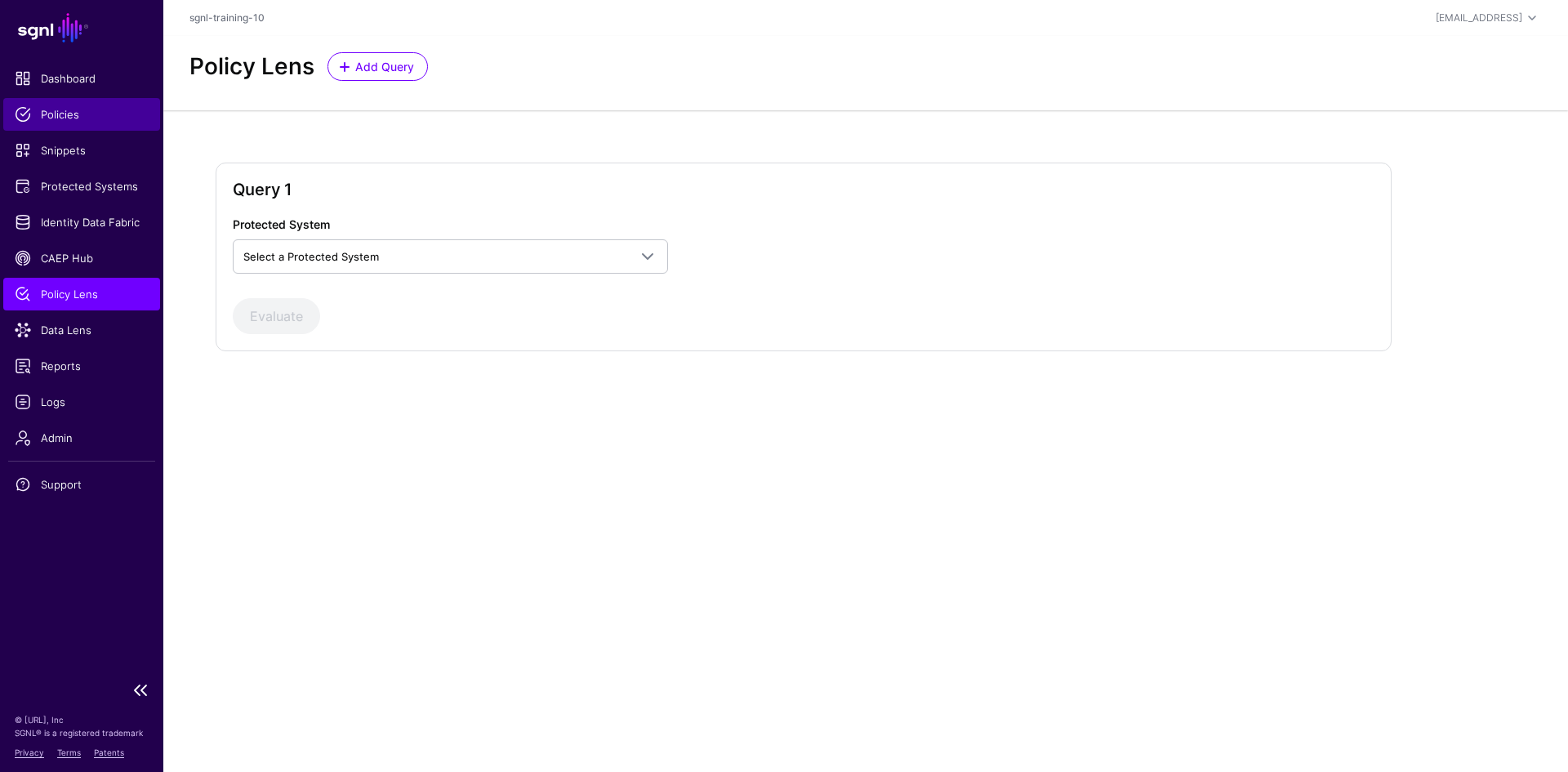
click at [74, 114] on span "Policies" at bounding box center [82, 115] width 134 height 17
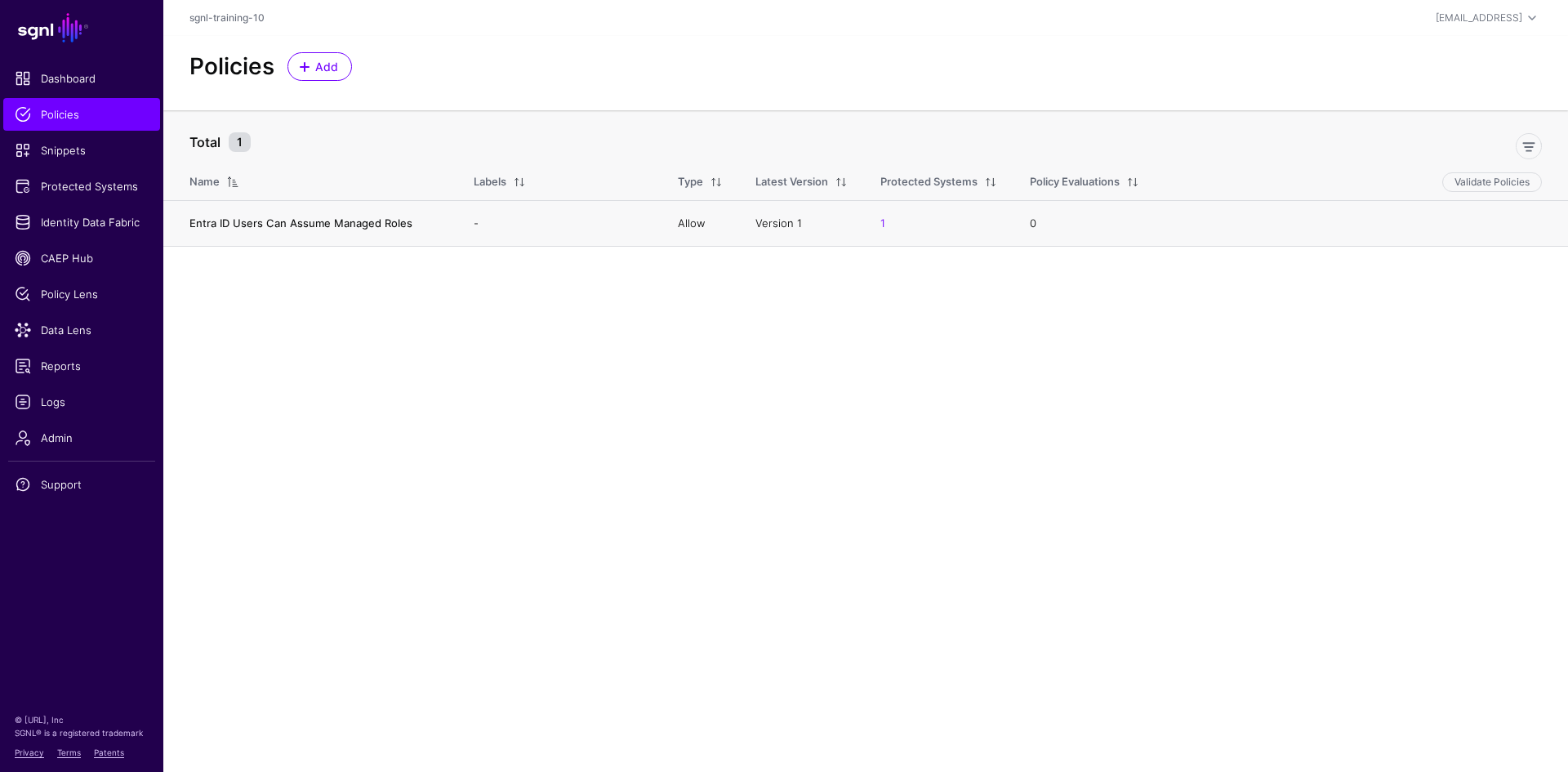
click at [330, 228] on link "Entra ID Users Can Assume Managed Roles" at bounding box center [300, 223] width 223 height 13
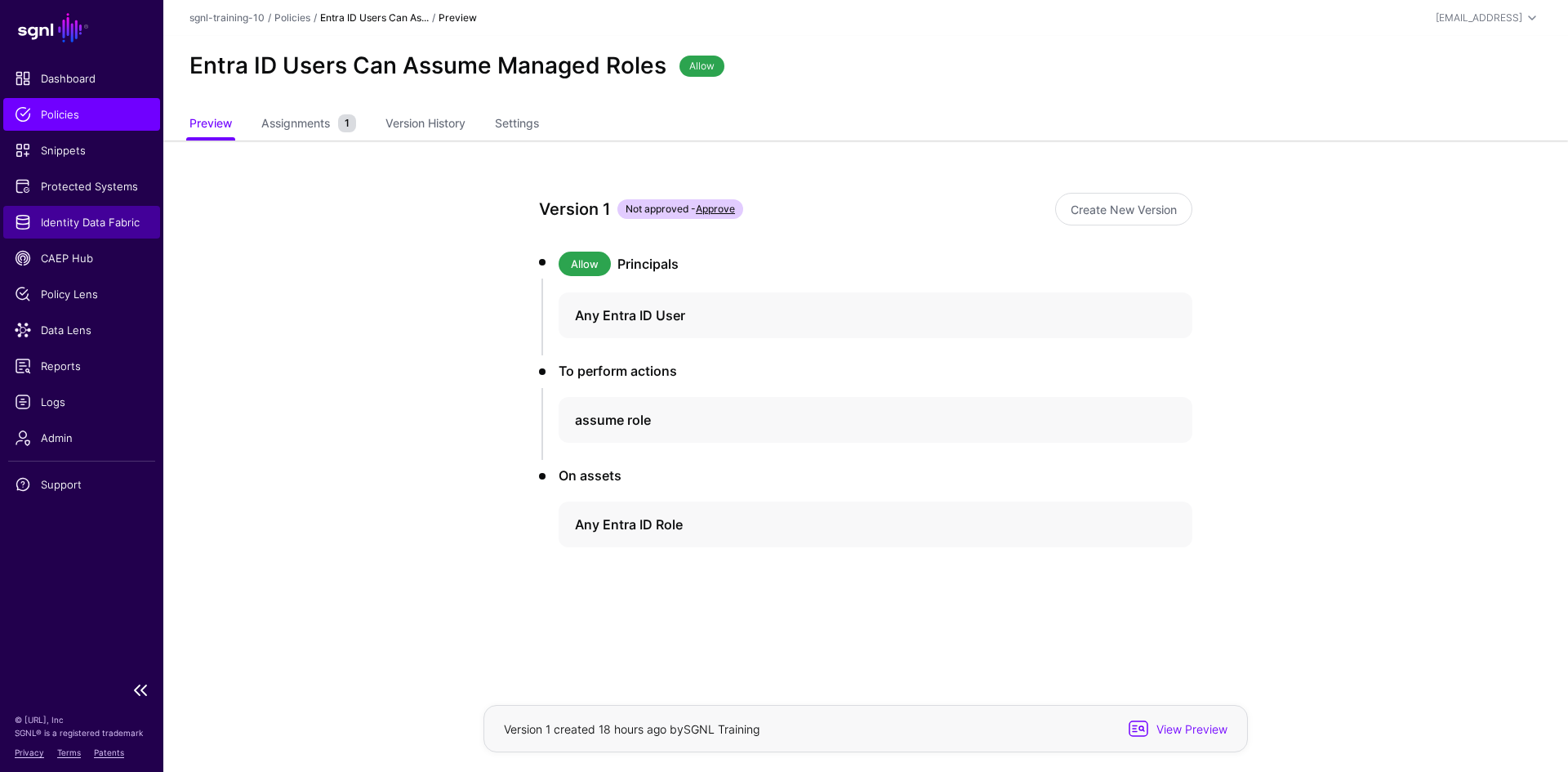
click at [96, 225] on span "Identity Data Fabric" at bounding box center [82, 222] width 134 height 17
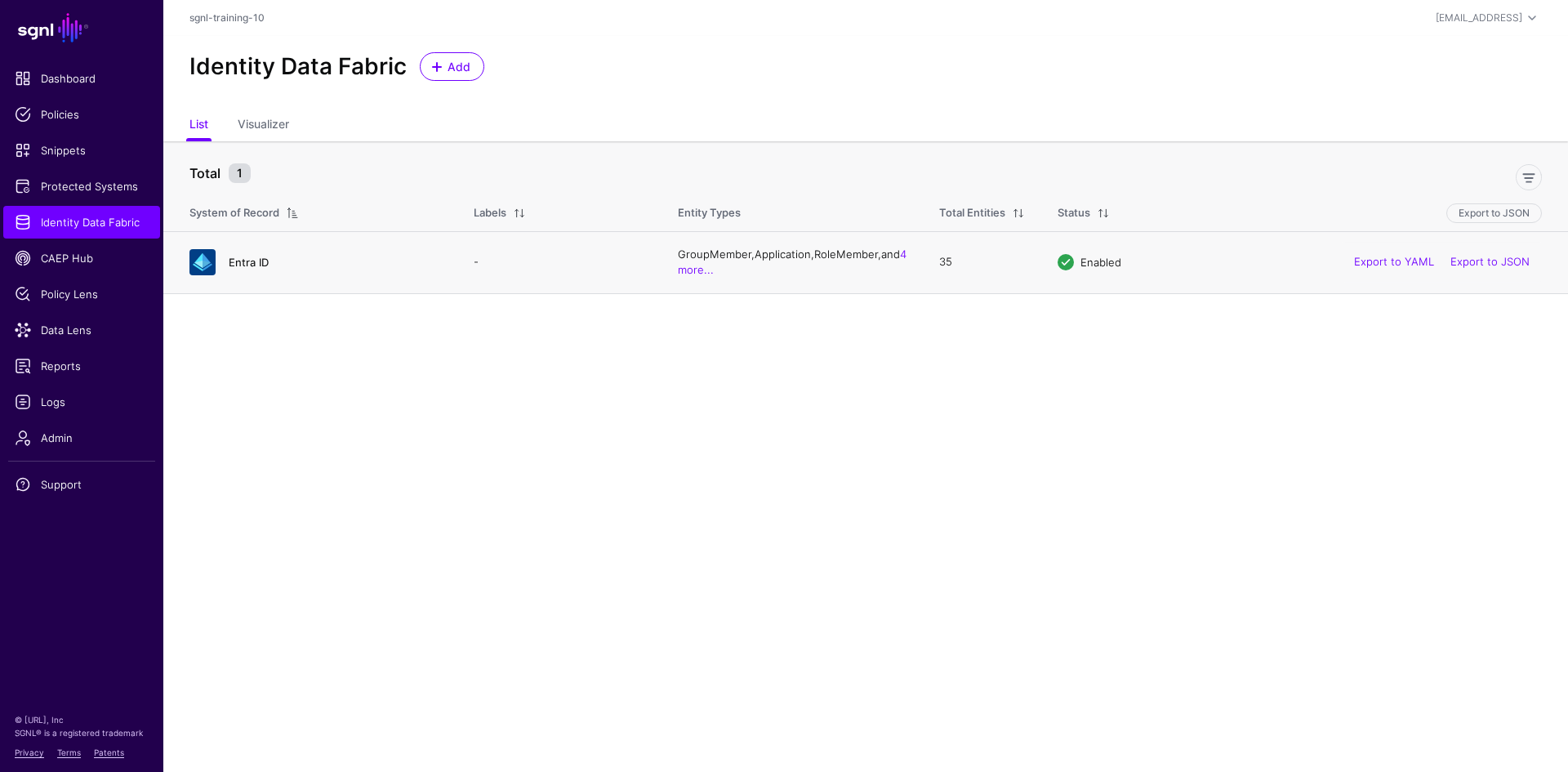
click at [248, 262] on link "Entra ID" at bounding box center [249, 262] width 40 height 13
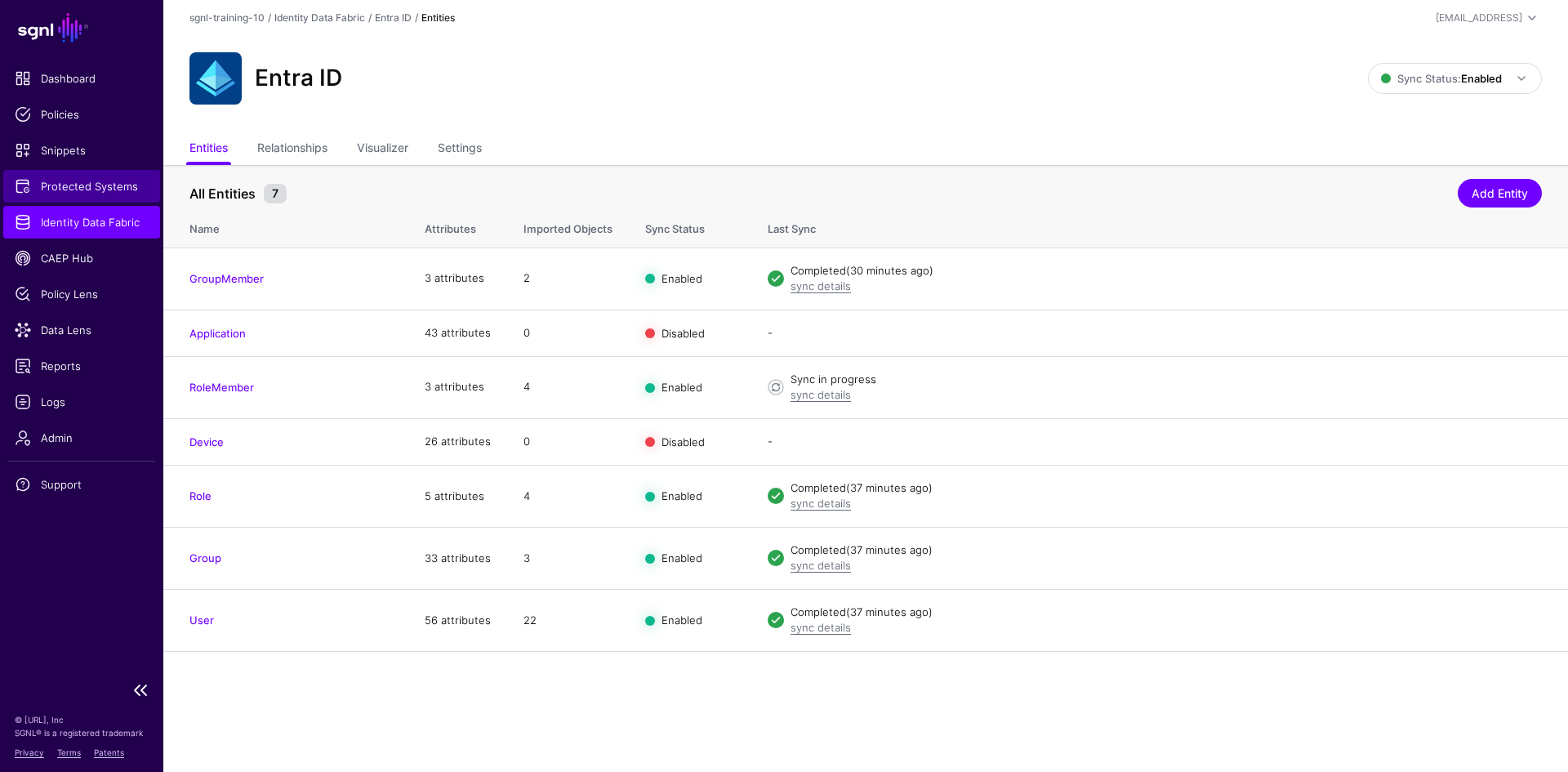
click at [67, 184] on span "Protected Systems" at bounding box center [82, 187] width 134 height 17
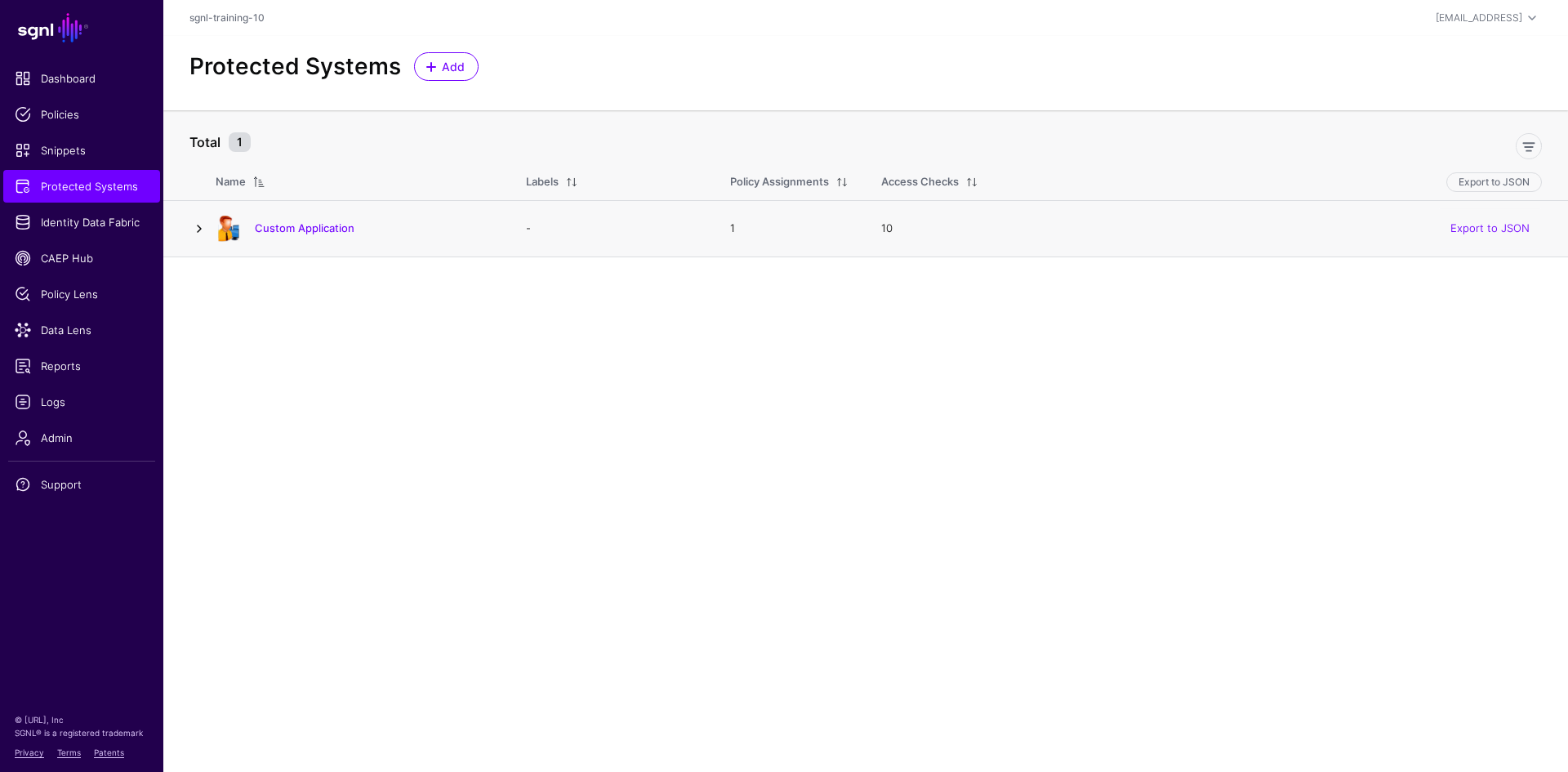
click at [200, 230] on link at bounding box center [198, 228] width 19 height 19
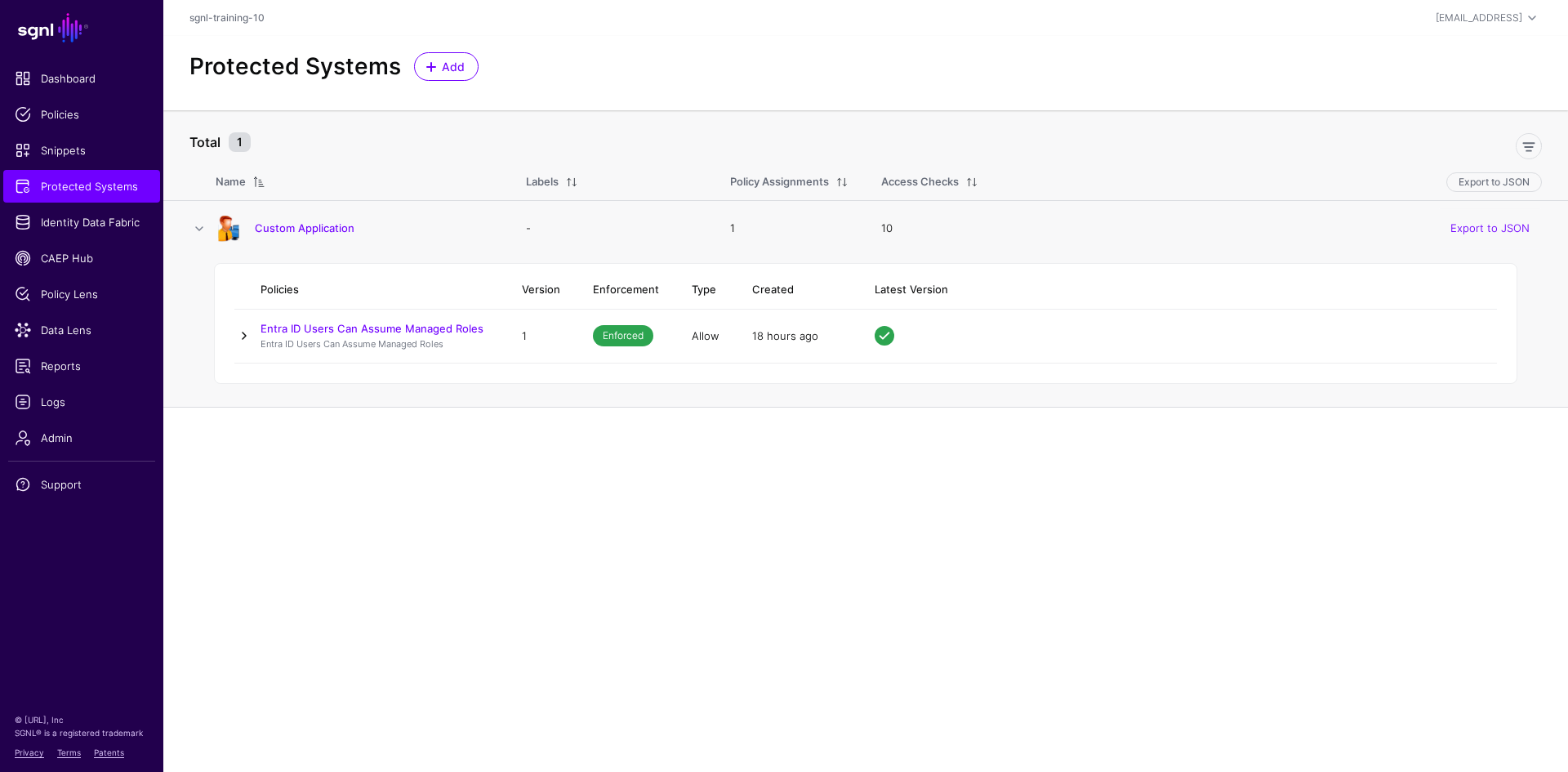
click at [243, 335] on link at bounding box center [243, 335] width 19 height 19
click at [247, 336] on link at bounding box center [243, 335] width 19 height 19
click at [324, 228] on link "Custom Application" at bounding box center [304, 228] width 99 height 13
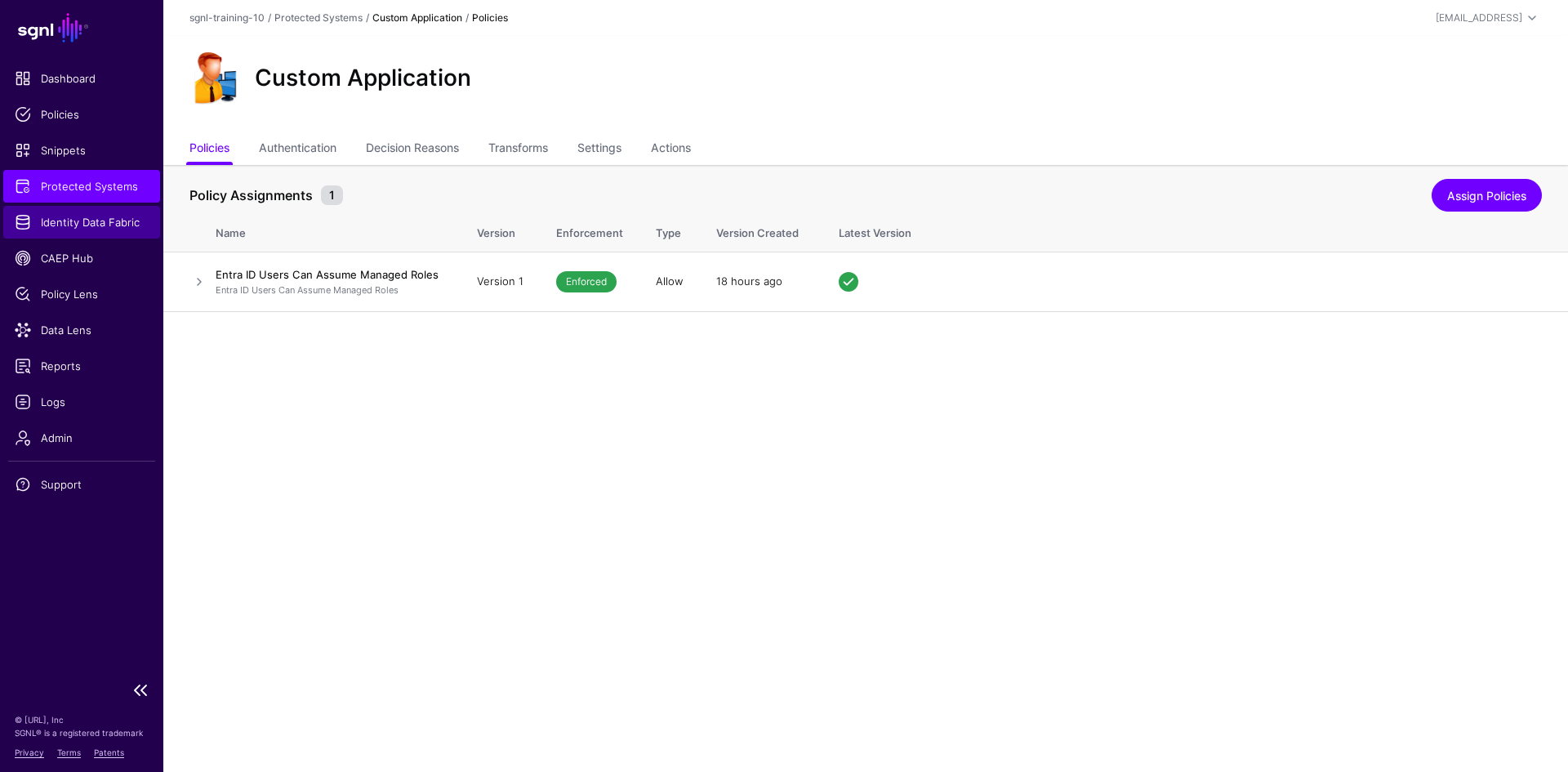
click at [70, 219] on span "Identity Data Fabric" at bounding box center [82, 222] width 134 height 17
